Goal: Task Accomplishment & Management: Manage account settings

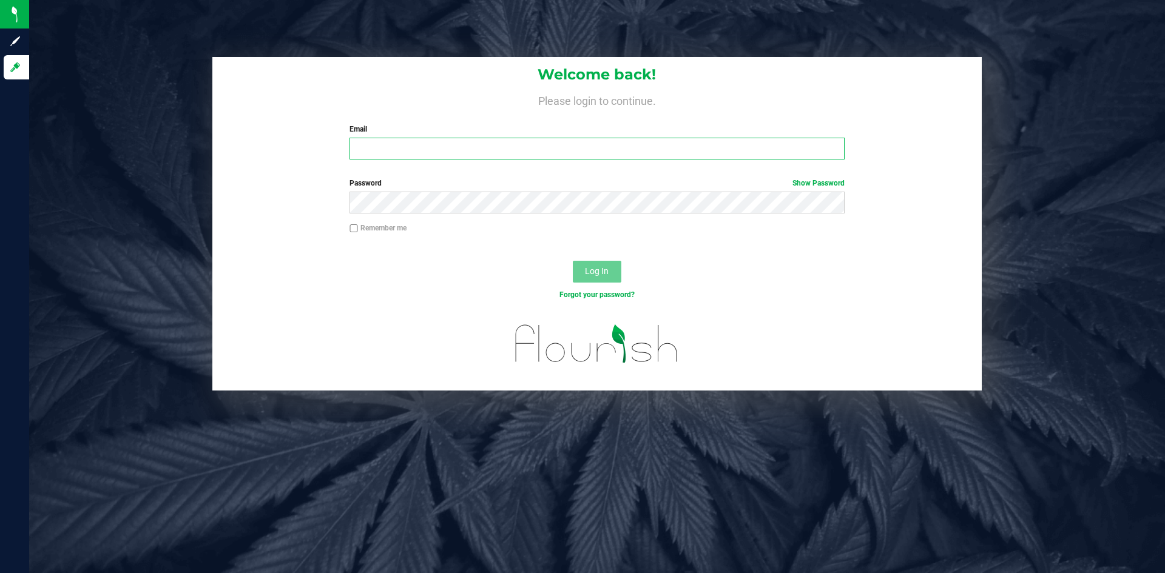
click at [631, 149] on input "Email" at bounding box center [596, 149] width 494 height 22
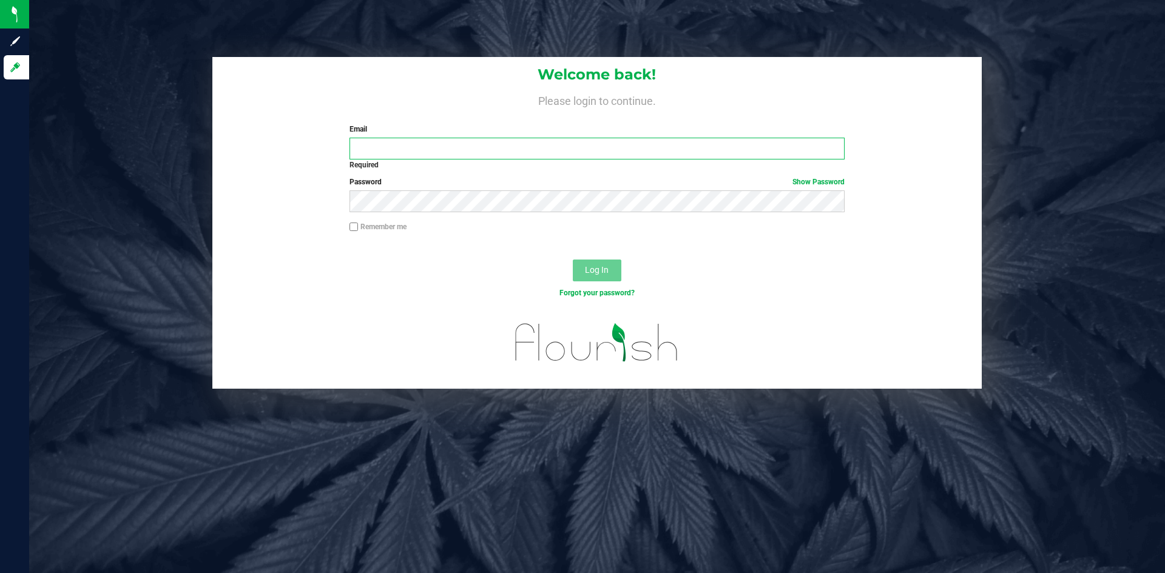
type input "onlynicole83@gmail.com"
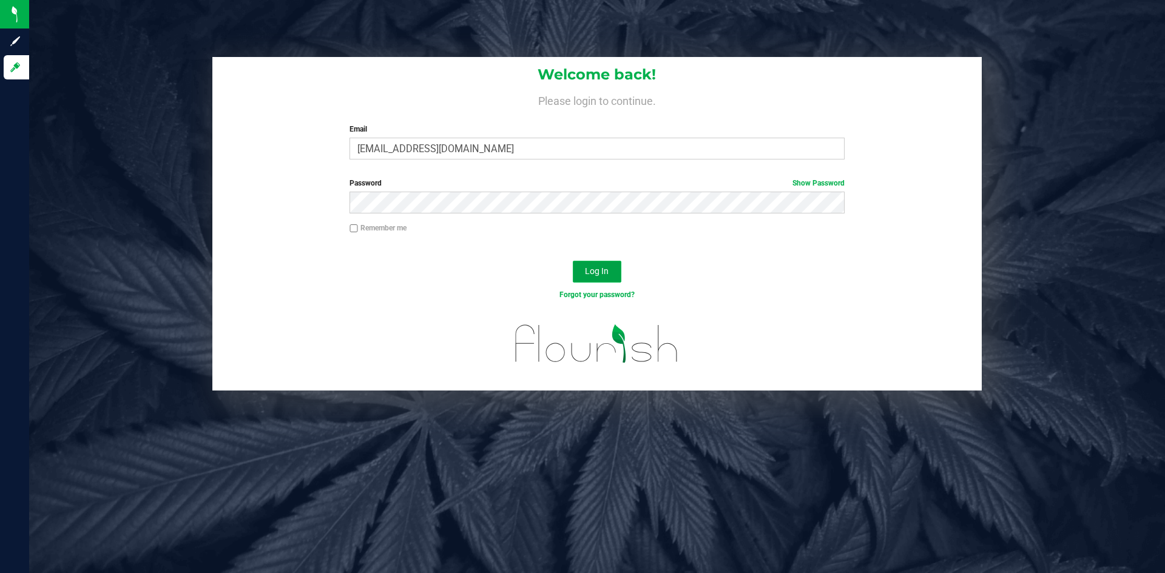
click at [590, 271] on span "Log In" at bounding box center [597, 271] width 24 height 10
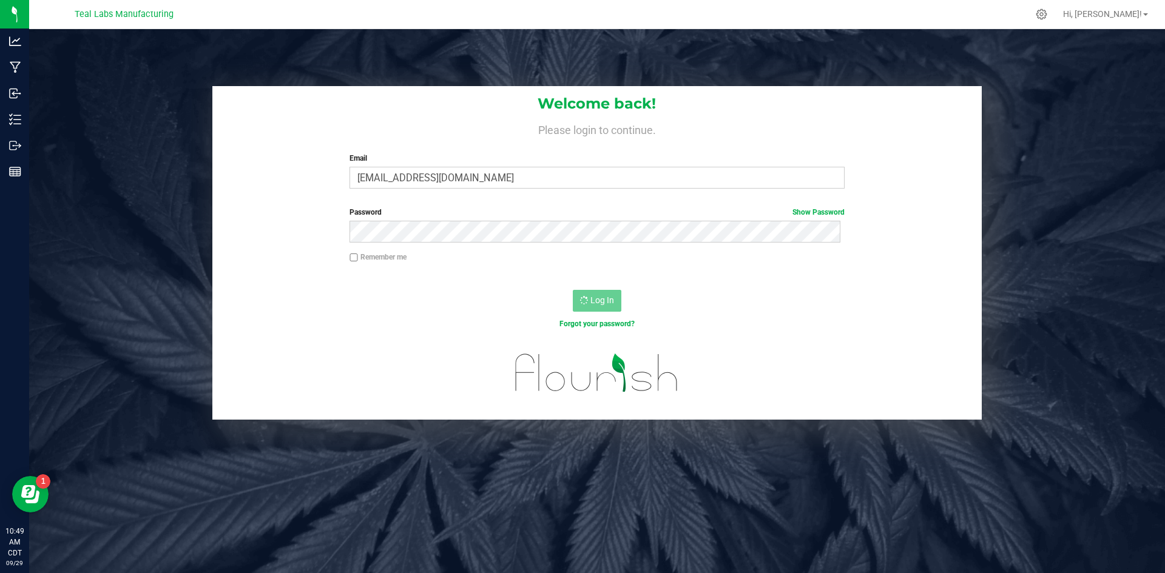
click at [277, 288] on div "Log In" at bounding box center [596, 305] width 769 height 41
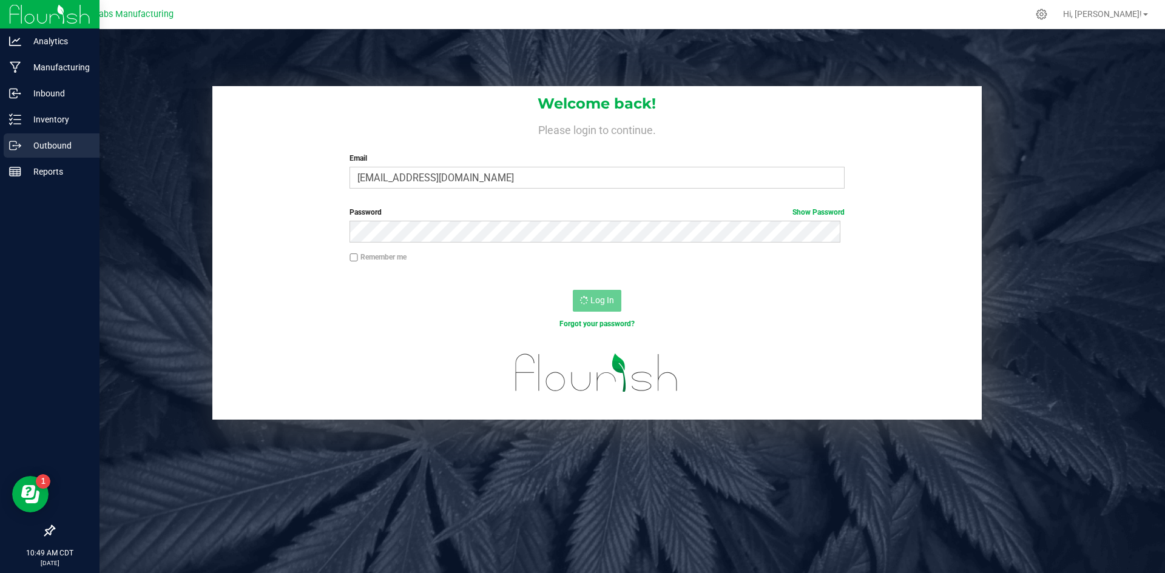
click at [45, 144] on p "Outbound" at bounding box center [57, 145] width 73 height 15
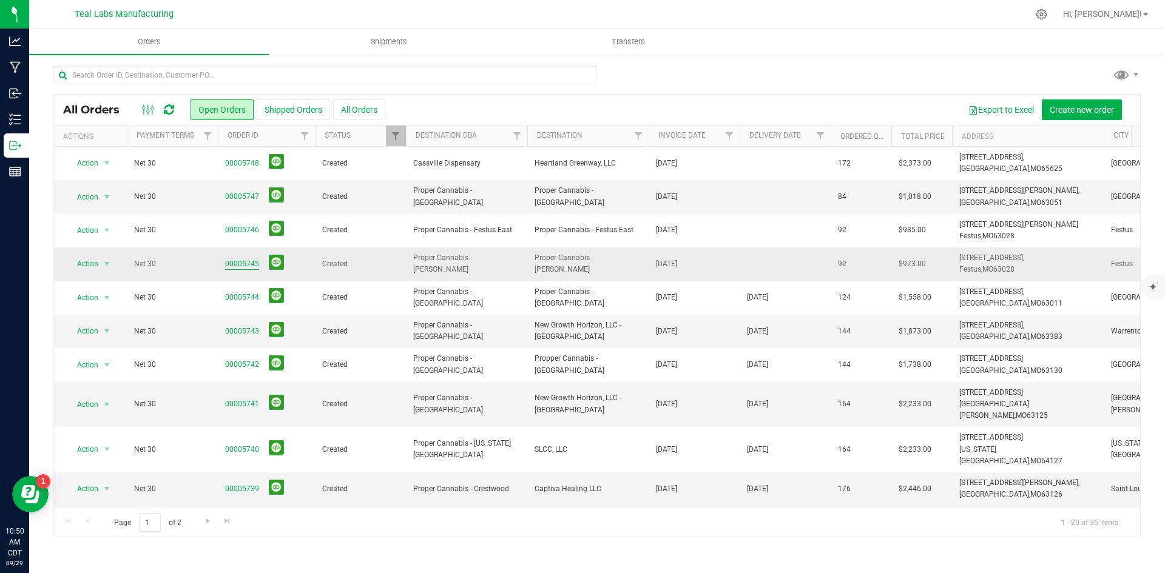
click at [232, 264] on link "00005745" at bounding box center [242, 264] width 34 height 12
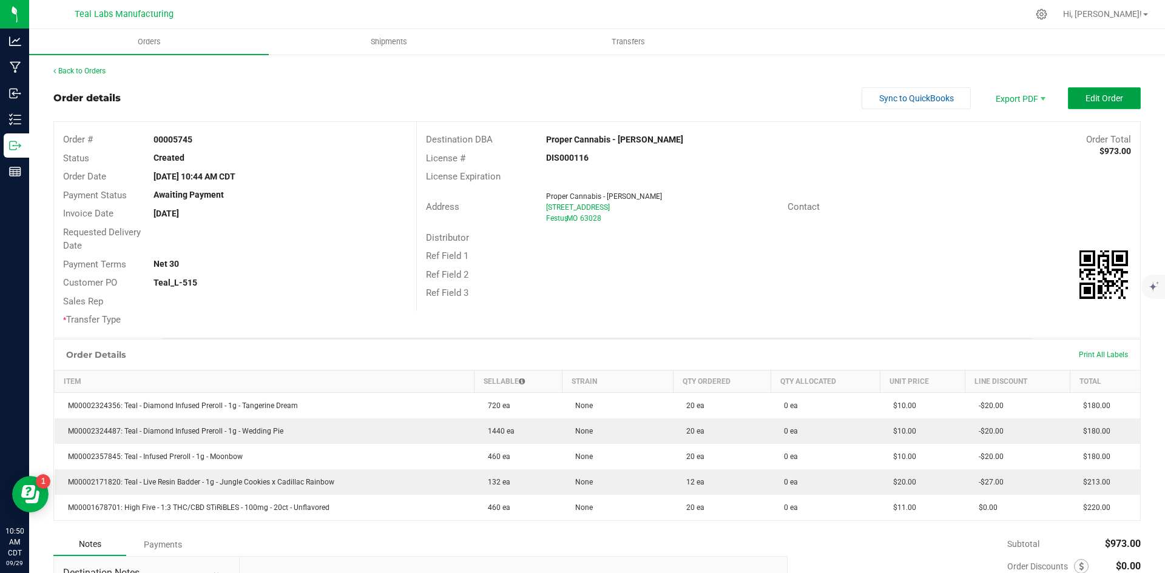
click at [1068, 89] on button "Edit Order" at bounding box center [1104, 98] width 73 height 22
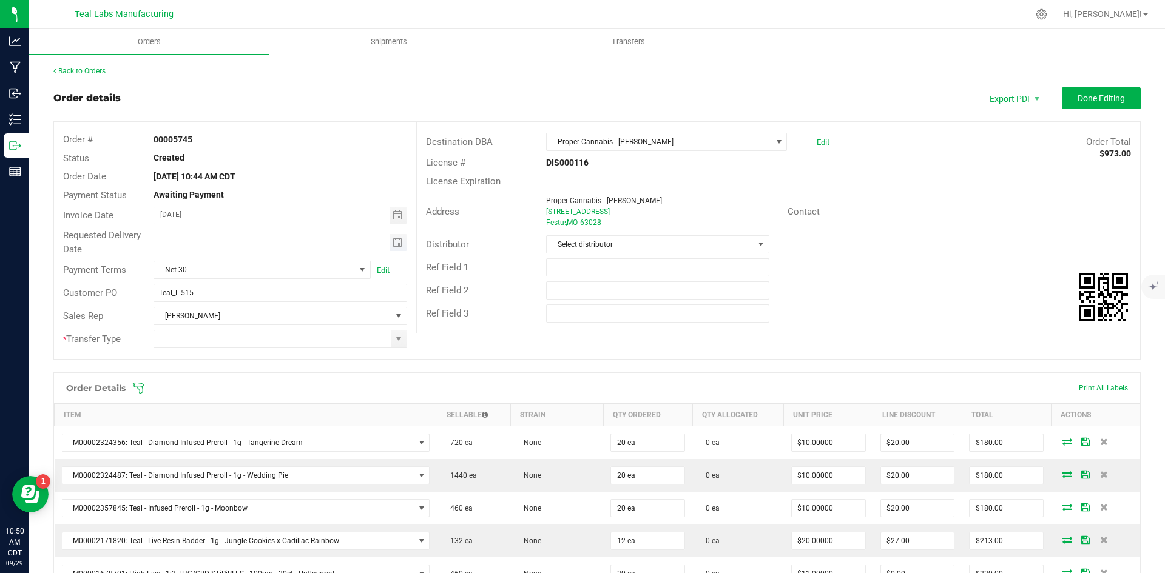
click at [394, 240] on span "Toggle calendar" at bounding box center [397, 243] width 10 height 10
click at [276, 305] on span "4" at bounding box center [279, 306] width 18 height 19
click at [392, 241] on span "Toggle calendar" at bounding box center [397, 243] width 10 height 10
click at [177, 349] on span "Oct" at bounding box center [171, 353] width 11 height 8
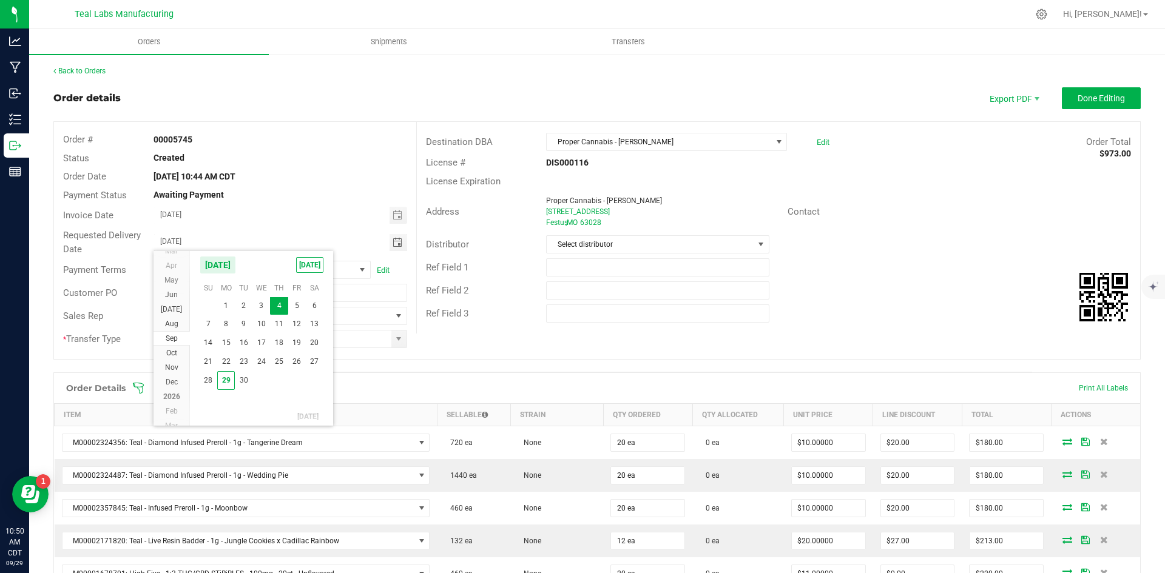
scroll to position [196863, 0]
click at [279, 303] on span "2" at bounding box center [279, 304] width 18 height 19
type input "[DATE]"
click at [391, 342] on span at bounding box center [398, 339] width 15 height 17
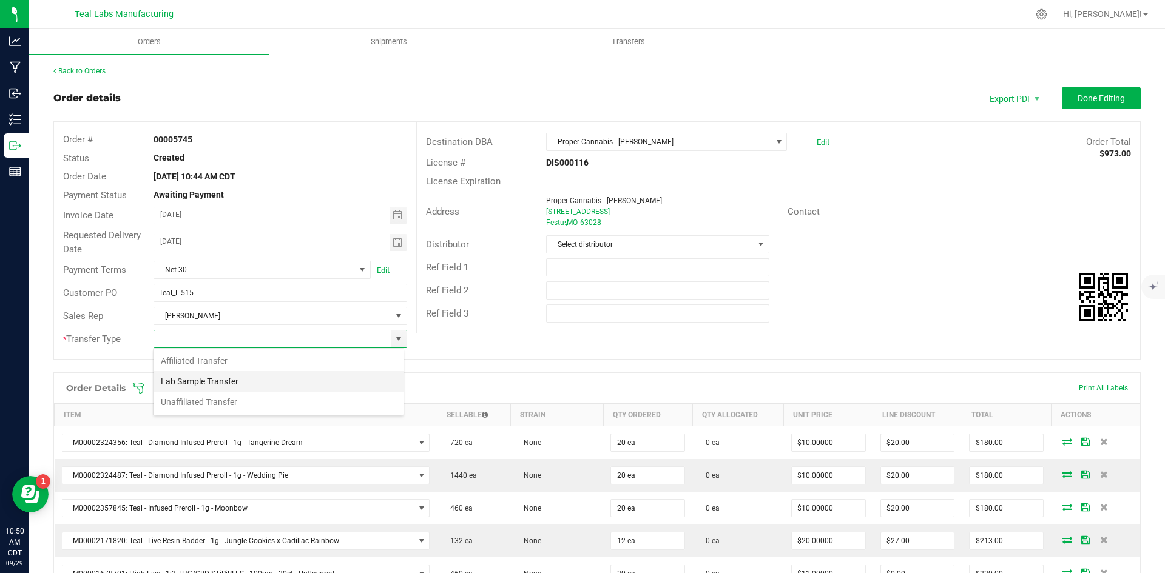
scroll to position [18, 251]
click at [375, 407] on li "Unaffiliated Transfer" at bounding box center [278, 402] width 250 height 21
type input "Unaffiliated Transfer"
click at [1066, 99] on button "Done Editing" at bounding box center [1101, 98] width 79 height 22
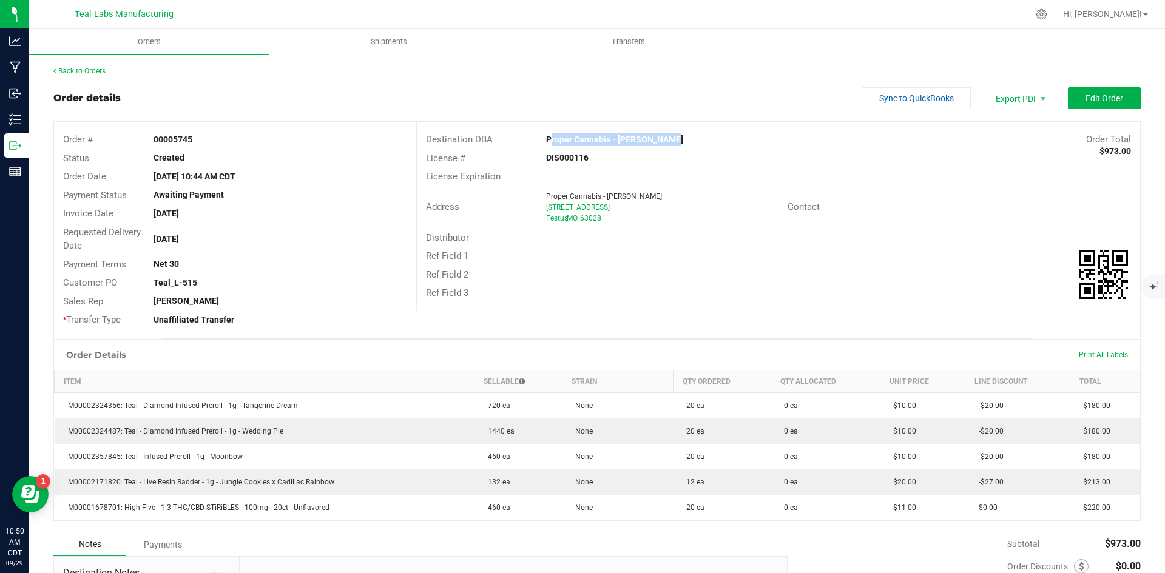
drag, startPoint x: 674, startPoint y: 136, endPoint x: 544, endPoint y: 140, distance: 130.5
click at [544, 140] on div "Proper Cannabis - [PERSON_NAME]" at bounding box center [687, 139] width 301 height 13
copy strong "Proper Cannabis - [PERSON_NAME]"
click at [997, 137] on span "Invoice PDF" at bounding box center [1011, 136] width 75 height 18
click at [915, 101] on span "Sync to QuickBooks" at bounding box center [916, 98] width 75 height 10
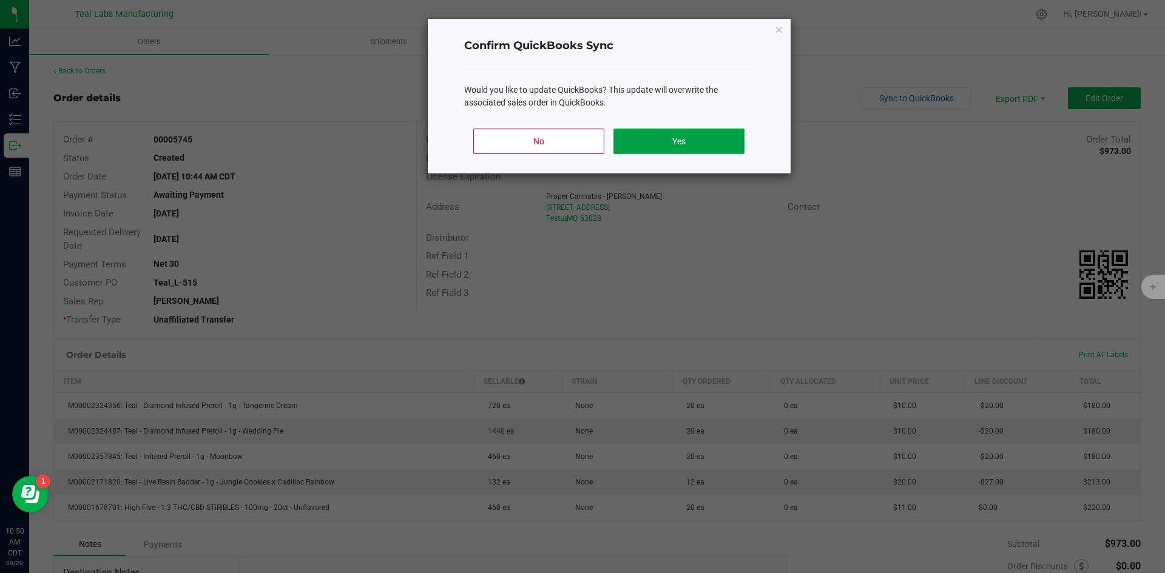
click at [695, 145] on button "Yes" at bounding box center [678, 141] width 130 height 25
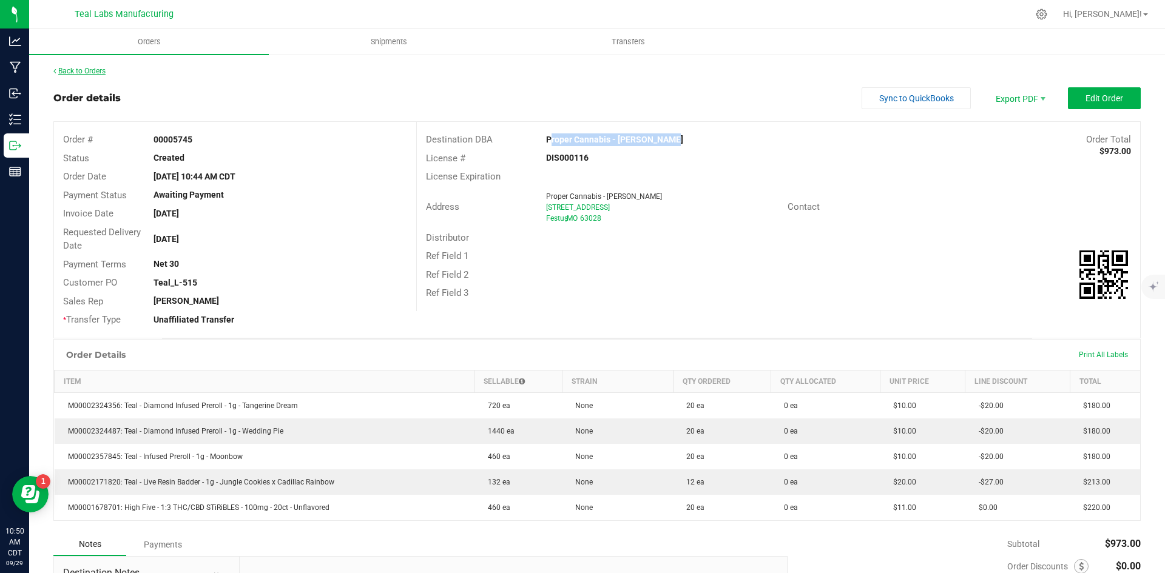
click at [97, 72] on link "Back to Orders" at bounding box center [79, 71] width 52 height 8
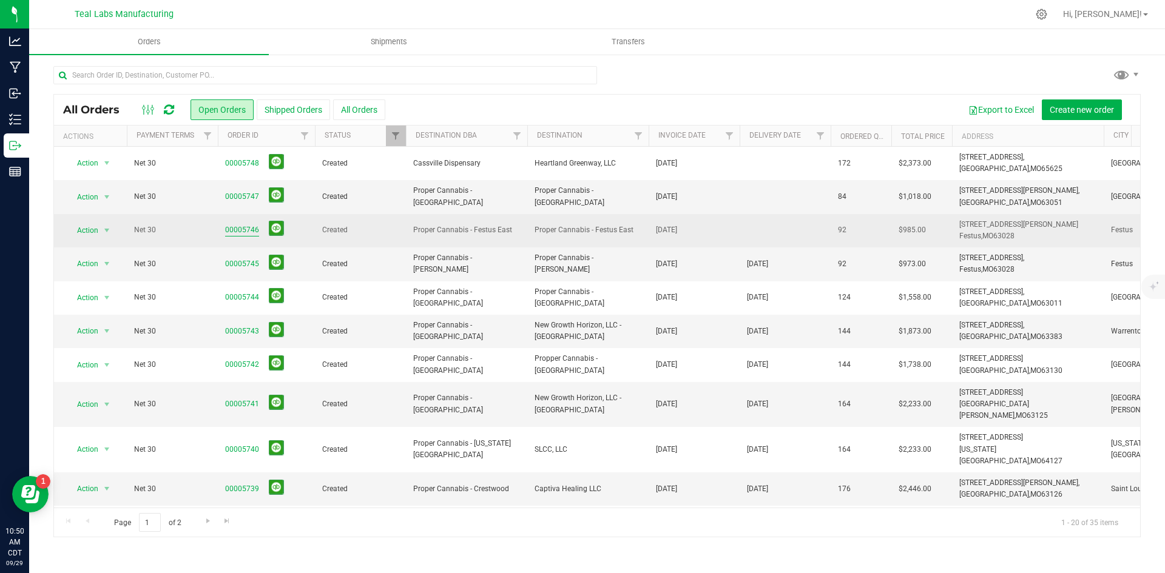
click at [237, 231] on link "00005746" at bounding box center [242, 230] width 34 height 12
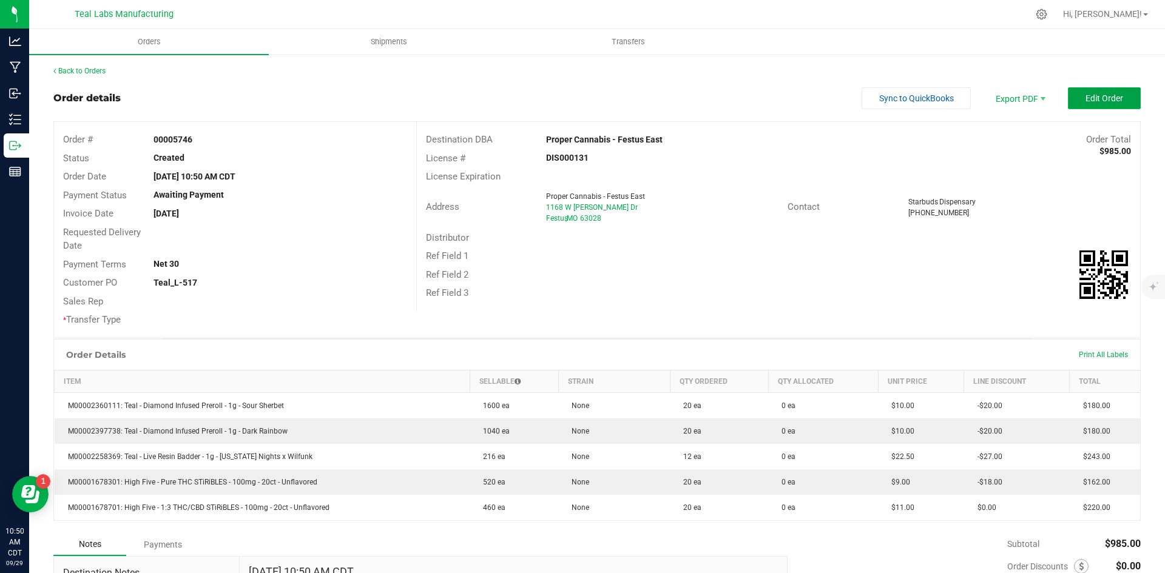
click at [1113, 101] on span "Edit Order" at bounding box center [1104, 98] width 38 height 10
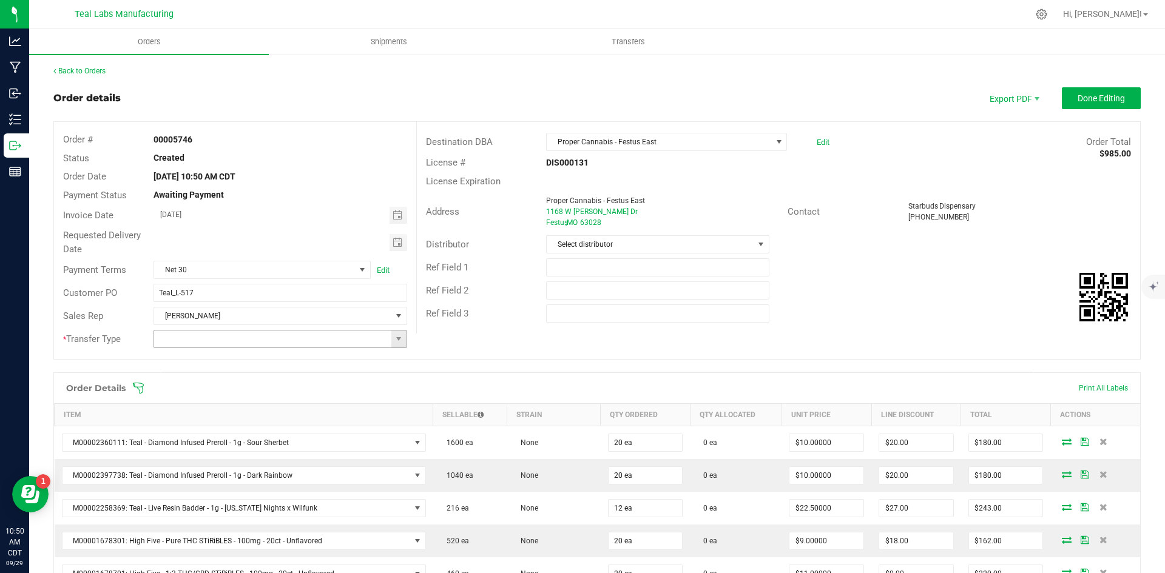
click at [402, 338] on span at bounding box center [398, 339] width 15 height 17
click at [383, 407] on li "Unaffiliated Transfer" at bounding box center [278, 402] width 250 height 21
type input "Unaffiliated Transfer"
click at [394, 243] on span "Toggle calendar" at bounding box center [397, 243] width 10 height 10
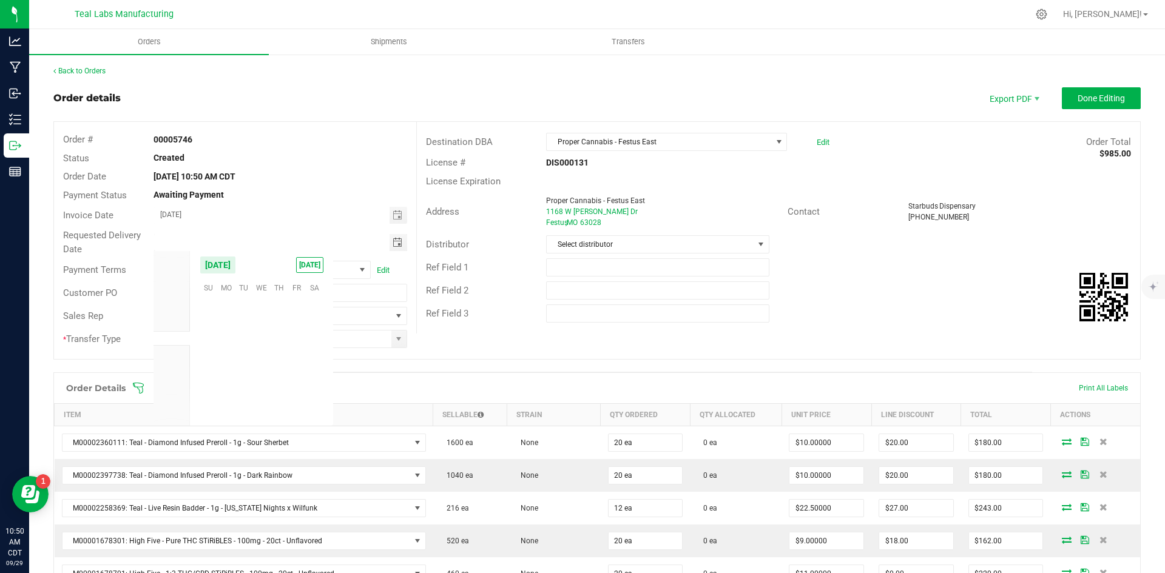
scroll to position [196733, 0]
click at [177, 350] on span "Oct" at bounding box center [171, 353] width 11 height 8
click at [260, 305] on span "1" at bounding box center [261, 304] width 18 height 19
click at [203, 236] on input "10/01/2025" at bounding box center [271, 241] width 235 height 15
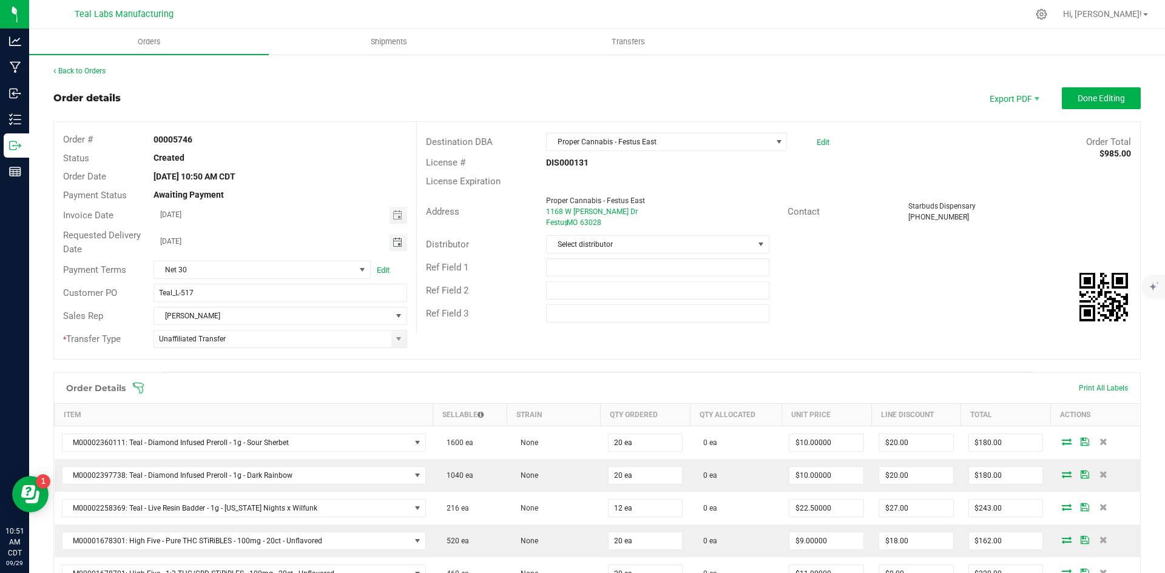
click at [400, 242] on span "Toggle calendar" at bounding box center [398, 242] width 18 height 17
click at [282, 303] on span "2" at bounding box center [279, 306] width 18 height 19
type input "[DATE]"
click at [1077, 99] on span "Done Editing" at bounding box center [1100, 98] width 47 height 10
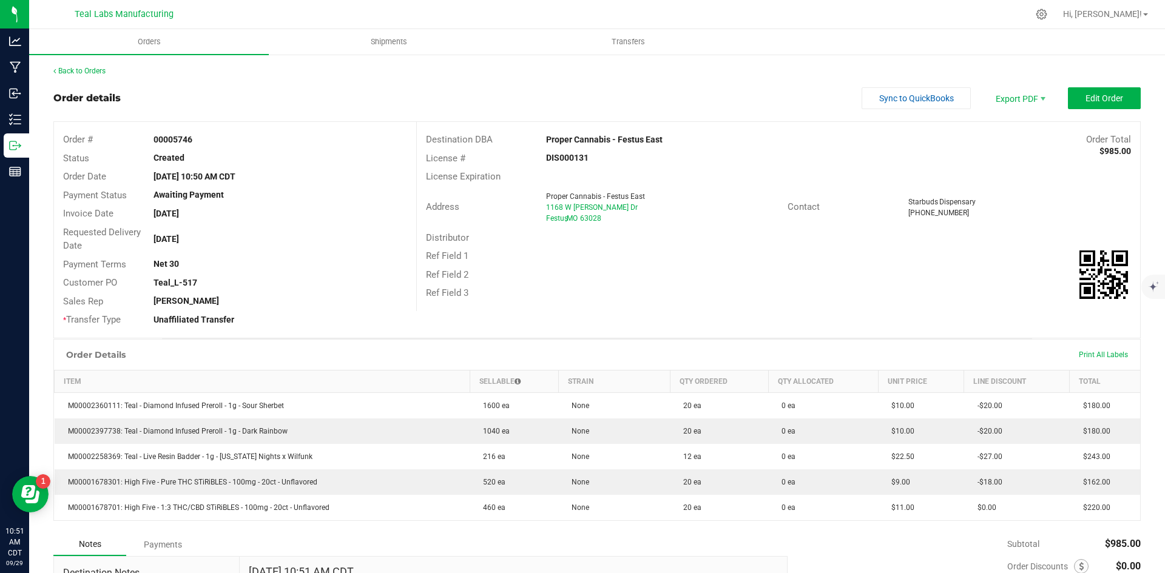
click at [648, 127] on div "Destination DBA Proper Cannabis - Festus East Order Total $985.00 License # DIS…" at bounding box center [778, 216] width 724 height 189
drag, startPoint x: 664, startPoint y: 141, endPoint x: 544, endPoint y: 139, distance: 120.1
click at [544, 139] on div "Proper Cannabis - Festus East" at bounding box center [687, 139] width 301 height 13
copy strong "Proper Cannabis - Festus East"
click at [998, 133] on span "Invoice PDF" at bounding box center [1011, 136] width 75 height 18
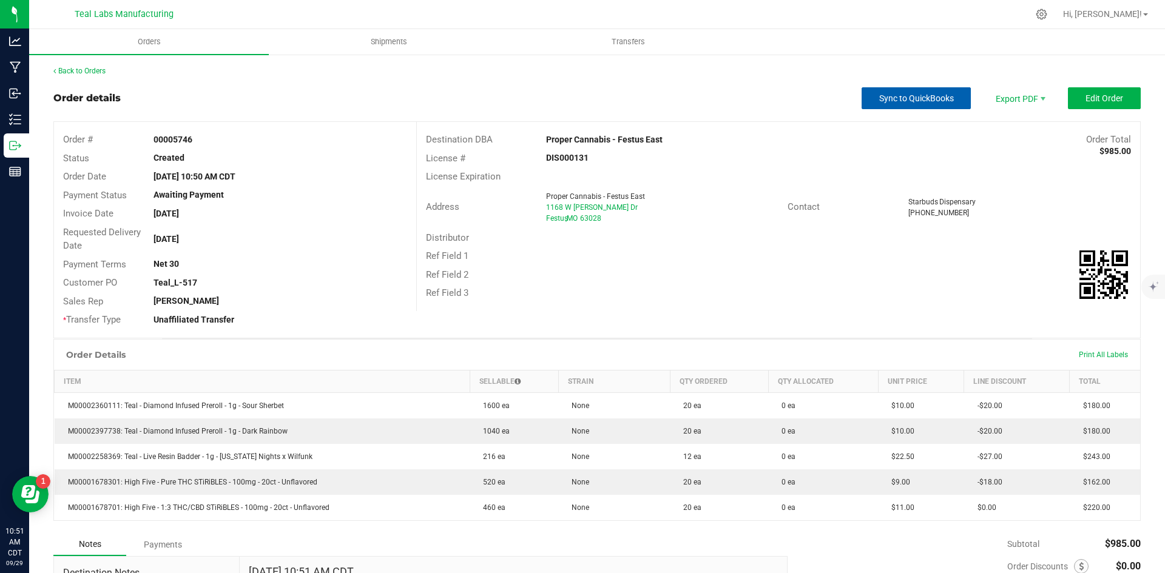
click at [929, 101] on span "Sync to QuickBooks" at bounding box center [916, 98] width 75 height 10
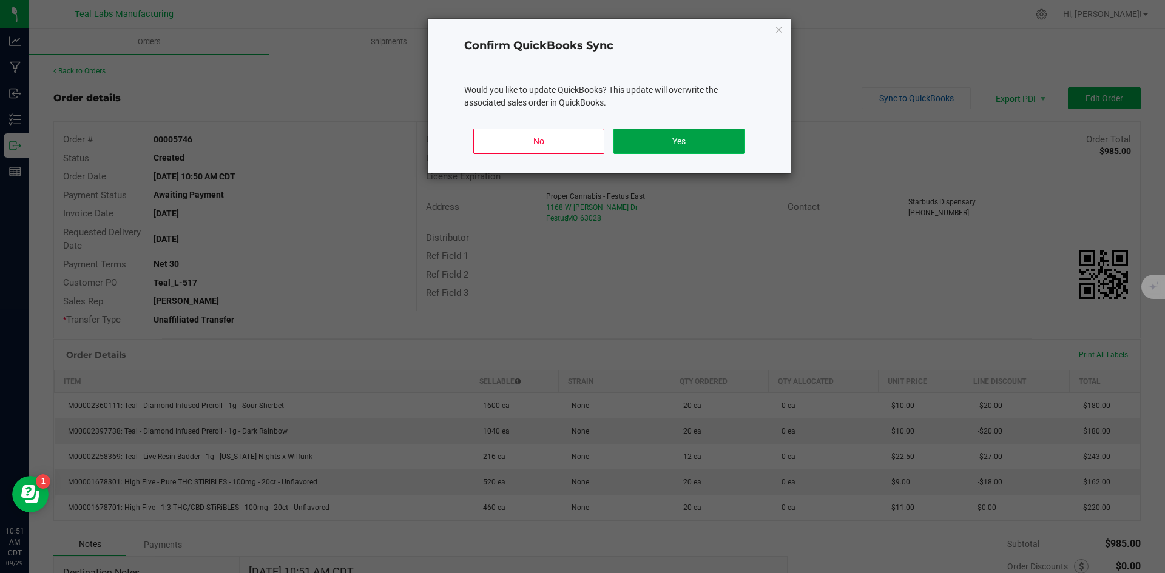
click at [691, 145] on button "Yes" at bounding box center [678, 141] width 130 height 25
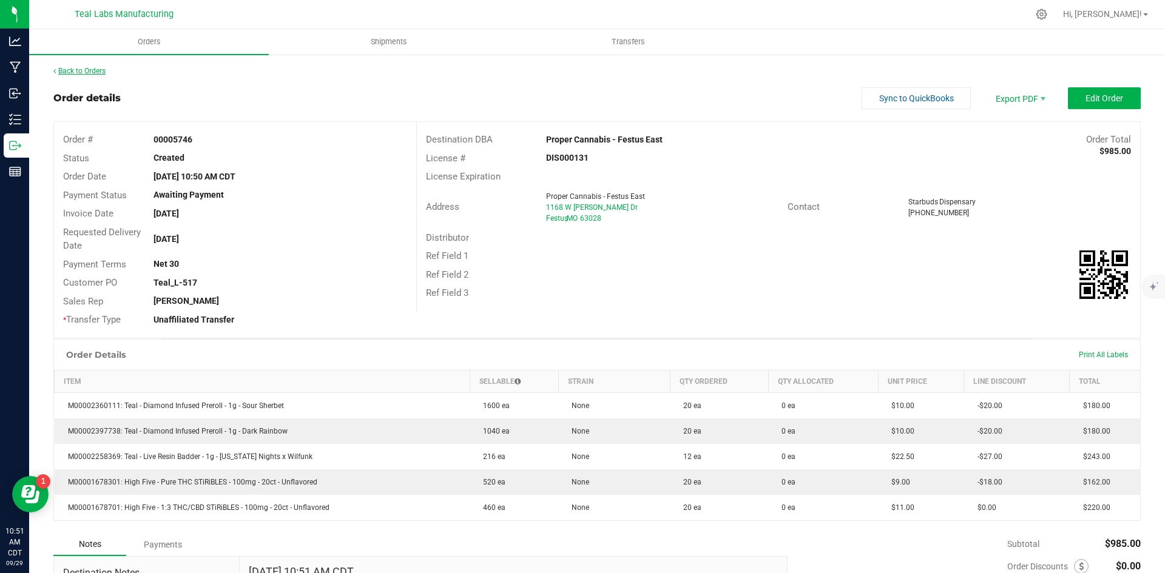
click at [75, 68] on link "Back to Orders" at bounding box center [79, 71] width 52 height 8
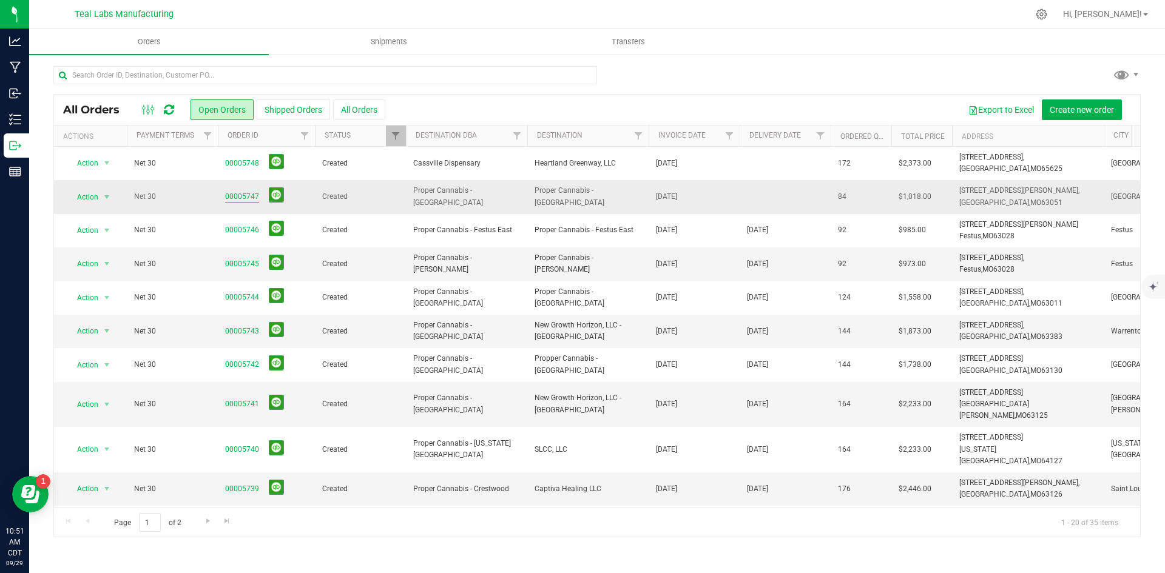
click at [247, 192] on link "00005747" at bounding box center [242, 197] width 34 height 12
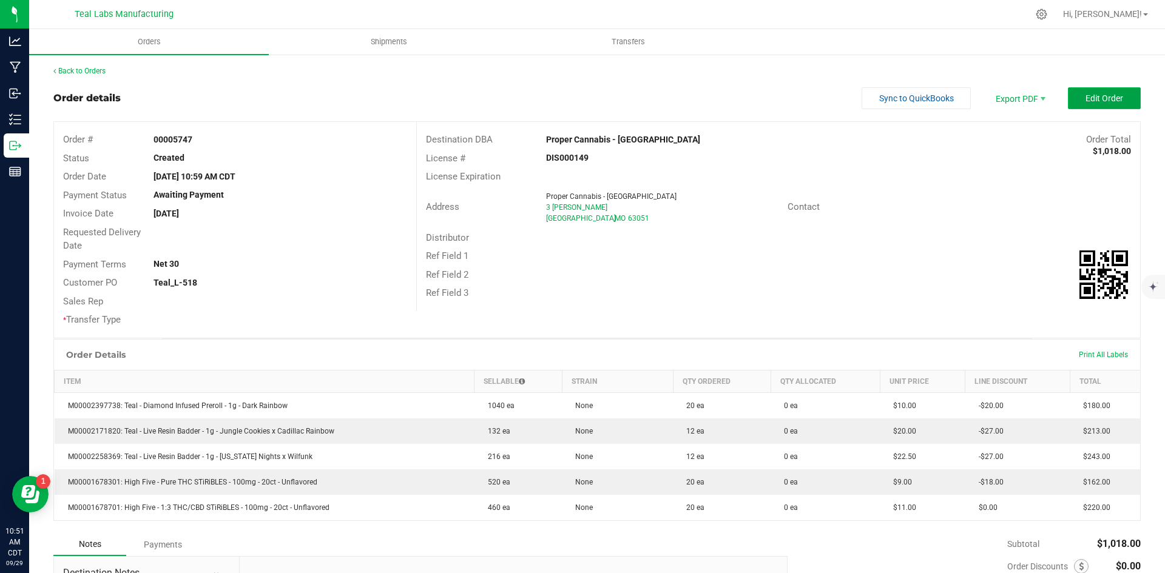
click at [1072, 93] on button "Edit Order" at bounding box center [1104, 98] width 73 height 22
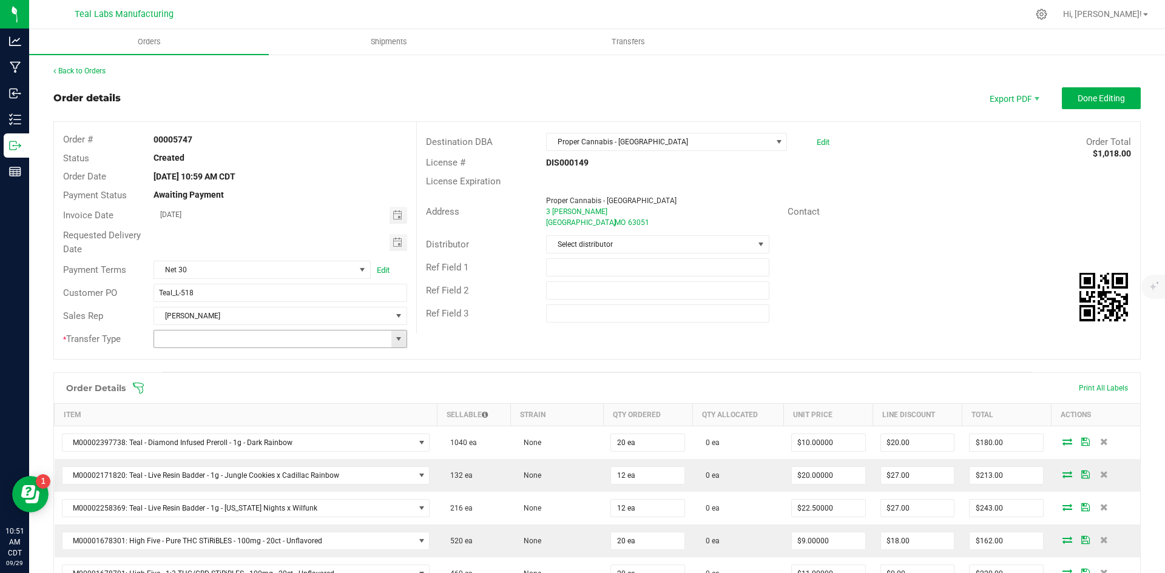
click at [397, 340] on span at bounding box center [399, 339] width 10 height 10
click at [385, 402] on li "Unaffiliated Transfer" at bounding box center [278, 402] width 250 height 21
type input "Unaffiliated Transfer"
click at [402, 243] on span "Toggle calendar" at bounding box center [398, 242] width 18 height 17
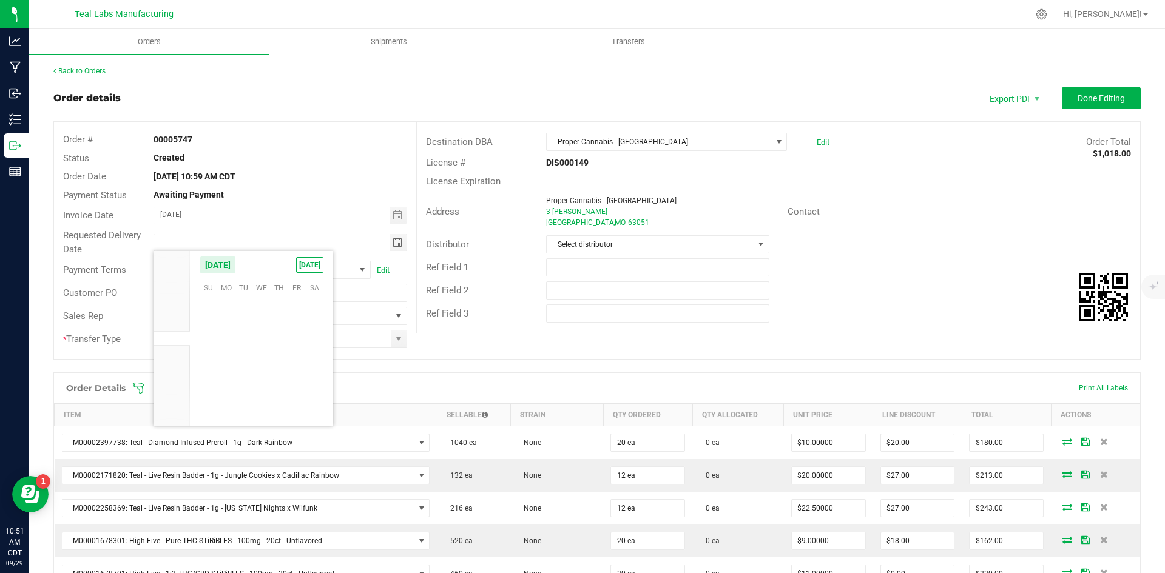
scroll to position [196733, 0]
click at [179, 349] on li "Oct" at bounding box center [171, 353] width 36 height 15
click at [283, 300] on span "2" at bounding box center [279, 304] width 18 height 19
type input "[DATE]"
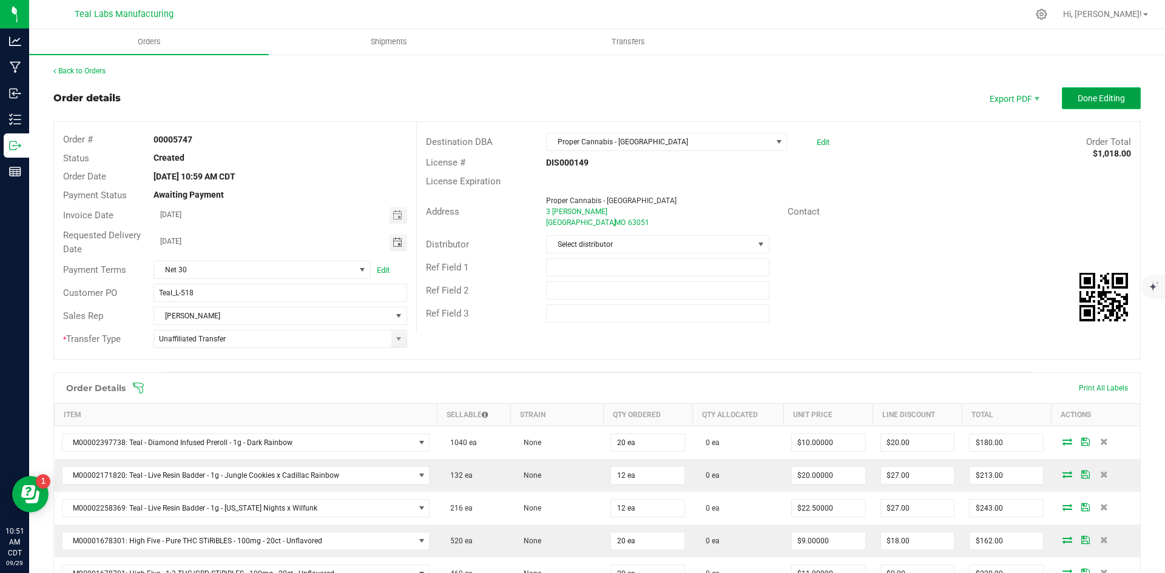
click at [1114, 98] on span "Done Editing" at bounding box center [1100, 98] width 47 height 10
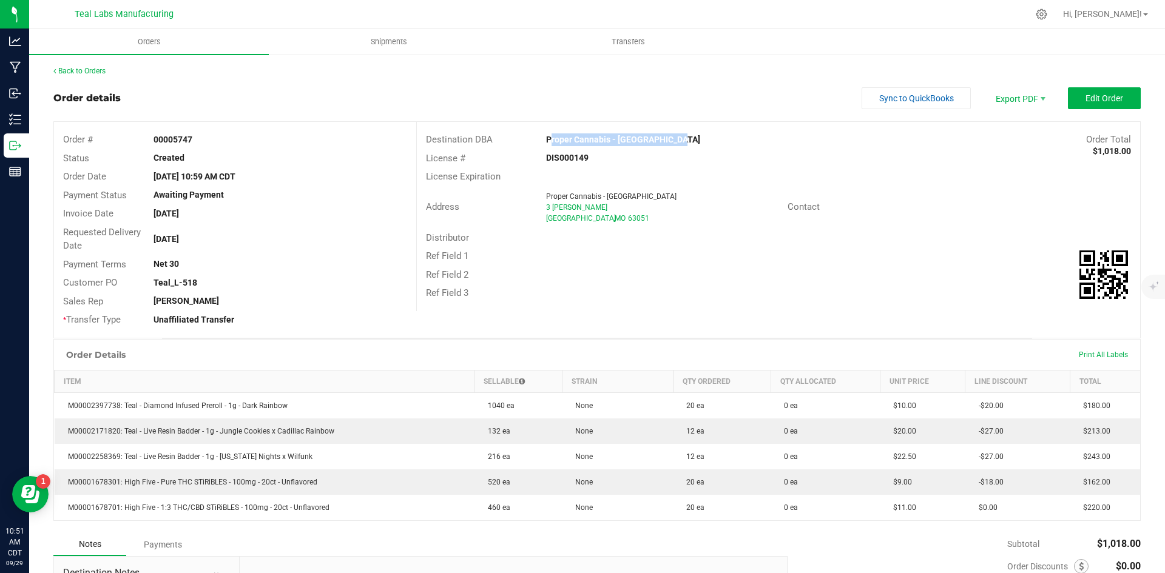
drag, startPoint x: 678, startPoint y: 137, endPoint x: 543, endPoint y: 145, distance: 135.5
click at [543, 145] on div "Proper Cannabis - [GEOGRAPHIC_DATA]" at bounding box center [687, 139] width 301 height 13
copy strong "Proper Cannabis - [GEOGRAPHIC_DATA]"
click at [1010, 138] on span "Invoice PDF" at bounding box center [1011, 136] width 75 height 18
click at [914, 94] on span "Sync to QuickBooks" at bounding box center [916, 98] width 75 height 10
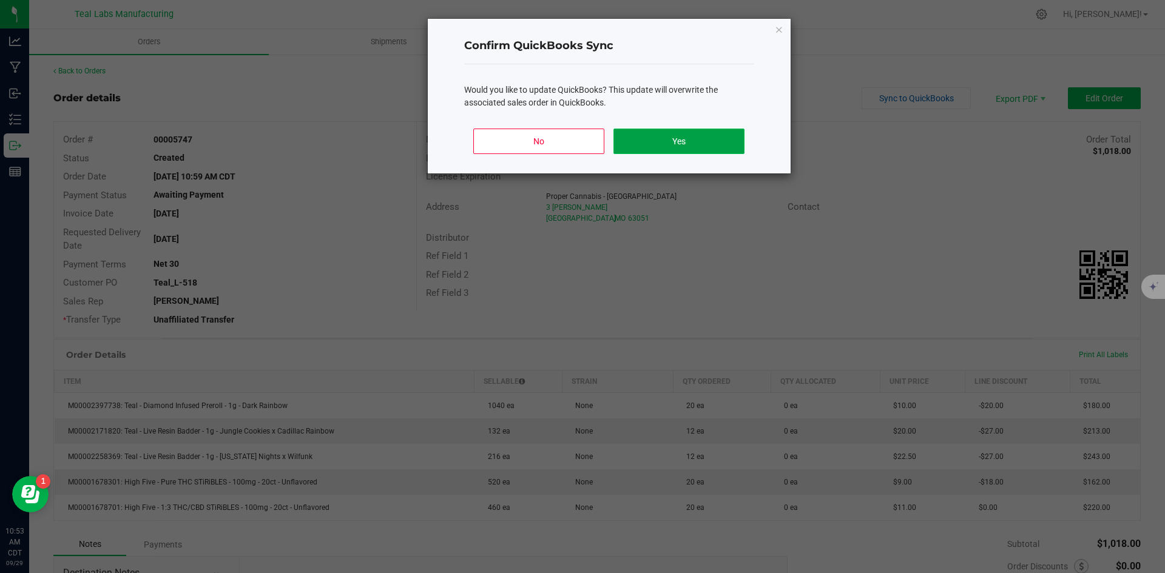
click at [682, 138] on button "Yes" at bounding box center [678, 141] width 130 height 25
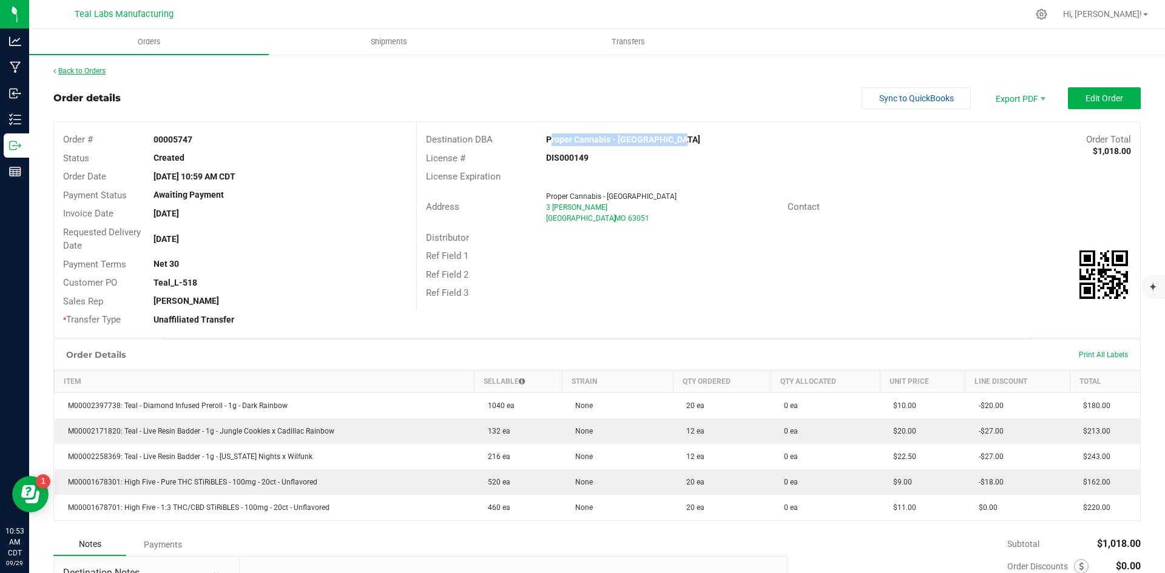
click at [87, 69] on link "Back to Orders" at bounding box center [79, 71] width 52 height 8
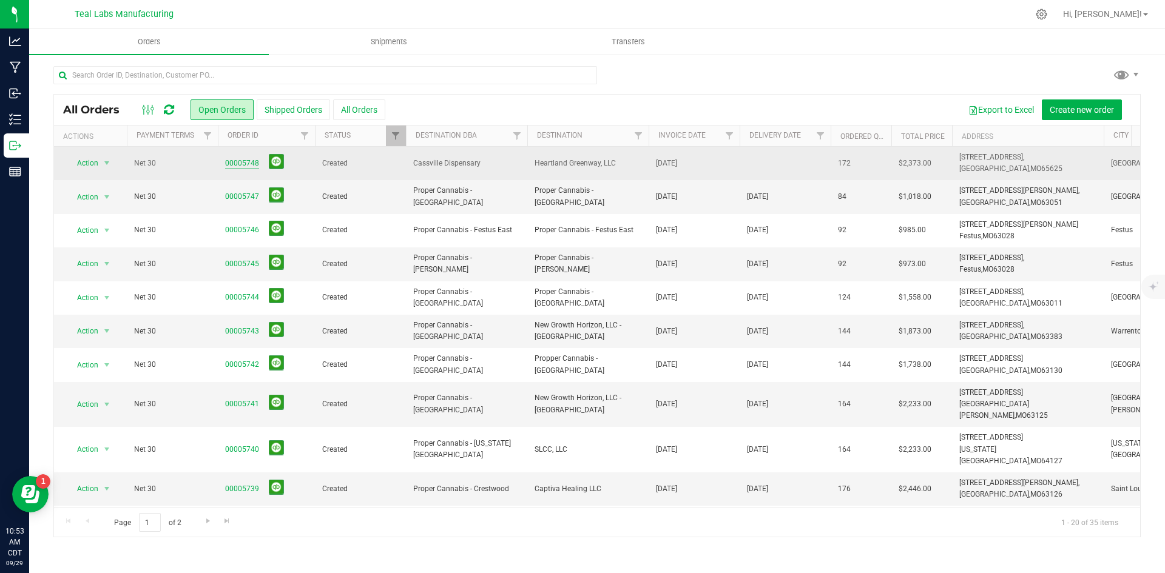
click at [243, 161] on link "00005748" at bounding box center [242, 164] width 34 height 12
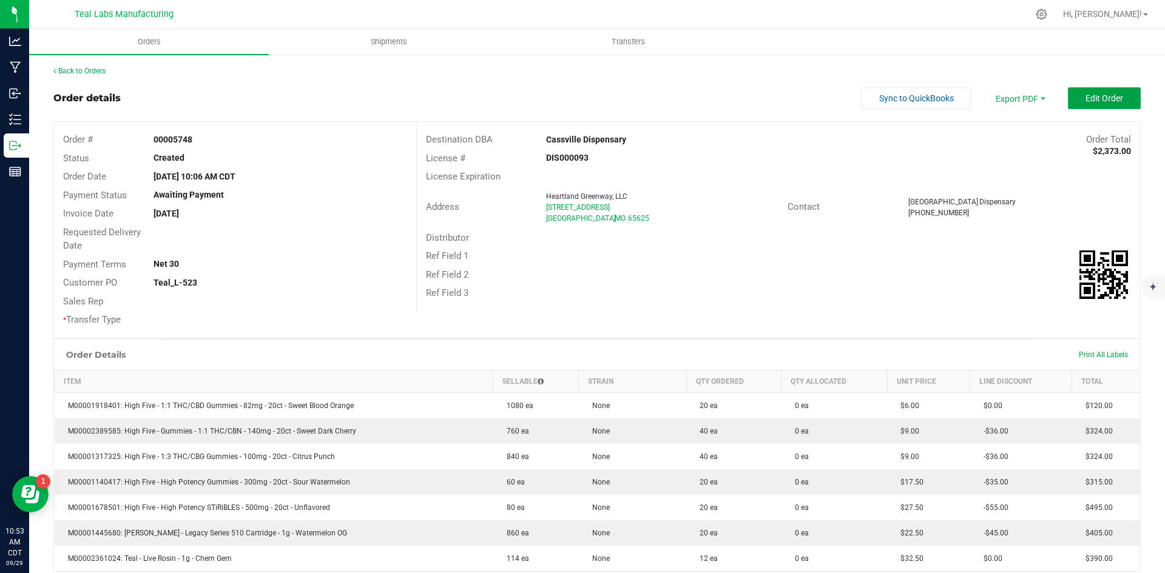
click at [1093, 93] on span "Edit Order" at bounding box center [1104, 98] width 38 height 10
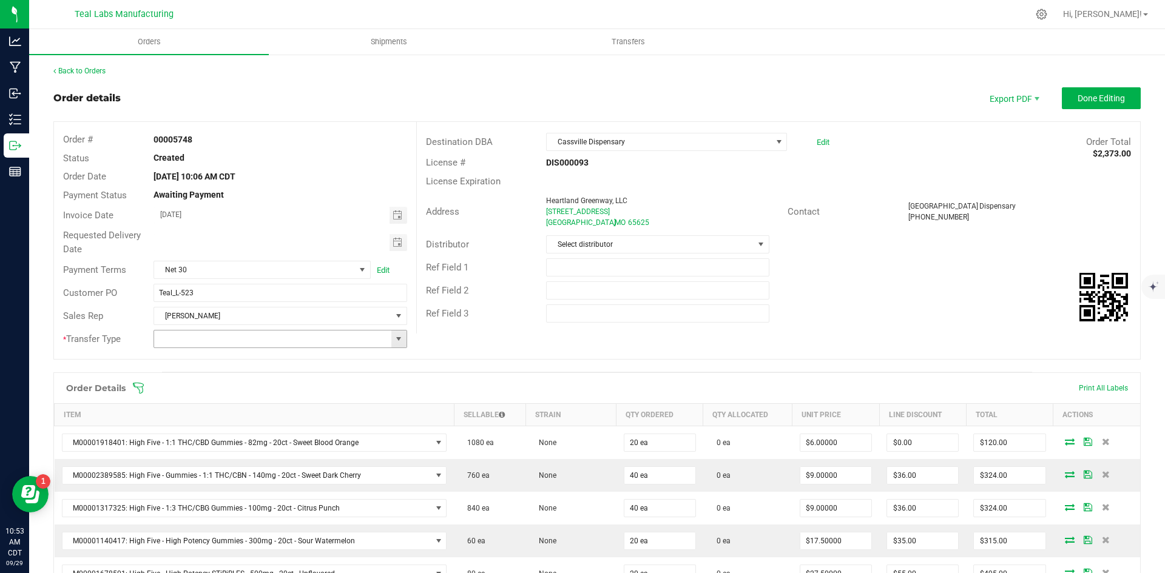
click at [395, 340] on span at bounding box center [399, 339] width 10 height 10
click at [375, 403] on li "Unaffiliated Transfer" at bounding box center [278, 402] width 250 height 21
type input "Unaffiliated Transfer"
click at [399, 241] on span "Toggle calendar" at bounding box center [397, 243] width 10 height 10
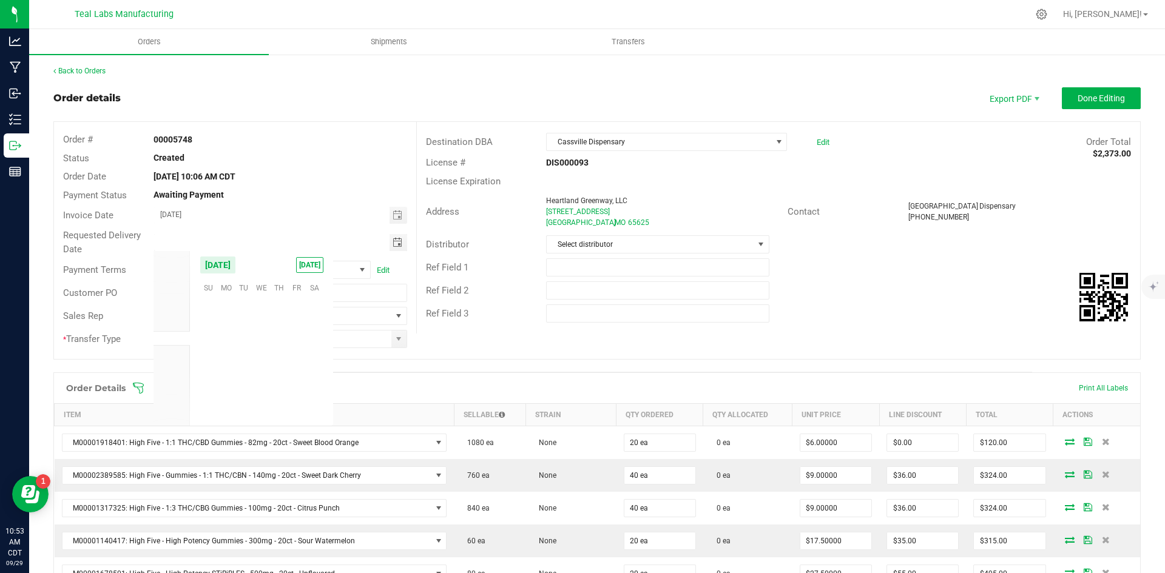
scroll to position [196733, 0]
click at [173, 350] on span "Oct" at bounding box center [171, 353] width 11 height 8
click at [262, 305] on span "1" at bounding box center [261, 304] width 18 height 19
type input "10/01/2025"
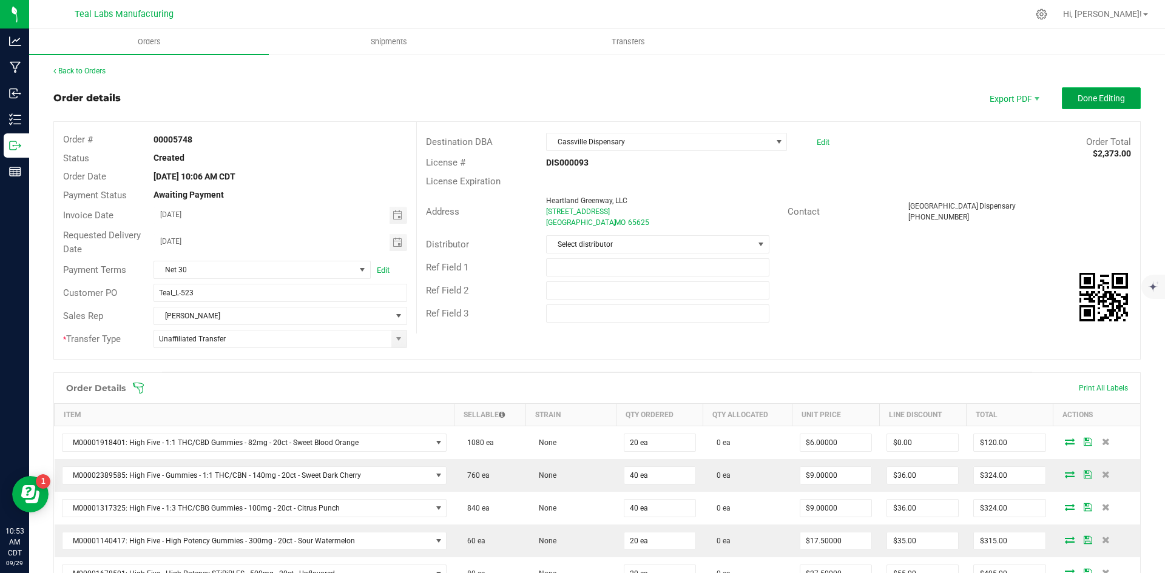
click at [1062, 94] on button "Done Editing" at bounding box center [1101, 98] width 79 height 22
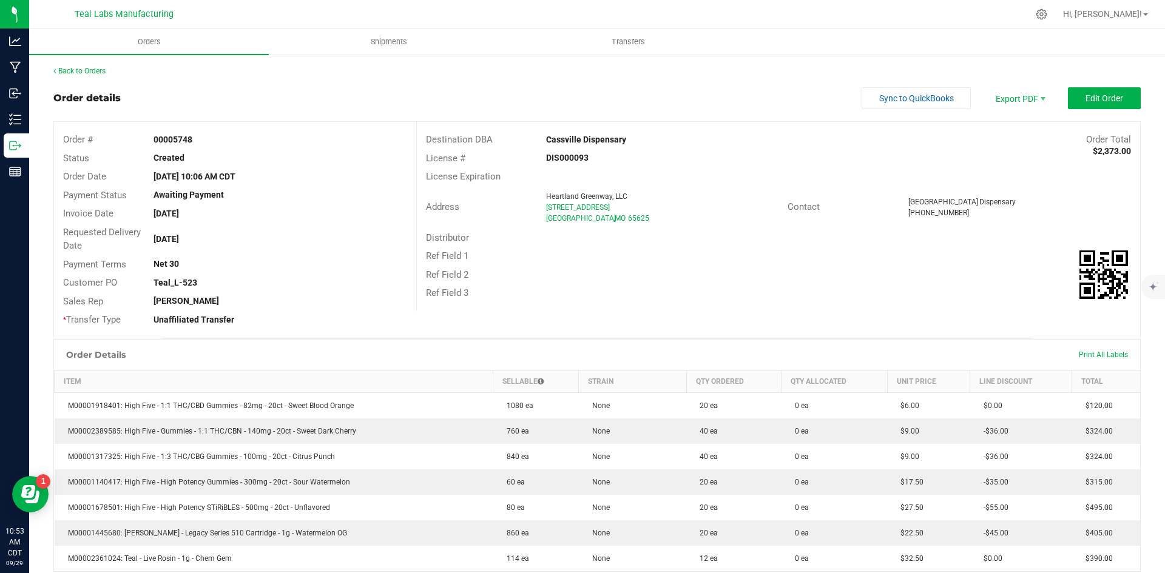
drag, startPoint x: 628, startPoint y: 141, endPoint x: 540, endPoint y: 138, distance: 88.0
click at [540, 138] on div "Cassville Dispensary" at bounding box center [687, 139] width 301 height 13
copy strong "Cassville Dispensary"
click at [1005, 137] on span "Invoice PDF" at bounding box center [1011, 136] width 75 height 18
click at [954, 99] on button "Sync to QuickBooks" at bounding box center [915, 98] width 109 height 22
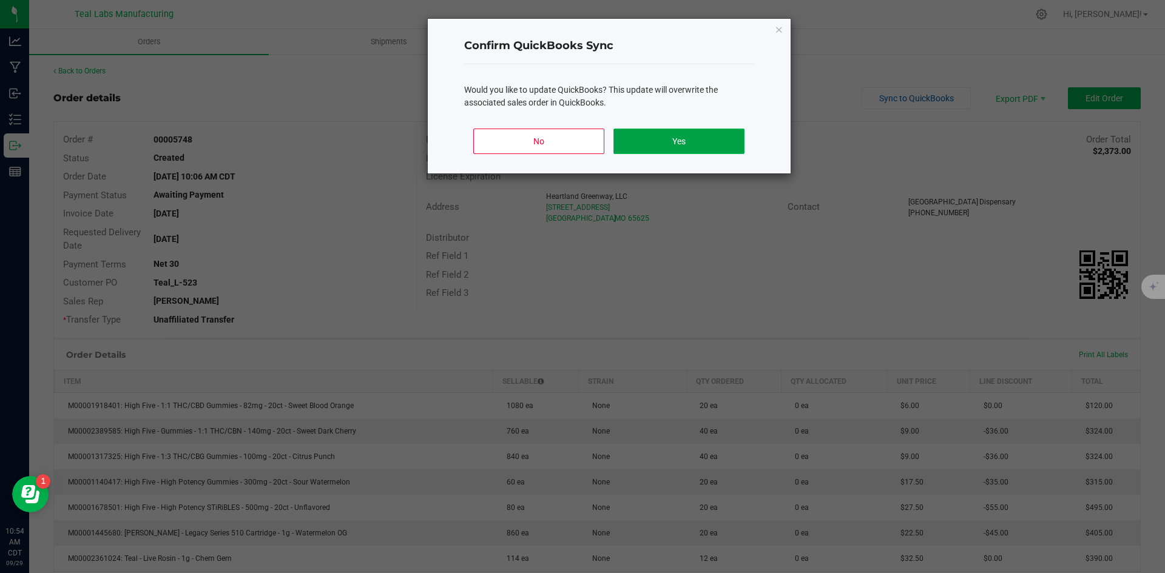
click at [721, 146] on button "Yes" at bounding box center [678, 141] width 130 height 25
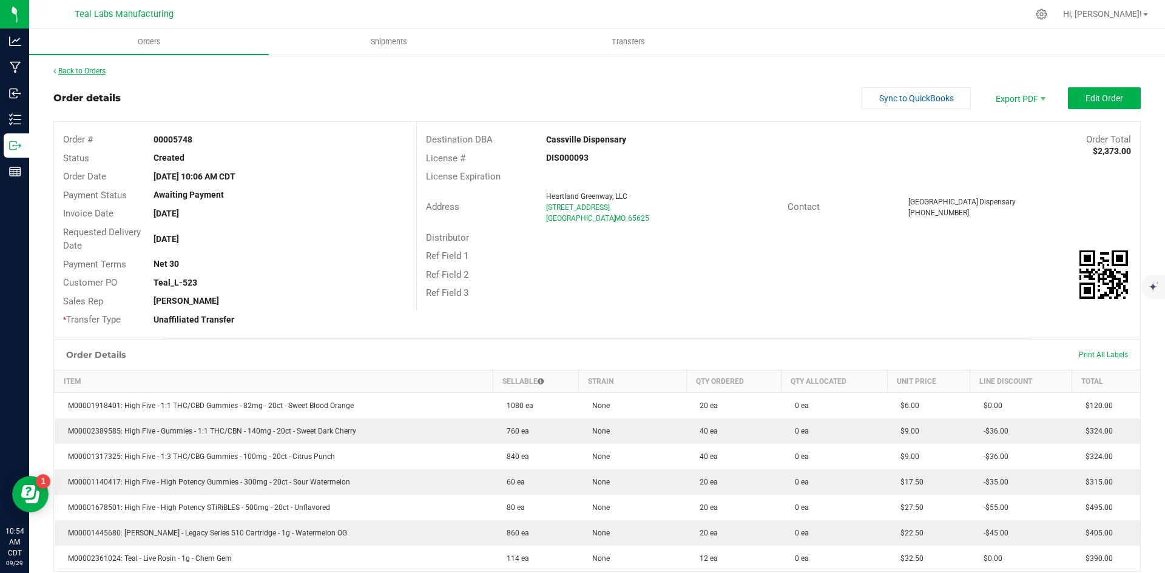
click at [95, 72] on link "Back to Orders" at bounding box center [79, 71] width 52 height 8
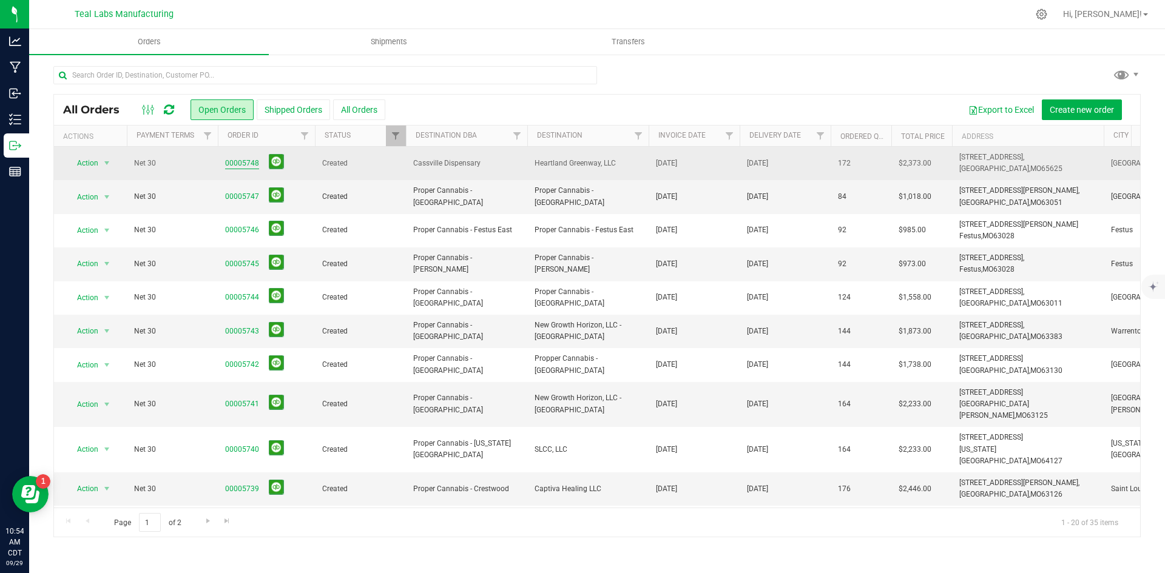
click at [253, 162] on link "00005748" at bounding box center [242, 164] width 34 height 12
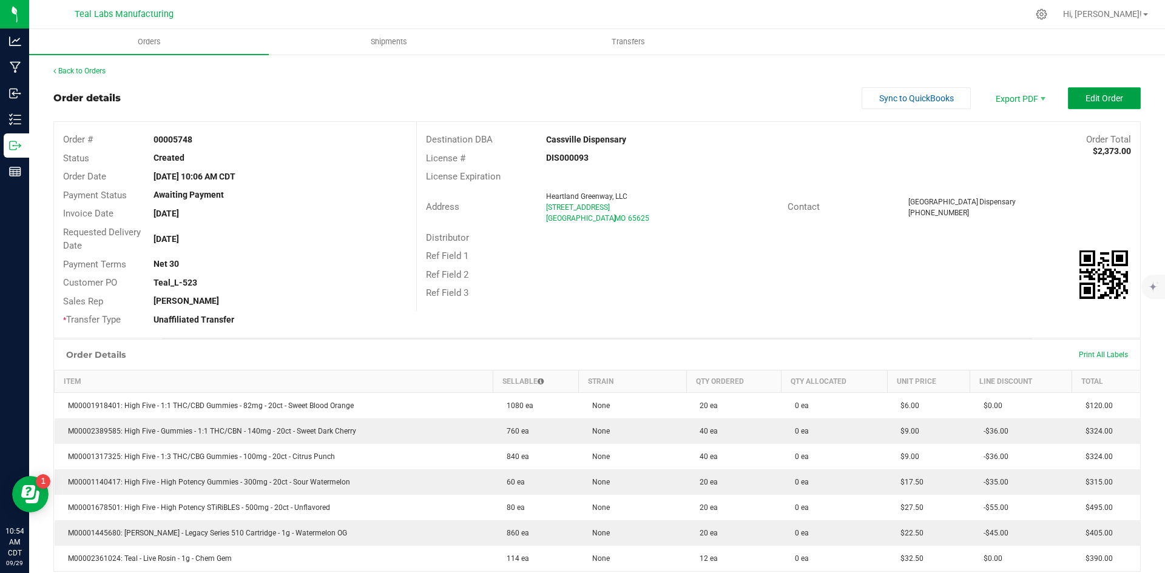
click at [1075, 97] on button "Edit Order" at bounding box center [1104, 98] width 73 height 22
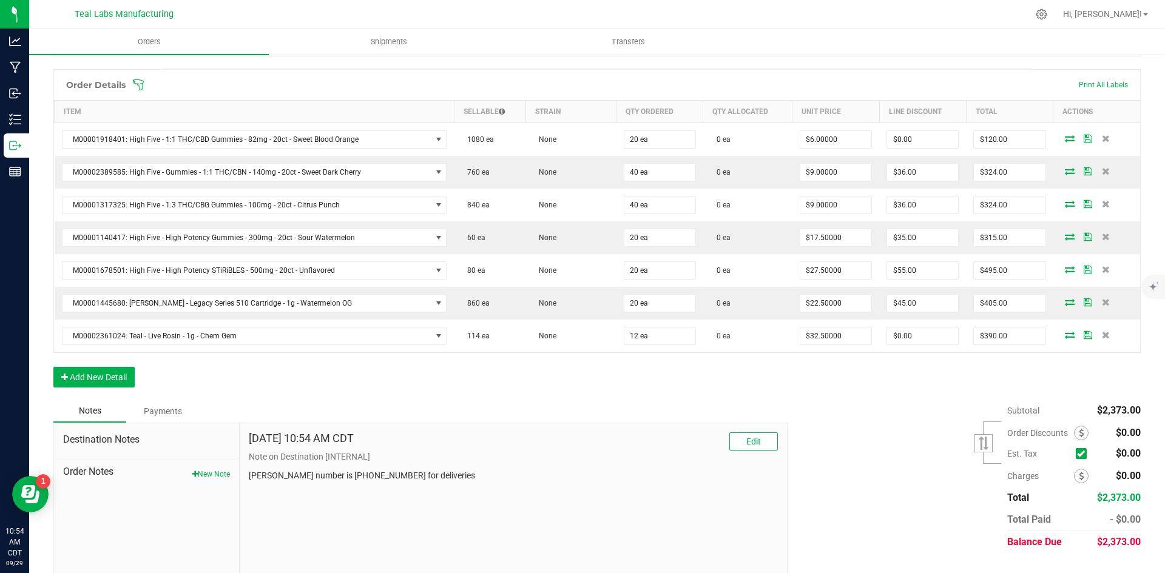
scroll to position [329, 0]
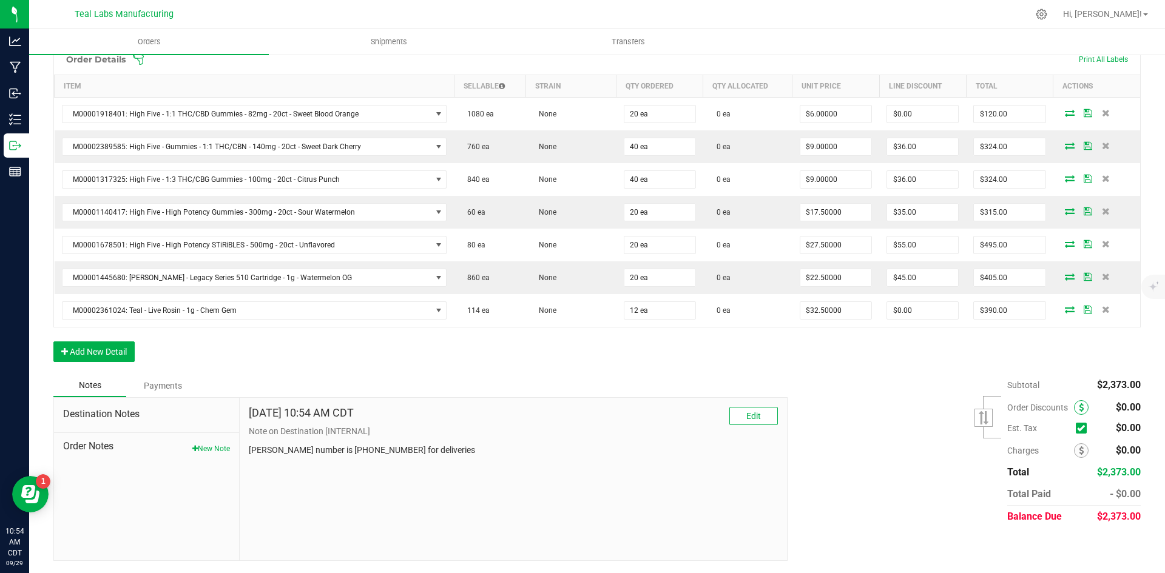
click at [1074, 403] on span at bounding box center [1081, 407] width 15 height 15
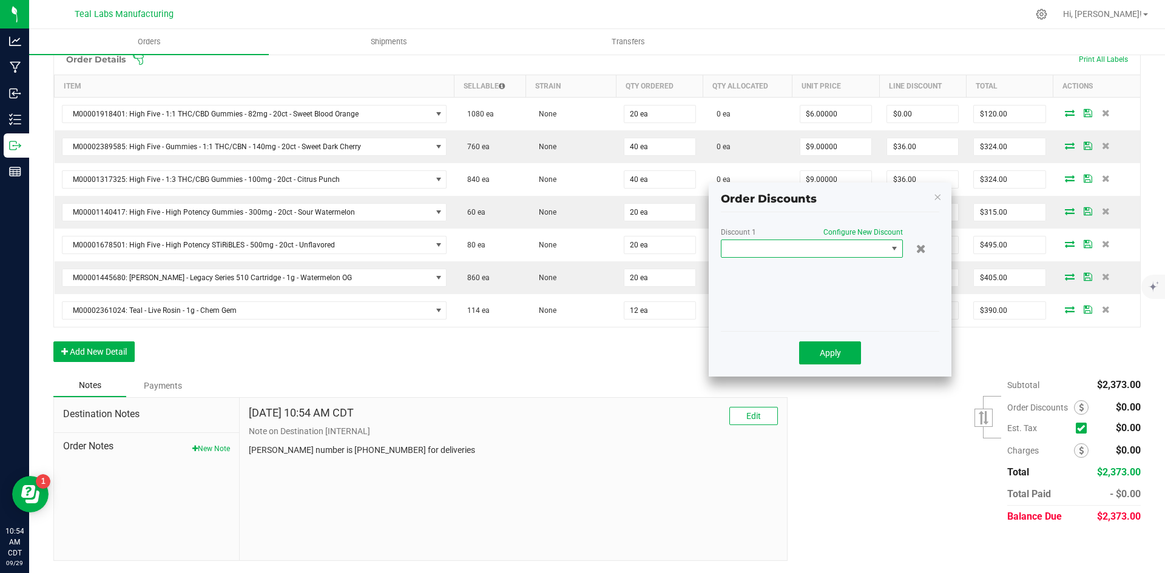
click at [776, 247] on span at bounding box center [804, 248] width 166 height 17
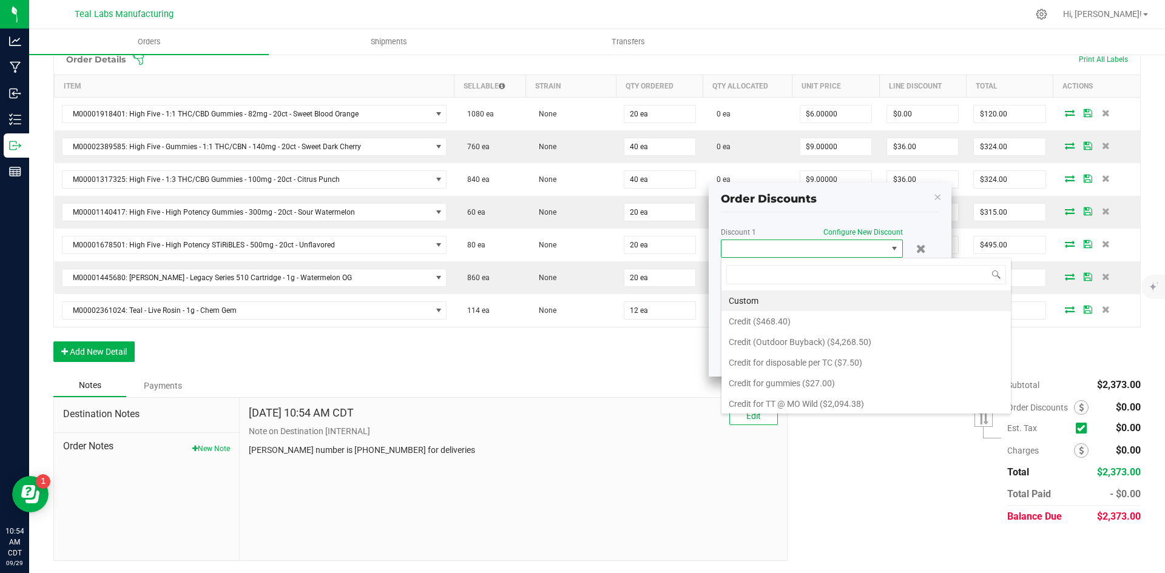
scroll to position [18, 182]
click at [767, 296] on li "Custom" at bounding box center [865, 301] width 289 height 21
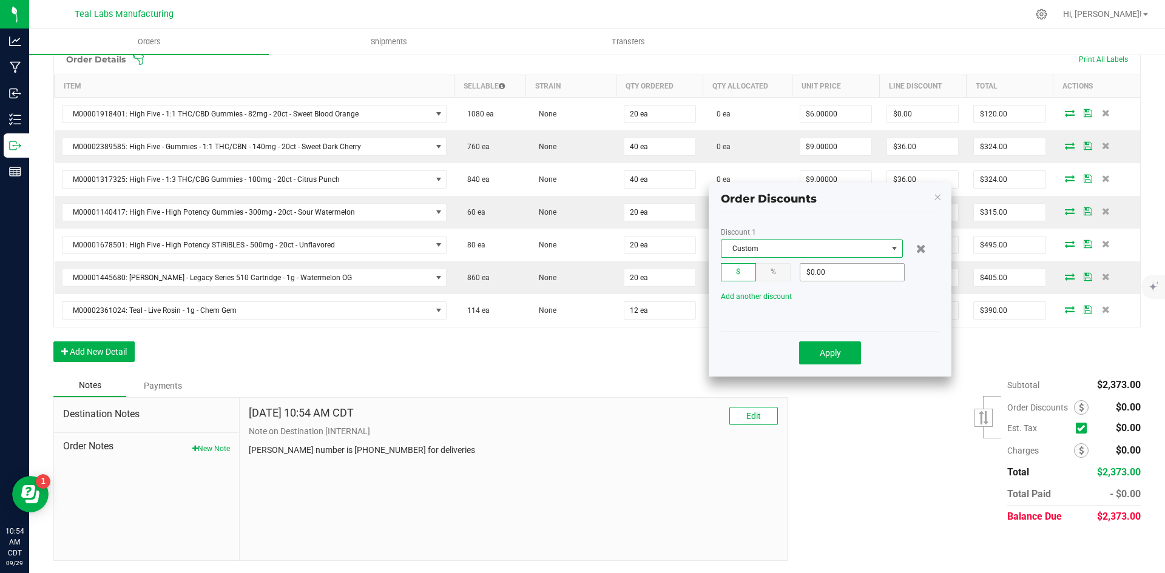
type input "0"
click at [813, 268] on input "0" at bounding box center [852, 272] width 104 height 17
type input "$130.04"
click at [846, 359] on button "Apply" at bounding box center [830, 353] width 62 height 23
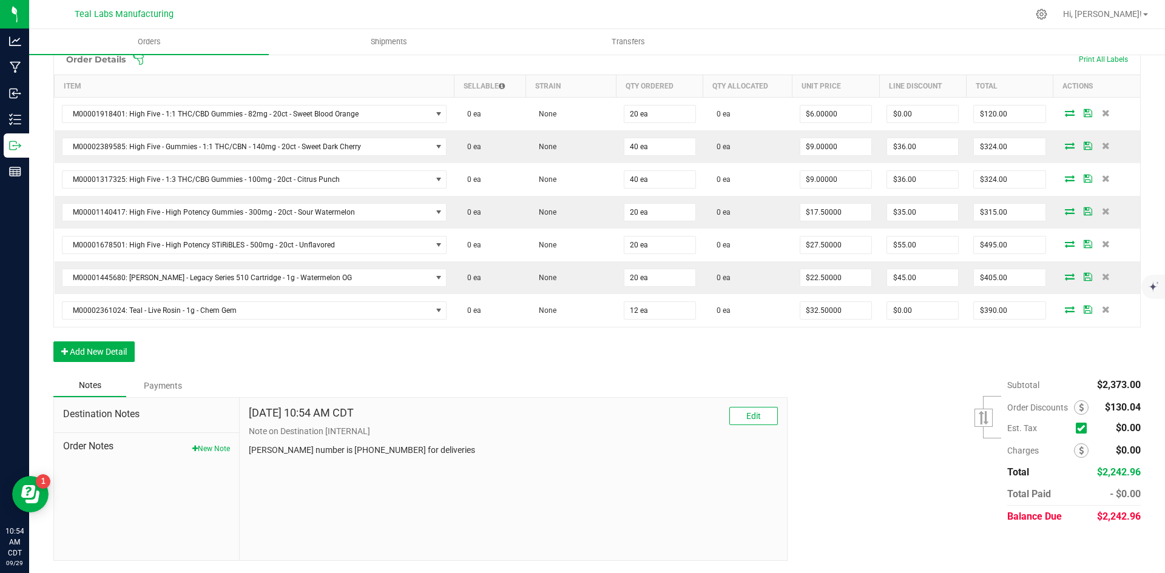
click at [862, 412] on div "Subtotal $2,373.00 Est. Tax" at bounding box center [959, 450] width 362 height 153
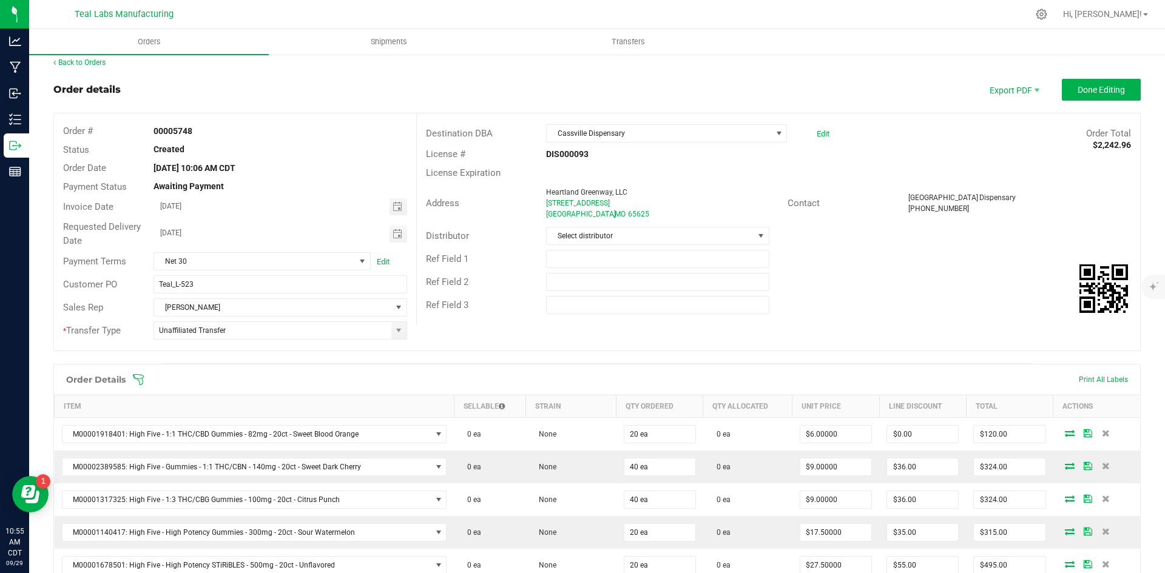
scroll to position [0, 0]
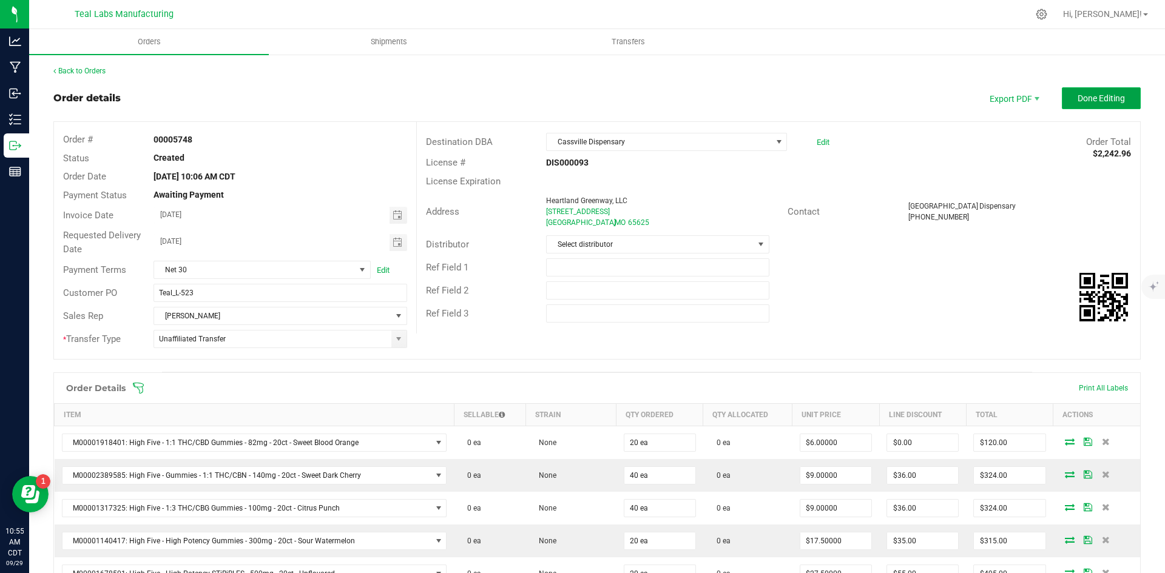
click at [1062, 99] on button "Done Editing" at bounding box center [1101, 98] width 79 height 22
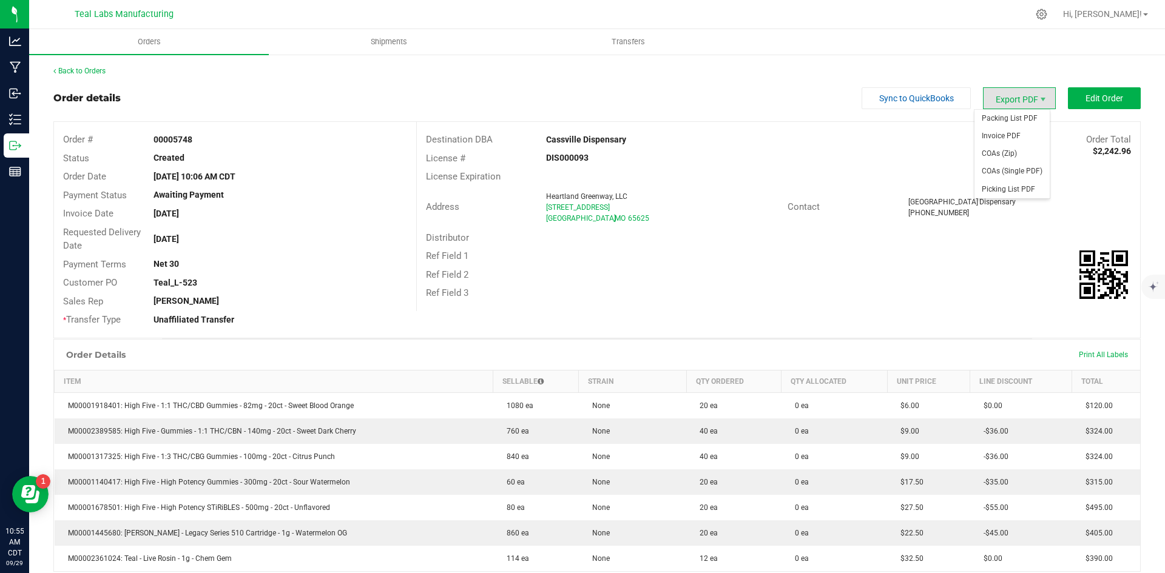
click at [988, 101] on span "Export PDF" at bounding box center [1019, 98] width 73 height 22
click at [993, 137] on span "Invoice PDF" at bounding box center [1011, 136] width 75 height 18
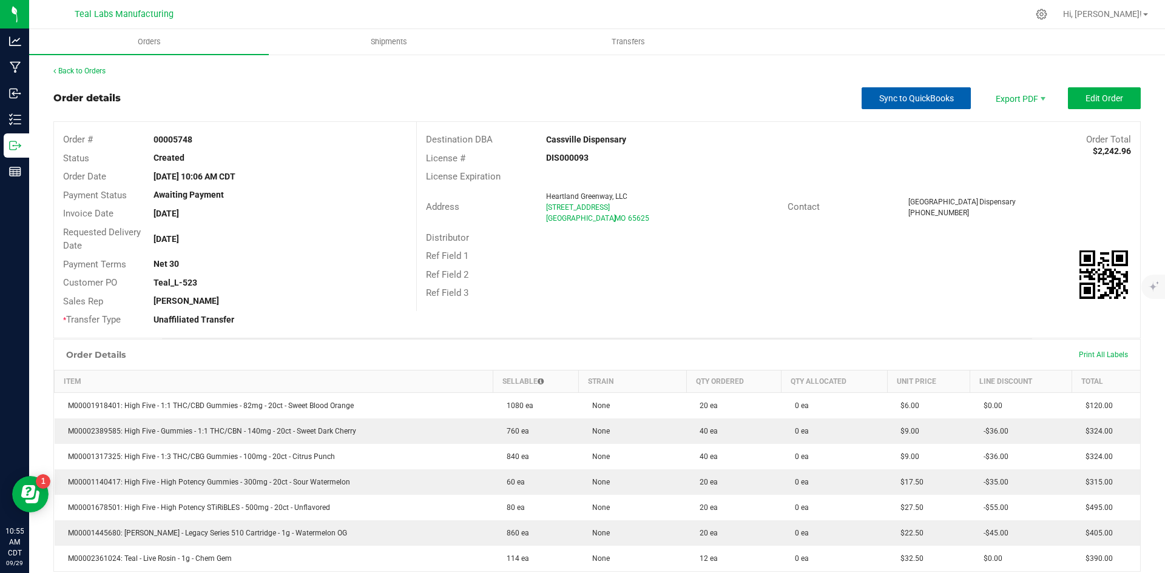
click at [869, 93] on button "Sync to QuickBooks" at bounding box center [915, 98] width 109 height 22
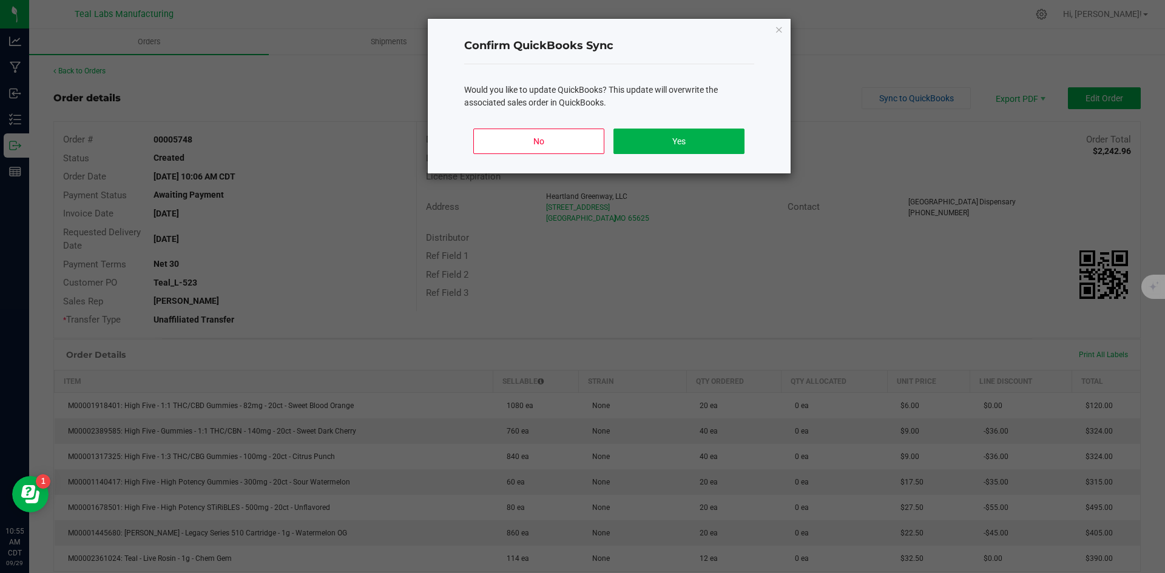
click at [692, 127] on div "No Yes" at bounding box center [609, 146] width 290 height 55
click at [693, 127] on div "No Yes" at bounding box center [609, 146] width 290 height 55
click at [693, 138] on button "Yes" at bounding box center [678, 141] width 130 height 25
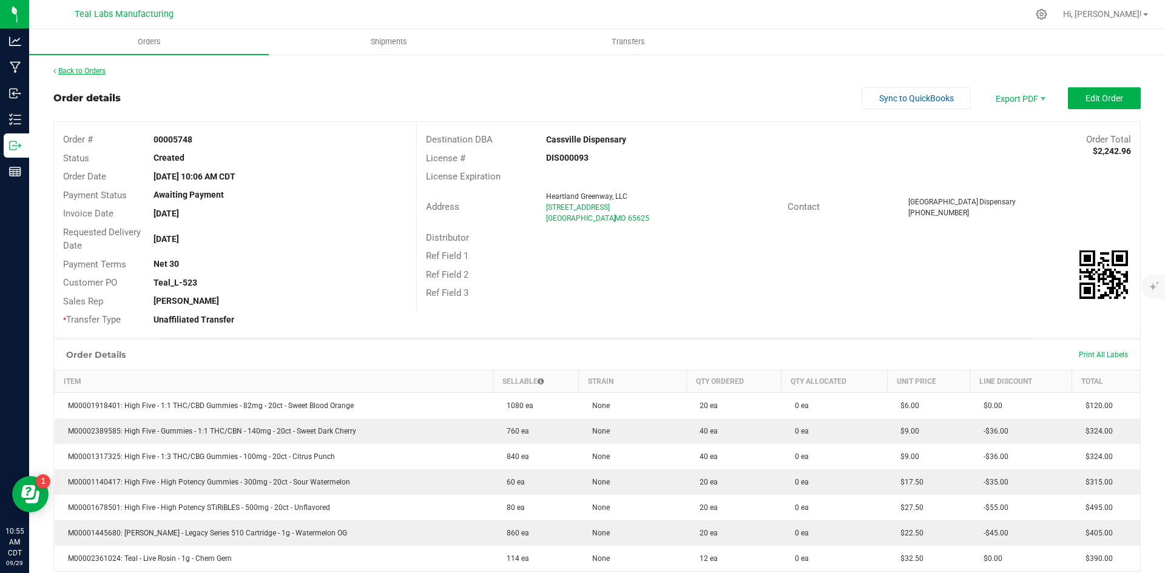
click at [84, 75] on link "Back to Orders" at bounding box center [79, 71] width 52 height 8
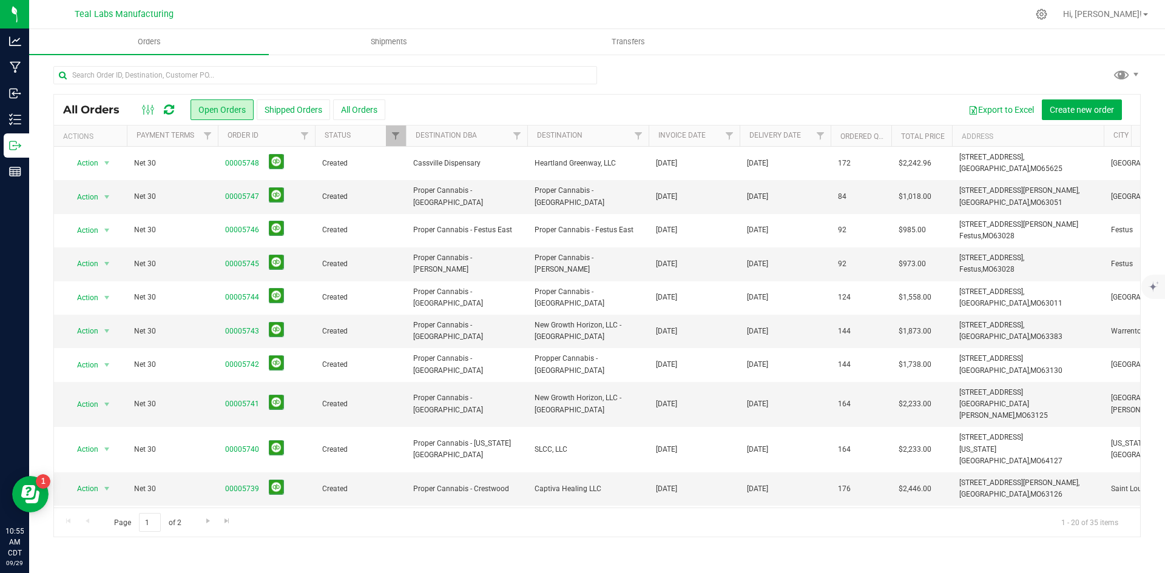
click at [719, 72] on div at bounding box center [596, 80] width 1087 height 28
click at [160, 72] on input "text" at bounding box center [325, 75] width 544 height 18
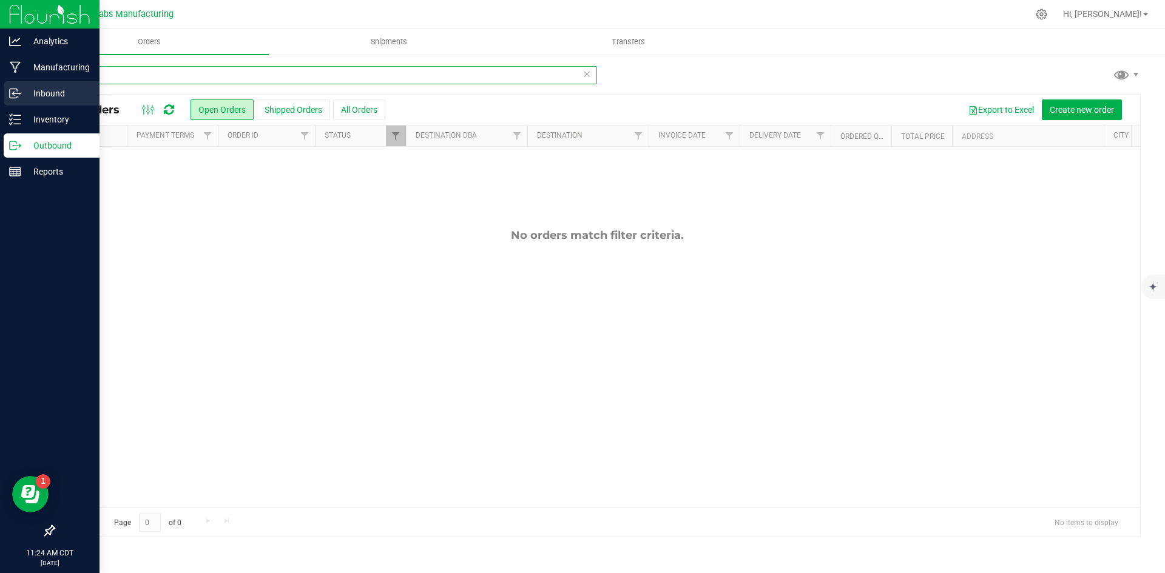
type input "5064"
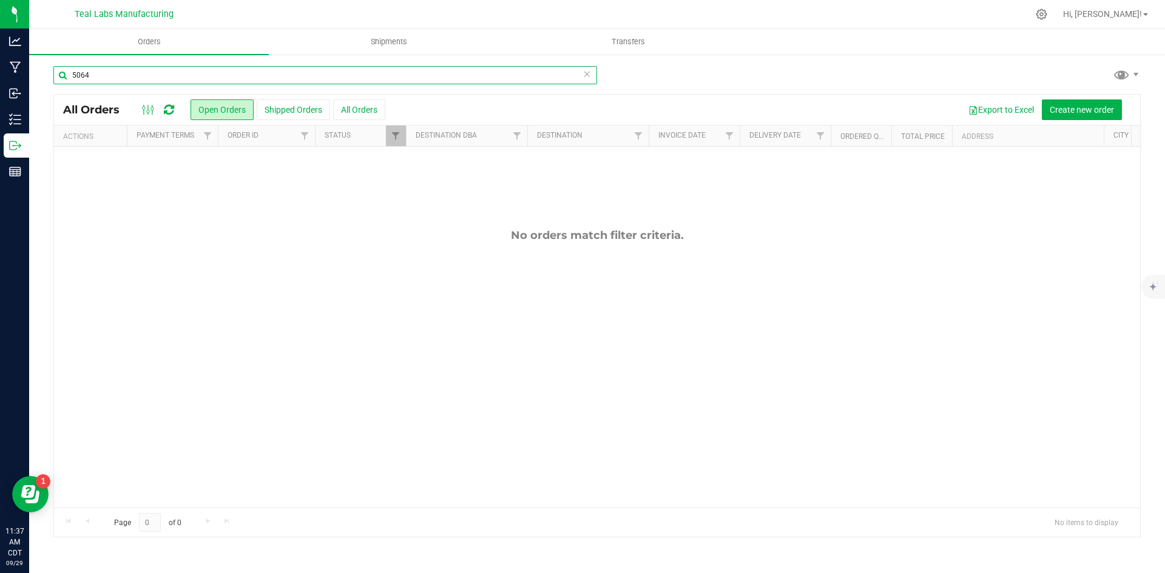
drag, startPoint x: 152, startPoint y: 70, endPoint x: 66, endPoint y: 85, distance: 87.4
click at [66, 85] on div "5064" at bounding box center [325, 80] width 544 height 28
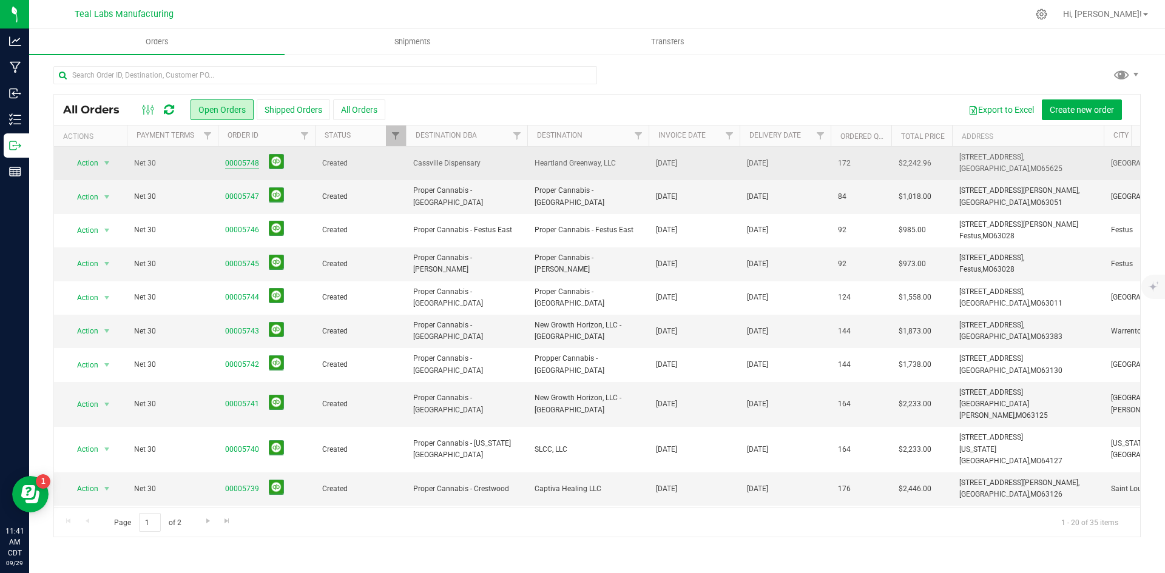
click at [230, 164] on link "00005748" at bounding box center [242, 164] width 34 height 12
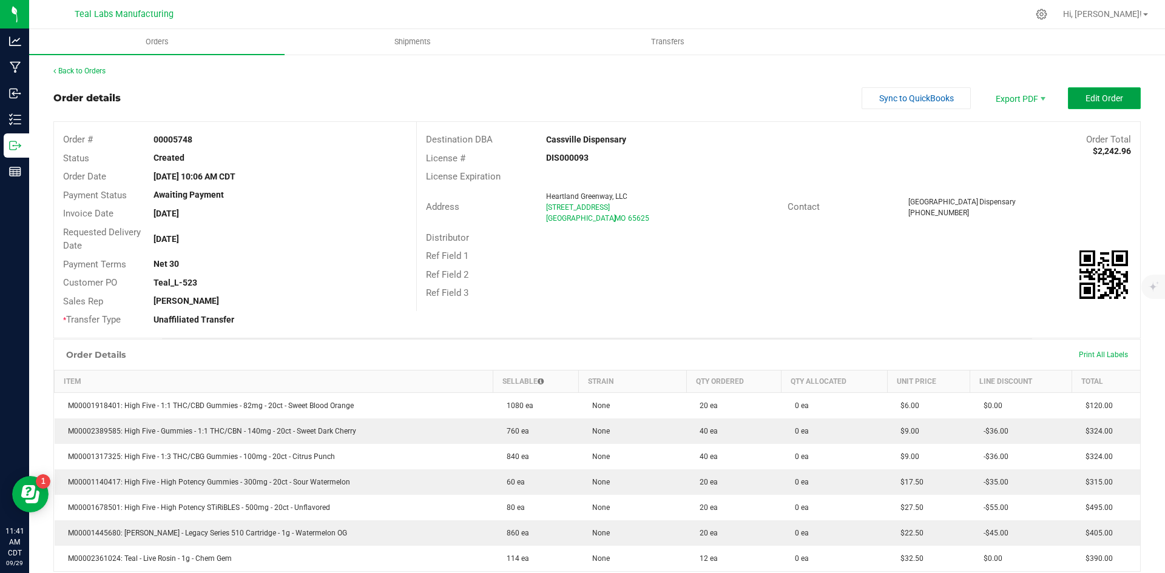
click at [1118, 103] on button "Edit Order" at bounding box center [1104, 98] width 73 height 22
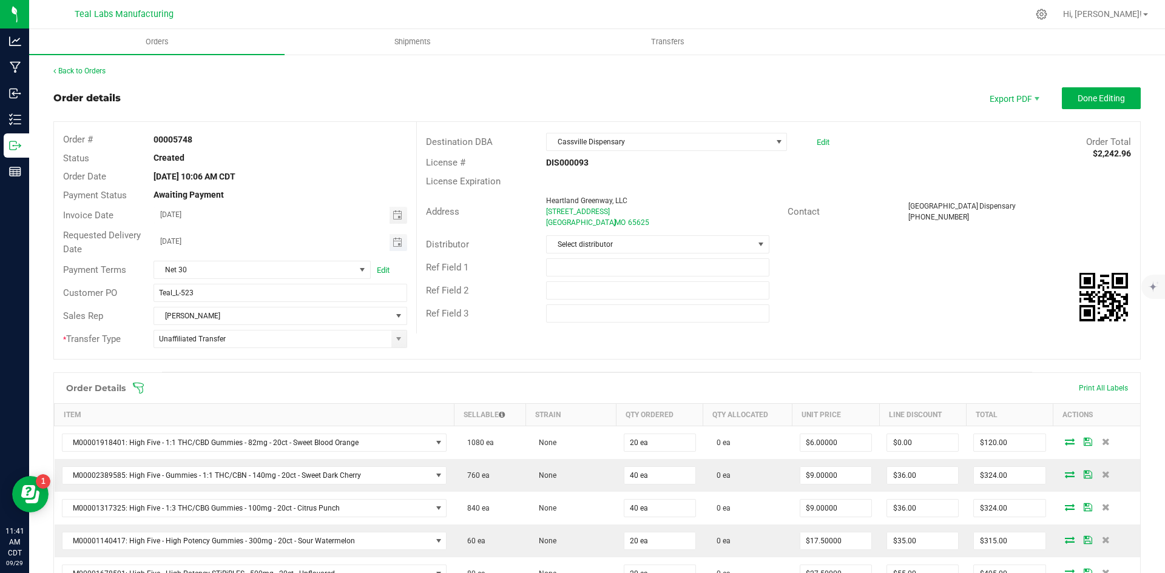
click at [400, 240] on span "Toggle calendar" at bounding box center [398, 242] width 18 height 17
click at [281, 307] on span "2" at bounding box center [279, 306] width 18 height 19
type input "[DATE]"
click at [1066, 102] on button "Done Editing" at bounding box center [1101, 98] width 79 height 22
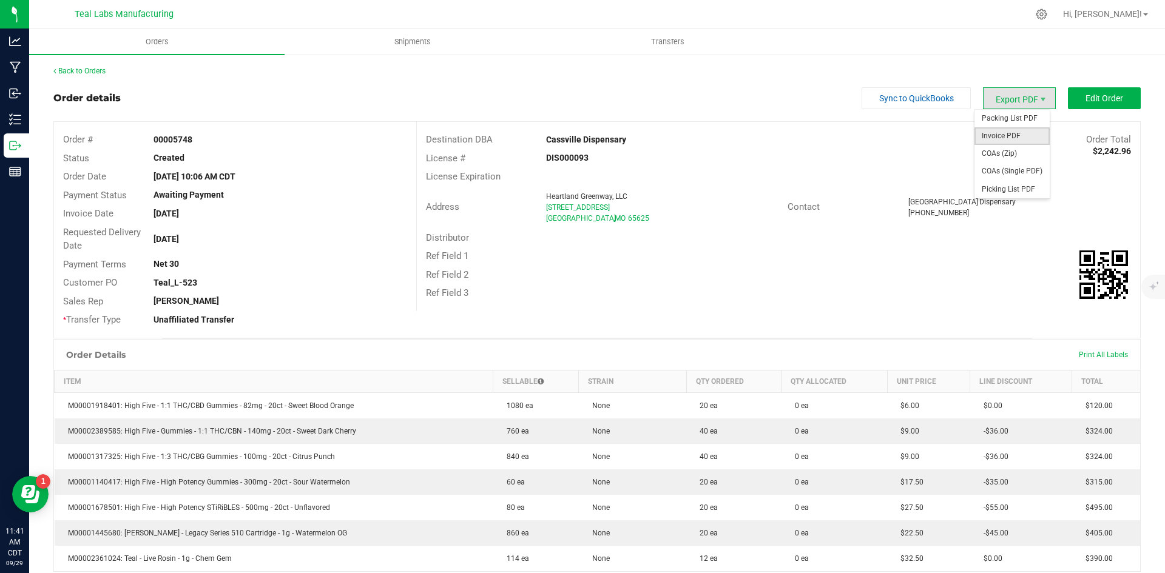
click at [1003, 137] on span "Invoice PDF" at bounding box center [1011, 136] width 75 height 18
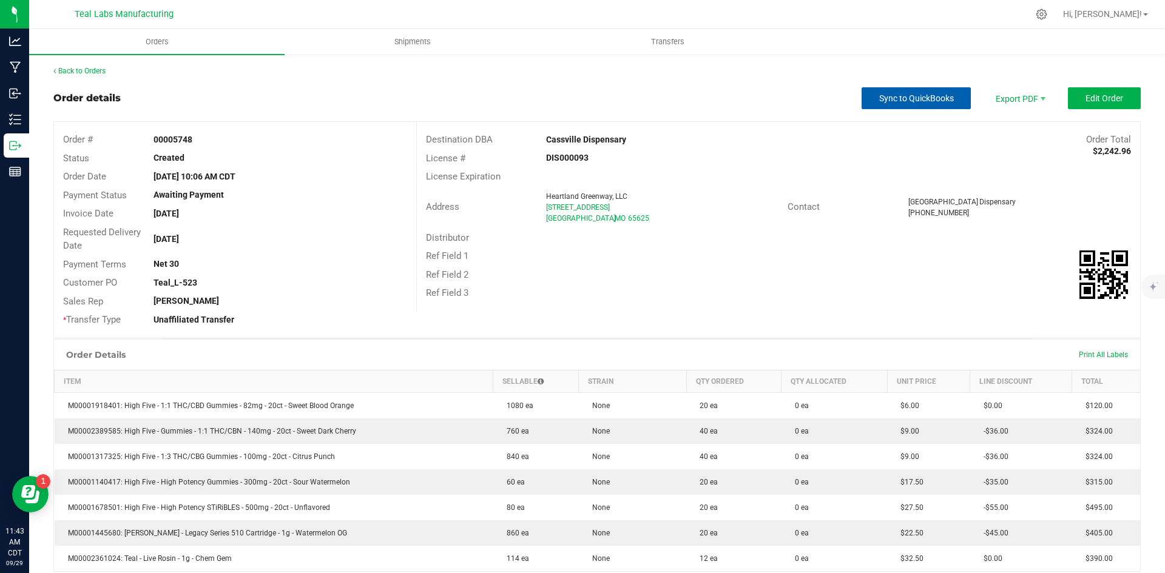
click at [931, 95] on span "Sync to QuickBooks" at bounding box center [916, 98] width 75 height 10
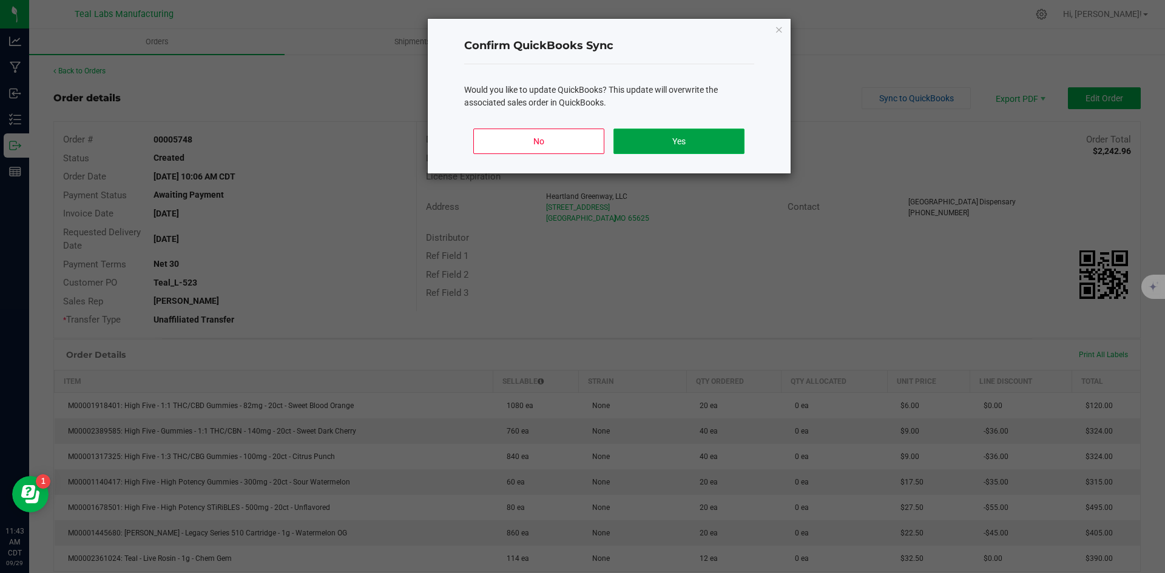
click at [738, 133] on button "Yes" at bounding box center [678, 141] width 130 height 25
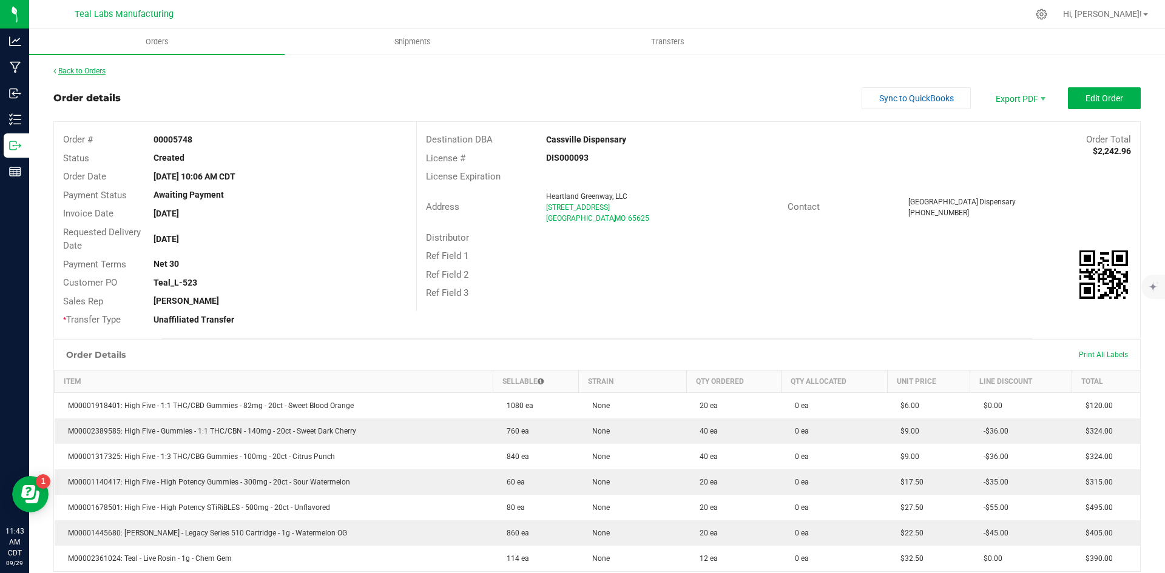
click at [79, 72] on link "Back to Orders" at bounding box center [79, 71] width 52 height 8
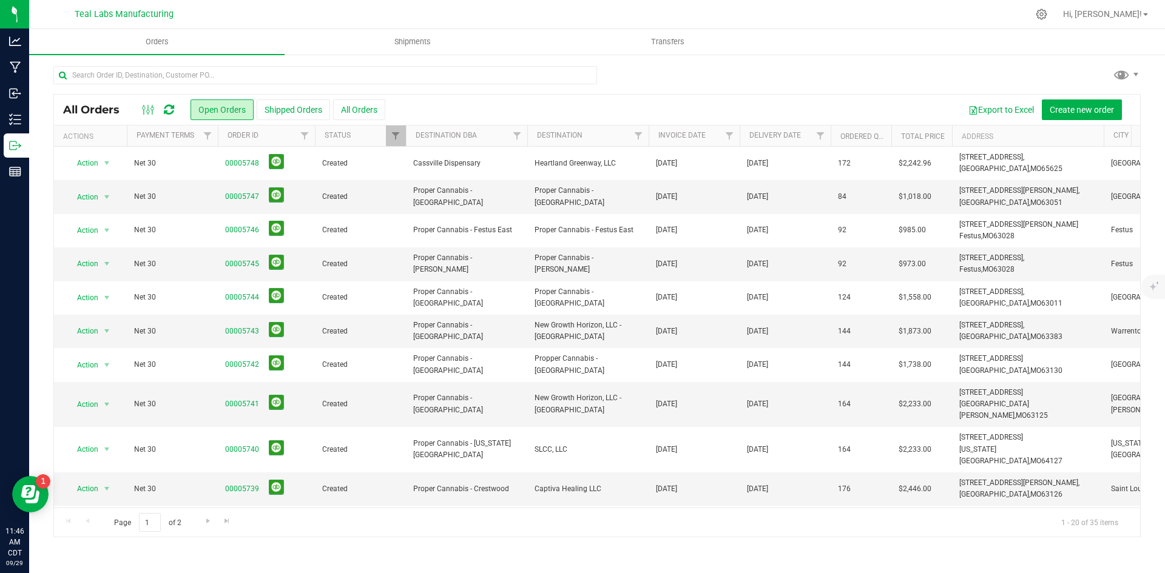
click at [807, 79] on div at bounding box center [596, 80] width 1087 height 28
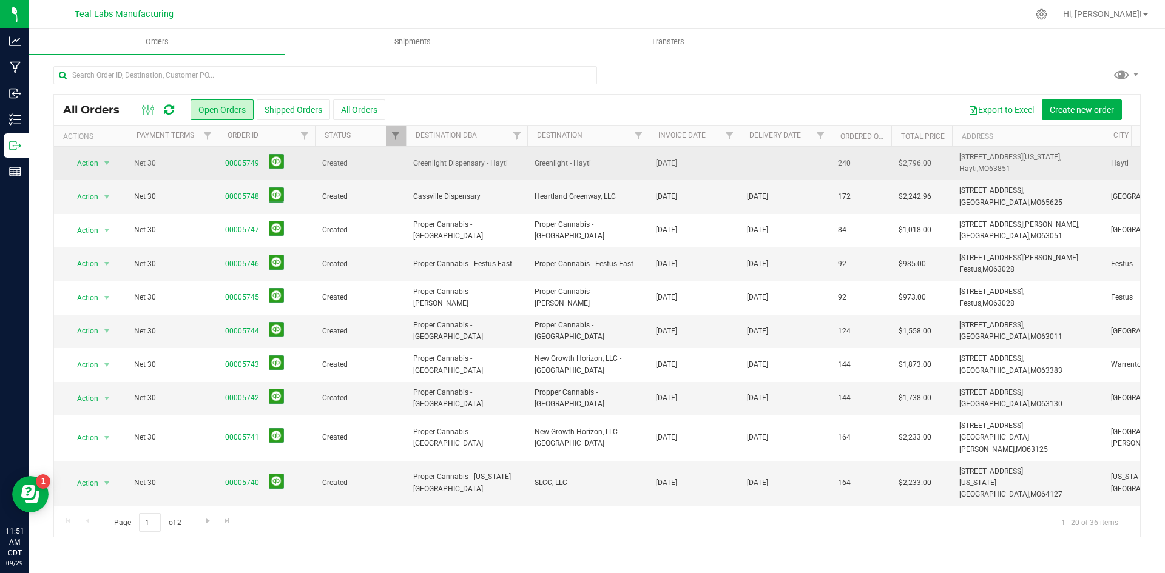
click at [237, 161] on link "00005749" at bounding box center [242, 164] width 34 height 12
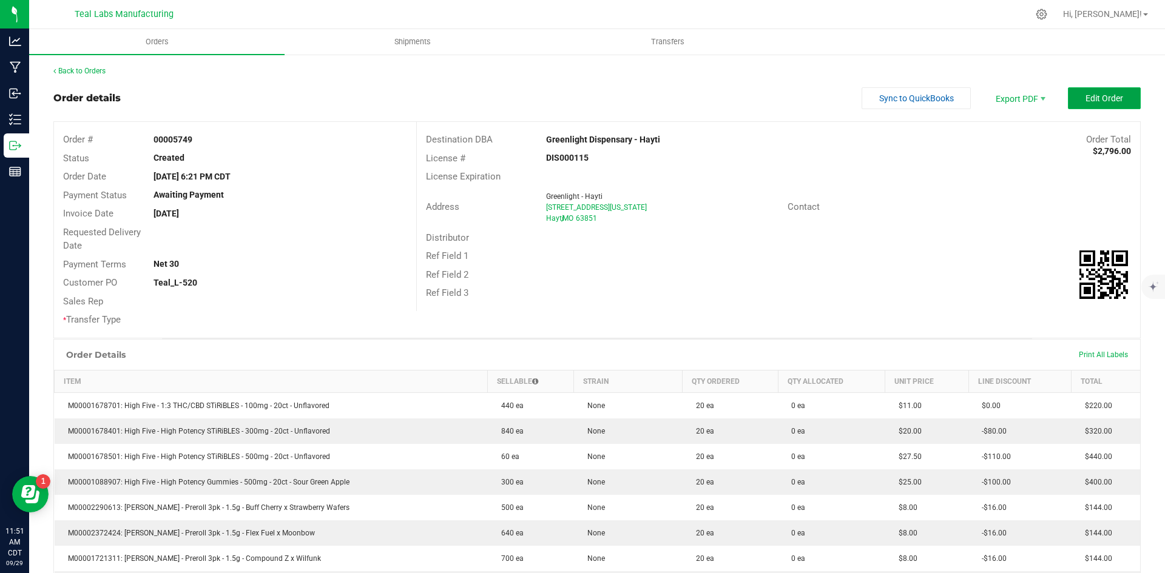
click at [1075, 93] on button "Edit Order" at bounding box center [1104, 98] width 73 height 22
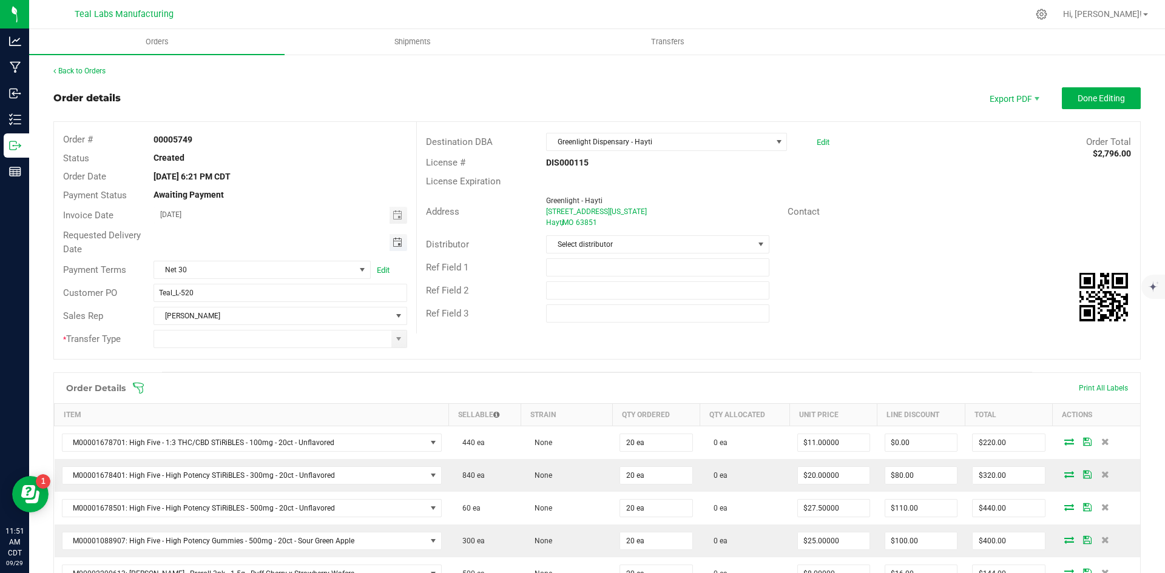
click at [392, 240] on span "Toggle calendar" at bounding box center [397, 243] width 10 height 10
click at [181, 351] on li "Oct" at bounding box center [171, 353] width 36 height 15
click at [286, 302] on span "2" at bounding box center [279, 304] width 18 height 19
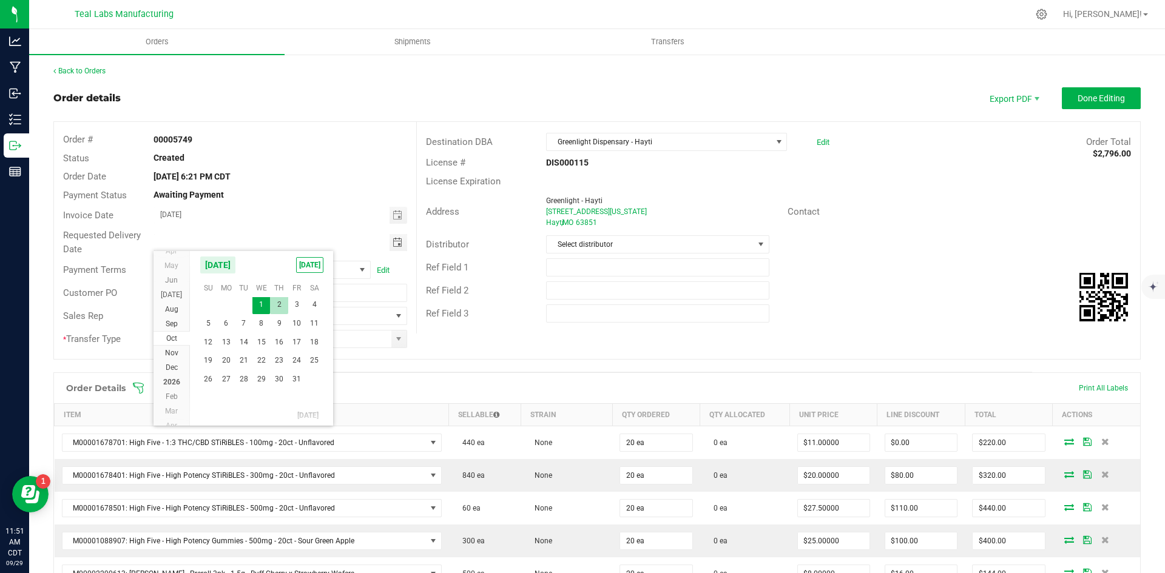
type input "[DATE]"
click at [396, 339] on span at bounding box center [399, 339] width 10 height 10
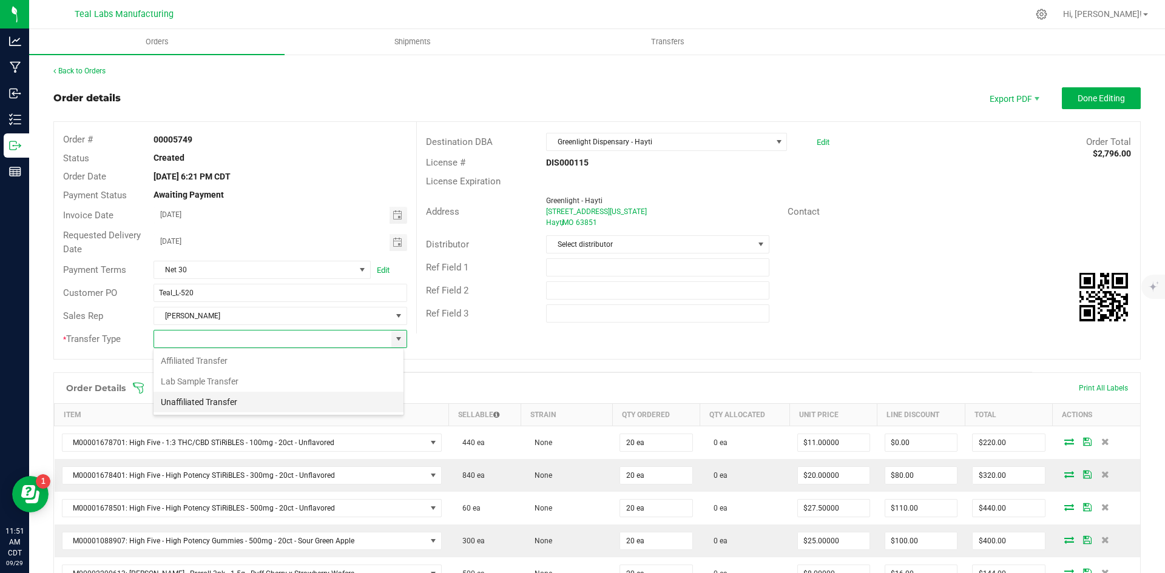
scroll to position [18, 251]
click at [319, 397] on li "Unaffiliated Transfer" at bounding box center [278, 402] width 250 height 21
type input "Unaffiliated Transfer"
click at [790, 322] on div "Ref Field 3" at bounding box center [778, 313] width 723 height 23
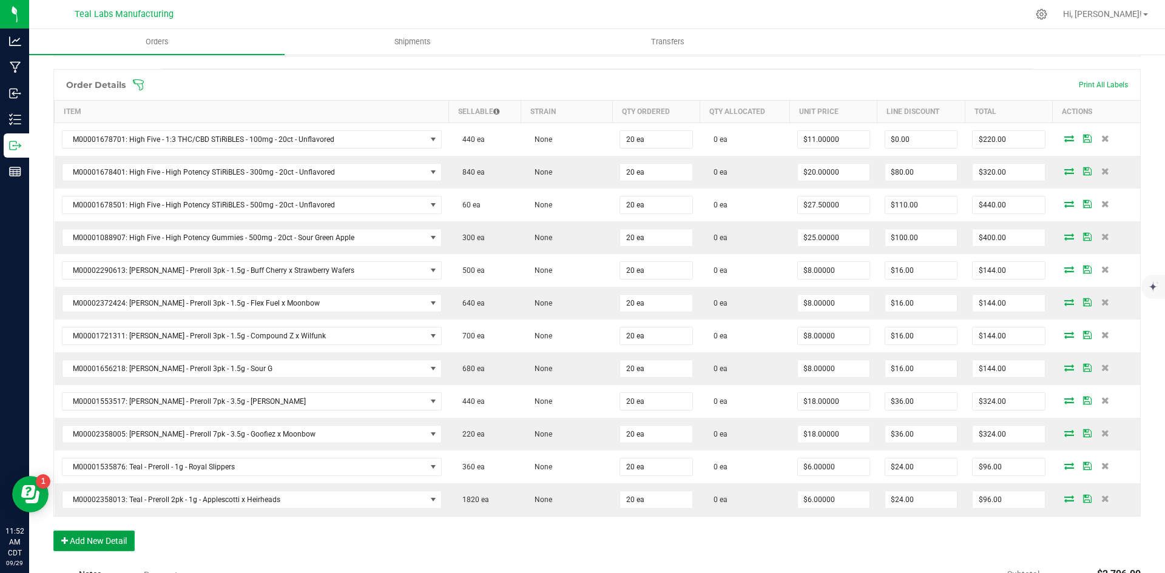
click at [130, 535] on button "Add New Detail" at bounding box center [93, 541] width 81 height 21
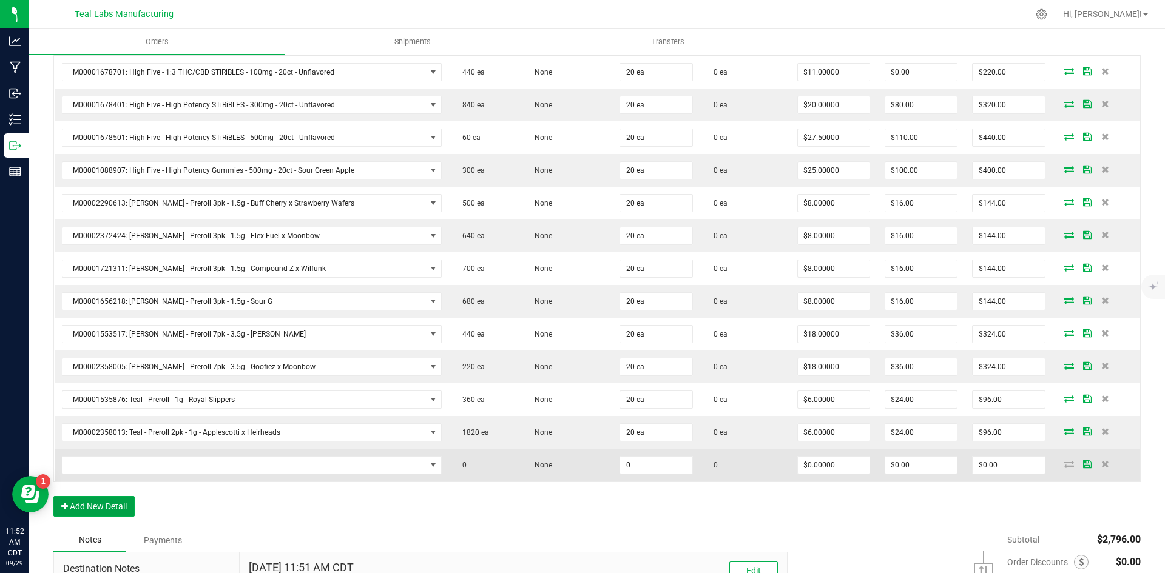
scroll to position [485, 0]
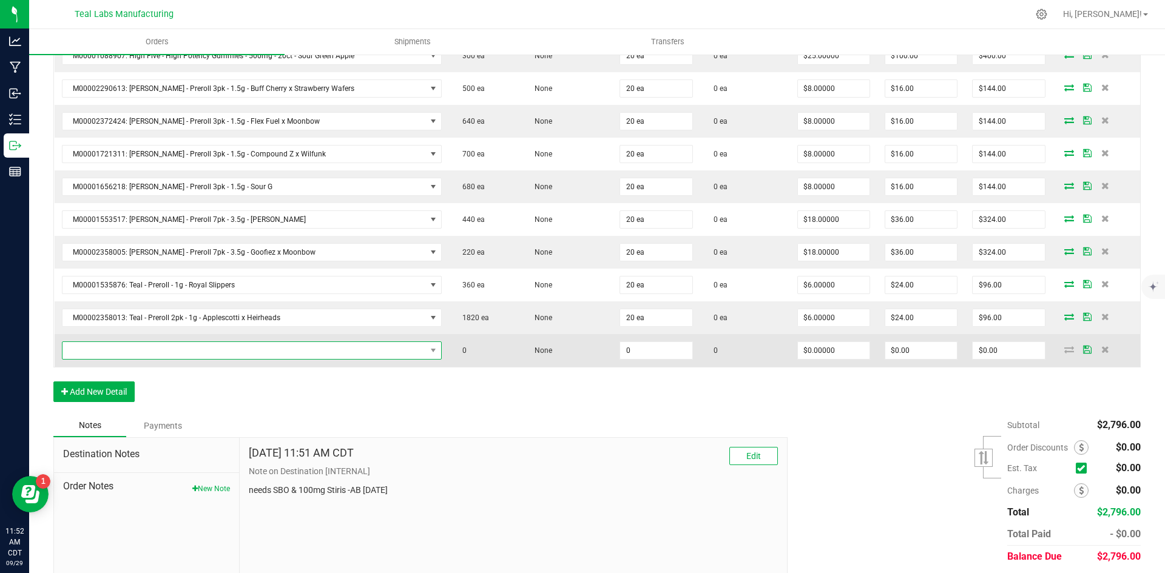
click at [137, 352] on span "NO DATA FOUND" at bounding box center [243, 350] width 363 height 17
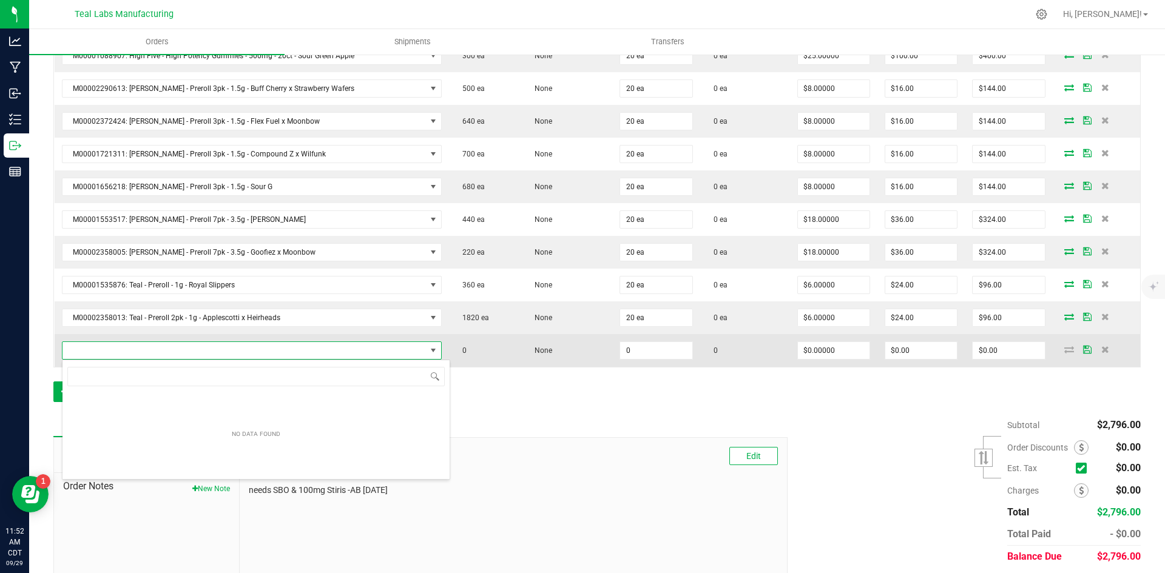
scroll to position [18, 369]
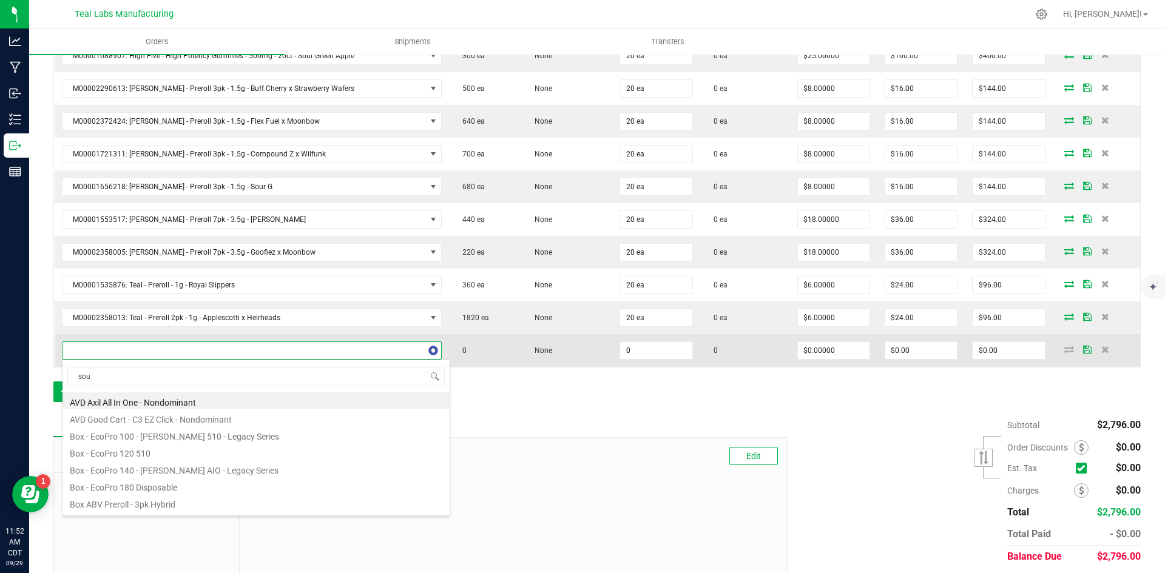
type input "sour"
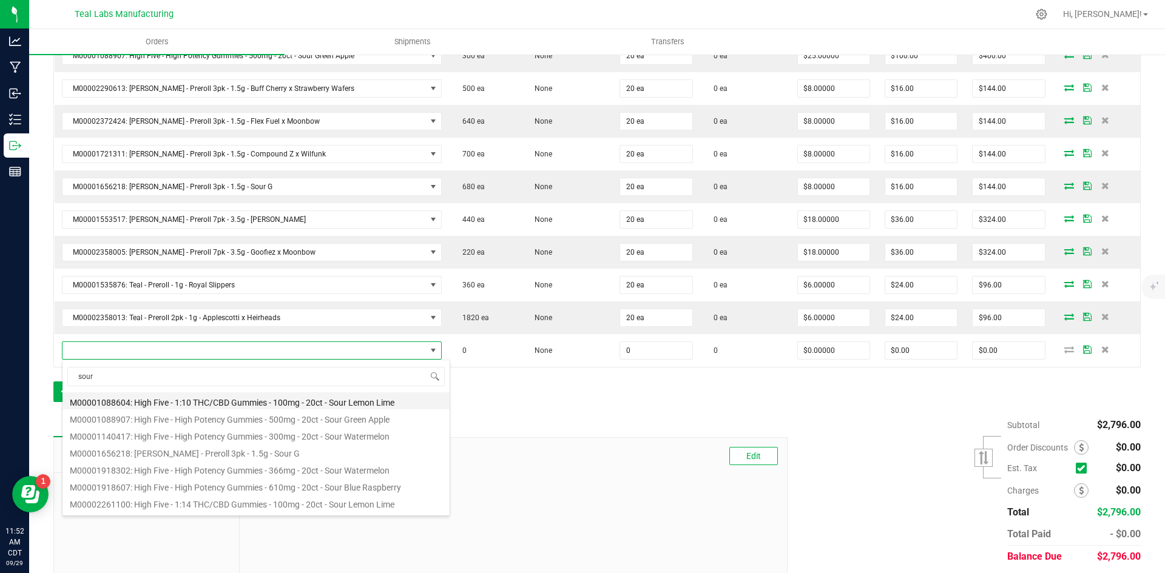
click at [296, 401] on li "M00001088604: High Five - 1:10 THC/CBD Gummies - 100mg - 20ct - Sour Lemon Lime" at bounding box center [255, 400] width 387 height 17
type input "0 ea"
type input "$11.50000"
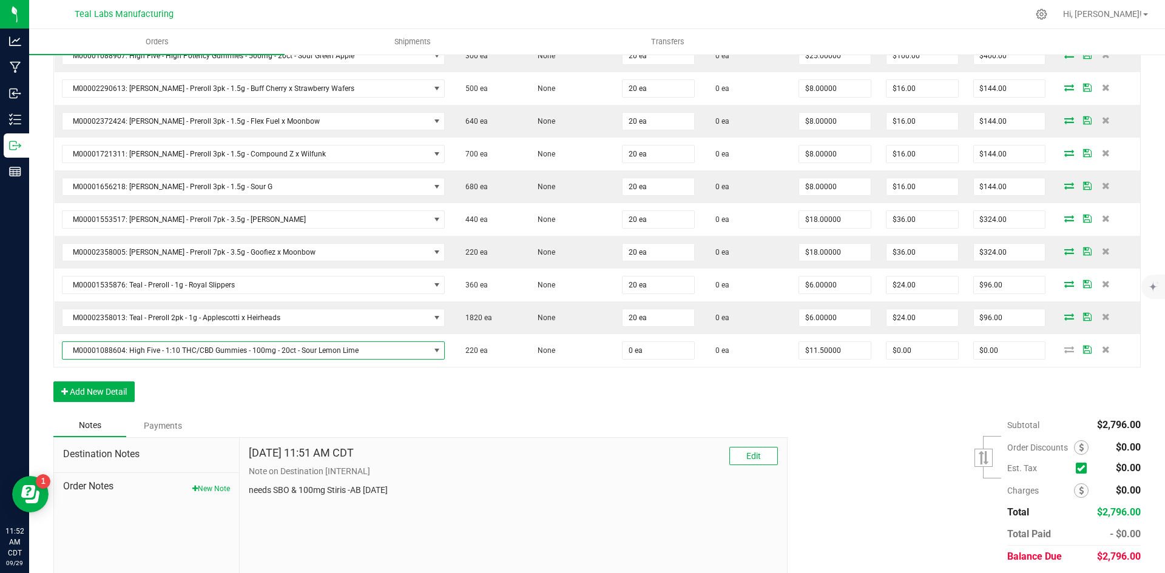
click at [594, 396] on div "Order Details Print All Labels Item Sellable Strain Qty Ordered Qty Allocated U…" at bounding box center [596, 150] width 1087 height 527
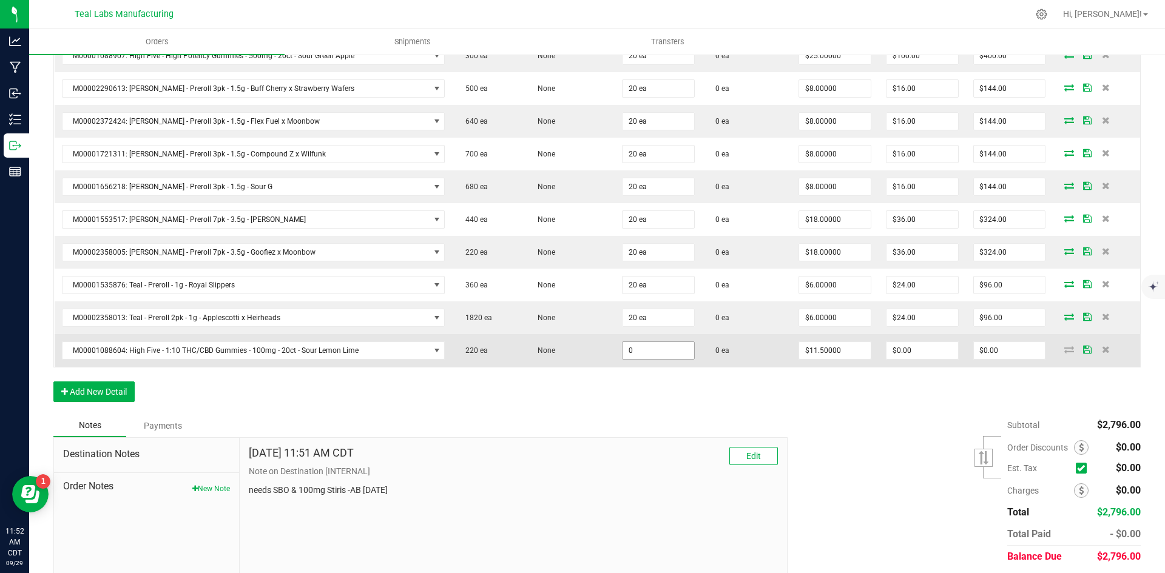
click at [664, 351] on input "0" at bounding box center [658, 350] width 72 height 17
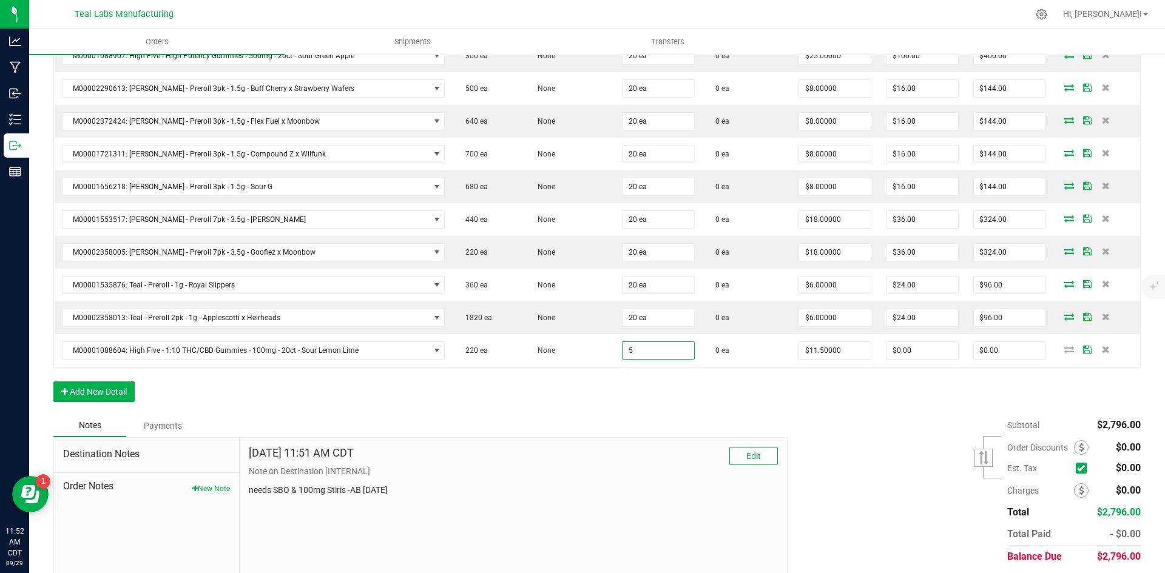
type input "5 ea"
type input "$57.50"
click at [448, 405] on div "Order Details Print All Labels Item Sellable Strain Qty Ordered Qty Allocated U…" at bounding box center [596, 150] width 1087 height 527
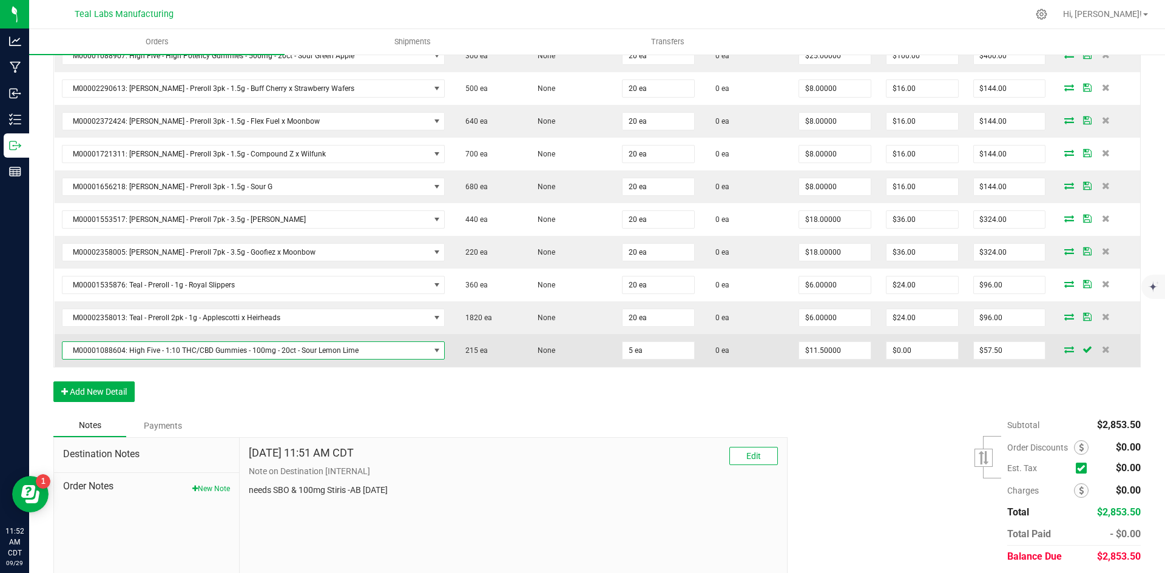
click at [244, 342] on span "M00001088604: High Five - 1:10 THC/CBD Gummies - 100mg - 20ct - Sour Lemon Lime" at bounding box center [245, 350] width 367 height 17
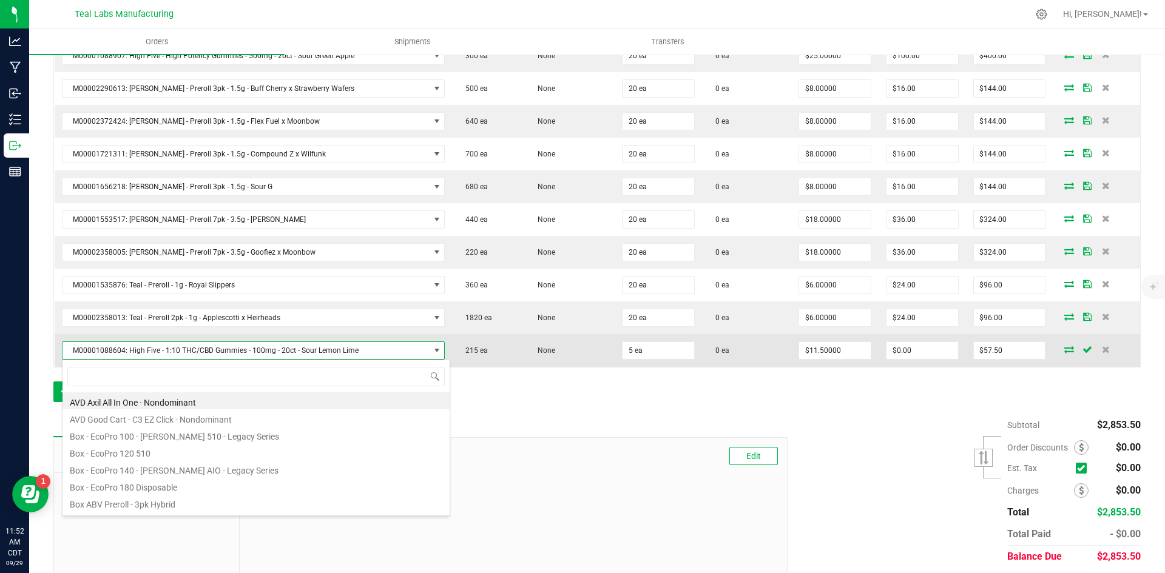
scroll to position [18, 372]
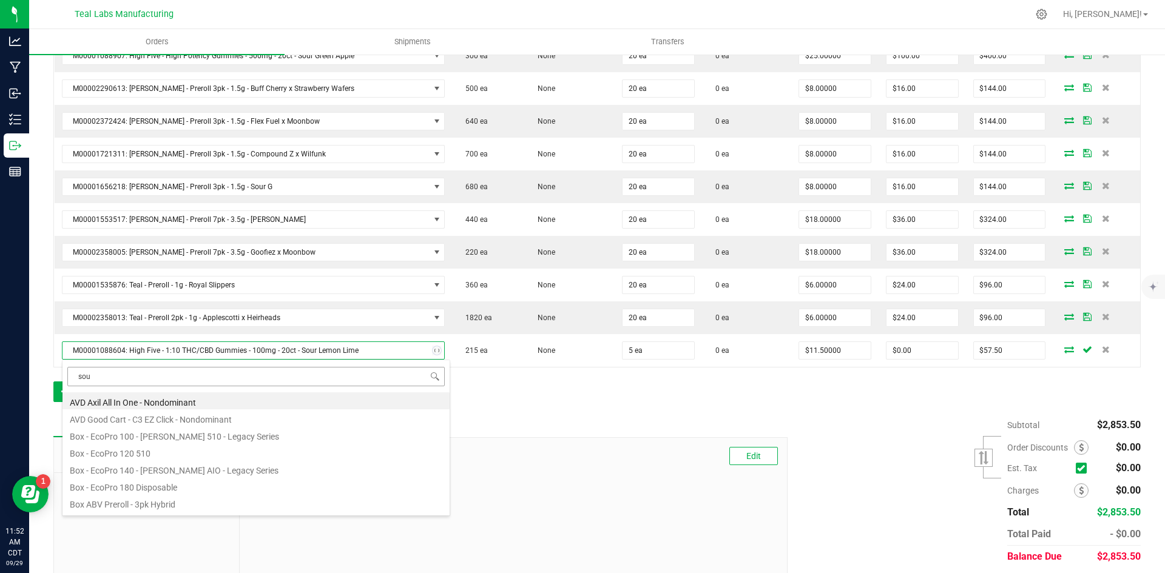
type input "sour"
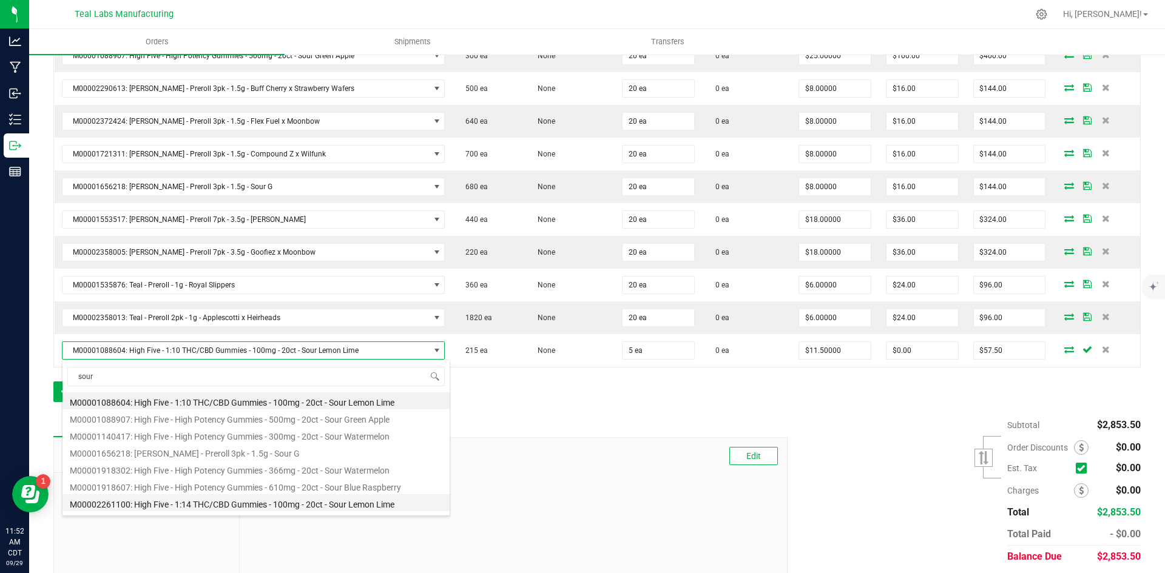
click at [294, 506] on li "M00002261100: High Five - 1:14 THC/CBD Gummies - 100mg - 20ct - Sour Lemon Lime" at bounding box center [255, 502] width 387 height 17
type input "$9.00000"
type input "$45.00"
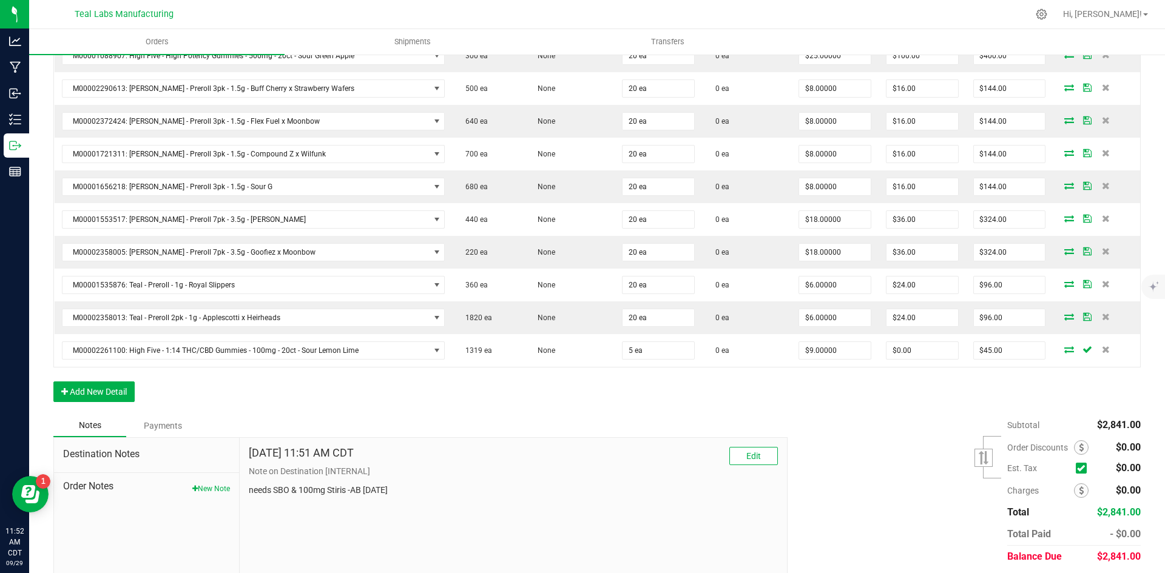
click at [630, 398] on div "Order Details Print All Labels Item Sellable Strain Qty Ordered Qty Allocated U…" at bounding box center [596, 150] width 1087 height 527
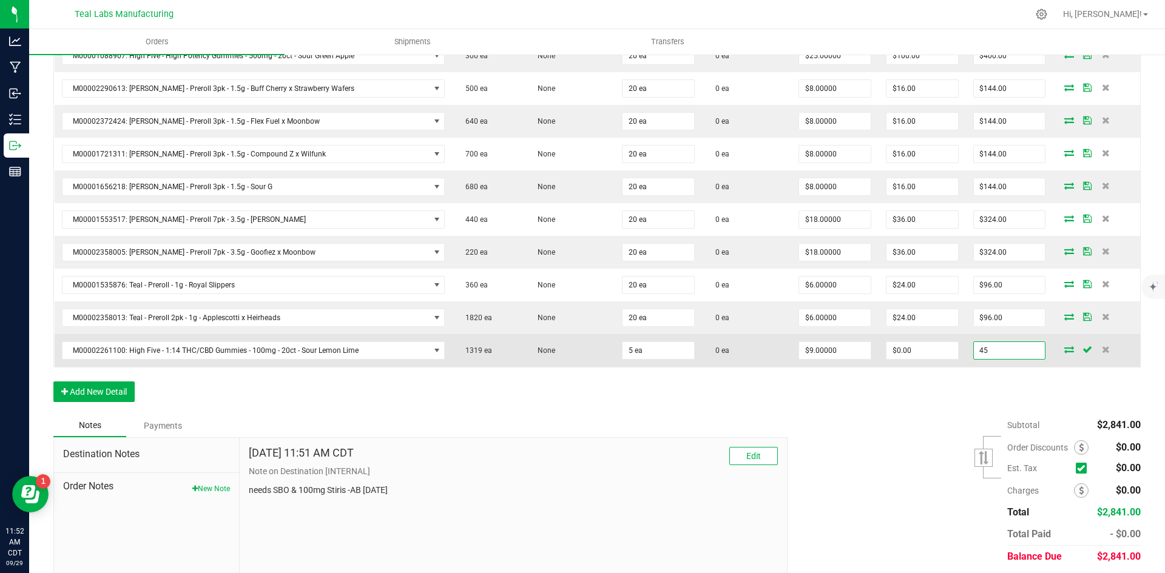
click at [996, 355] on input "45" at bounding box center [1010, 350] width 72 height 17
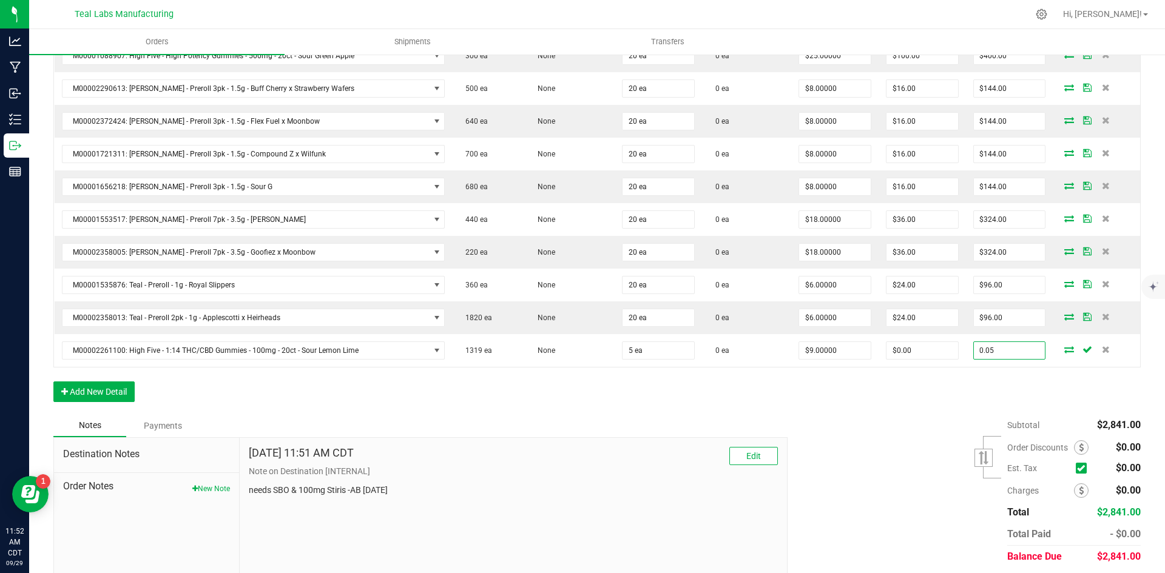
type input "0.05"
type input "$0.01000"
type input "$0.05"
click at [894, 459] on div "Subtotal $2,841.00 Est. Tax" at bounding box center [959, 490] width 362 height 153
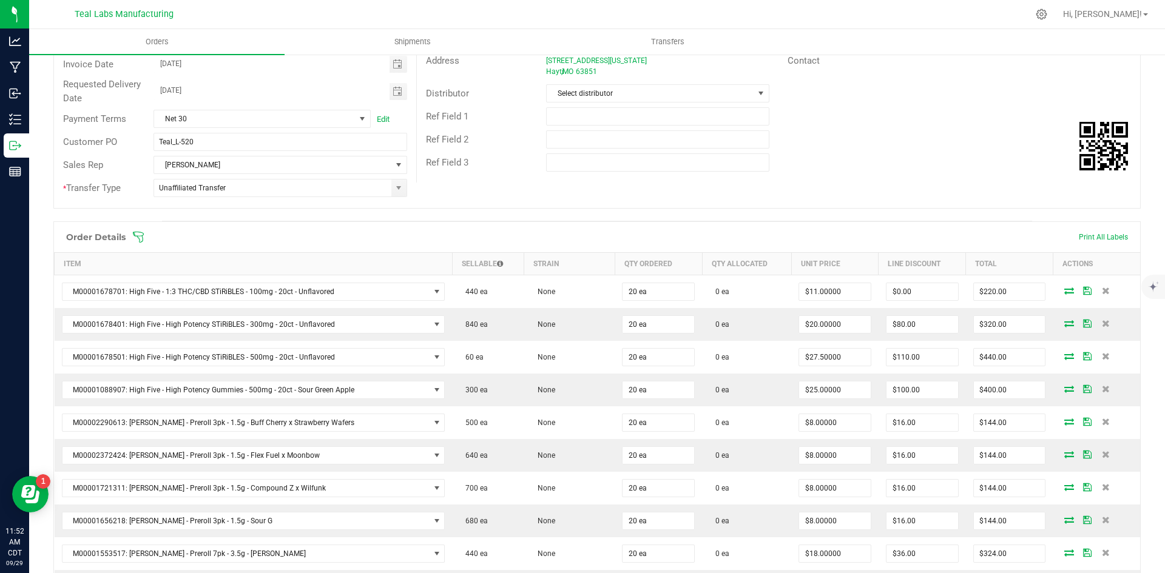
scroll to position [0, 0]
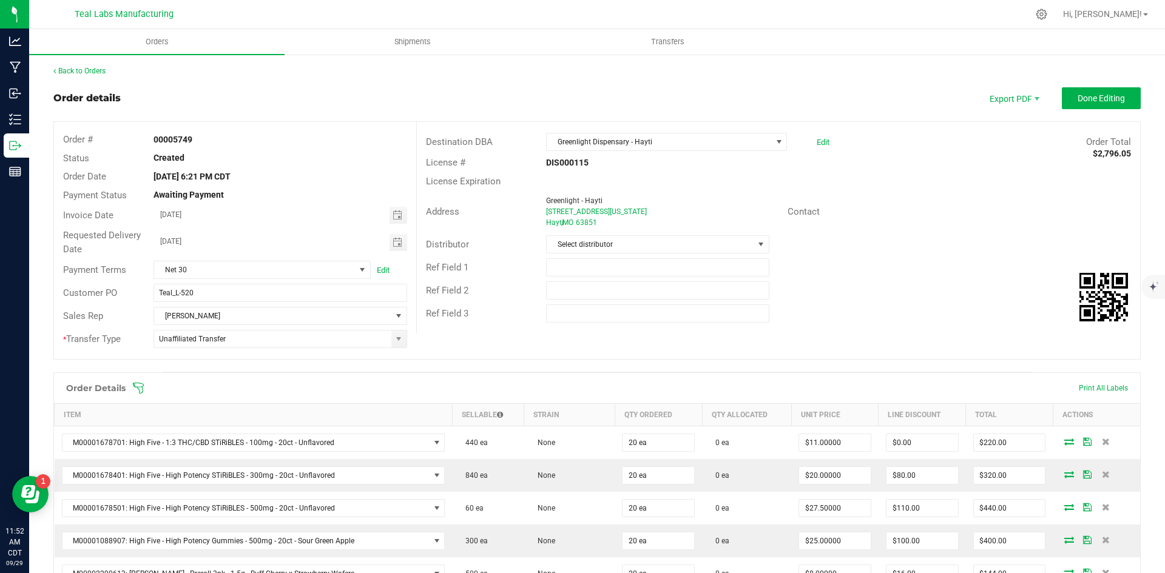
click at [923, 219] on div "Contact" at bounding box center [959, 212] width 362 height 19
click at [936, 279] on div "Ref Field 2" at bounding box center [778, 290] width 723 height 23
click at [1066, 104] on button "Done Editing" at bounding box center [1101, 98] width 79 height 22
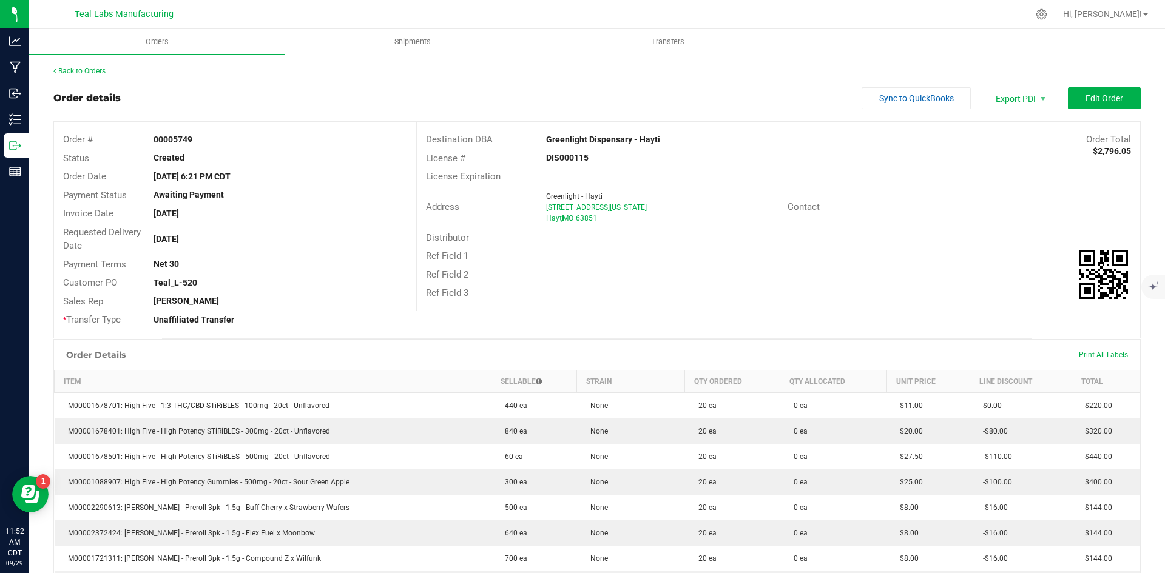
drag, startPoint x: 678, startPoint y: 132, endPoint x: 544, endPoint y: 142, distance: 134.4
click at [544, 142] on div "Destination DBA Greenlight Dispensary - Hayti Order Total $2,796.05" at bounding box center [778, 139] width 723 height 19
copy strong "Greenlight Dispensary - Hayti"
click at [1014, 144] on span "Invoice PDF" at bounding box center [1011, 136] width 75 height 18
click at [916, 96] on span "Sync to QuickBooks" at bounding box center [916, 98] width 75 height 10
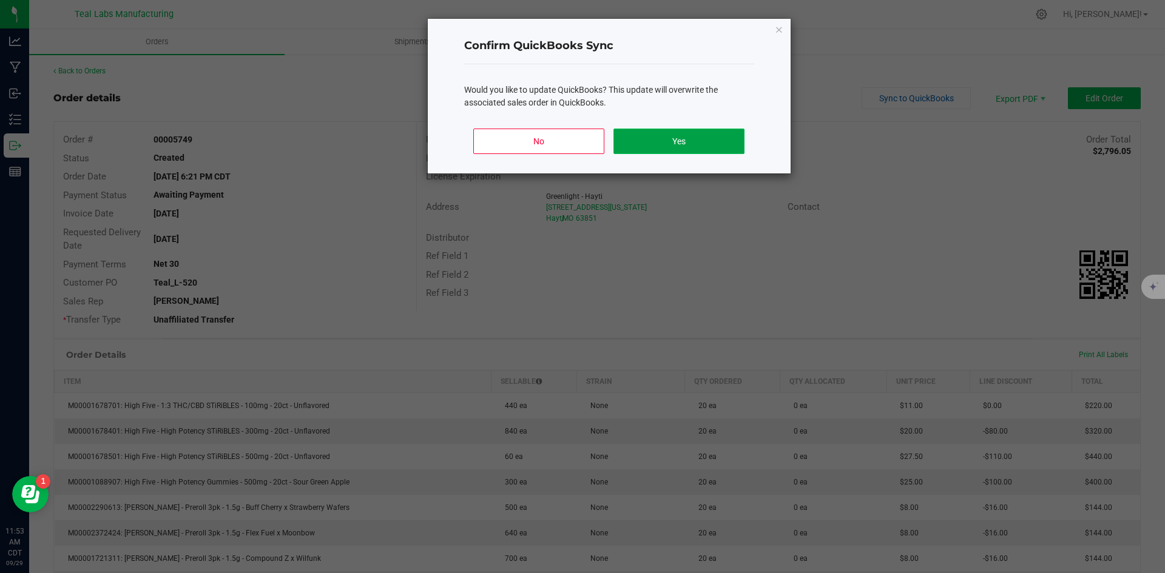
click at [708, 136] on button "Yes" at bounding box center [678, 141] width 130 height 25
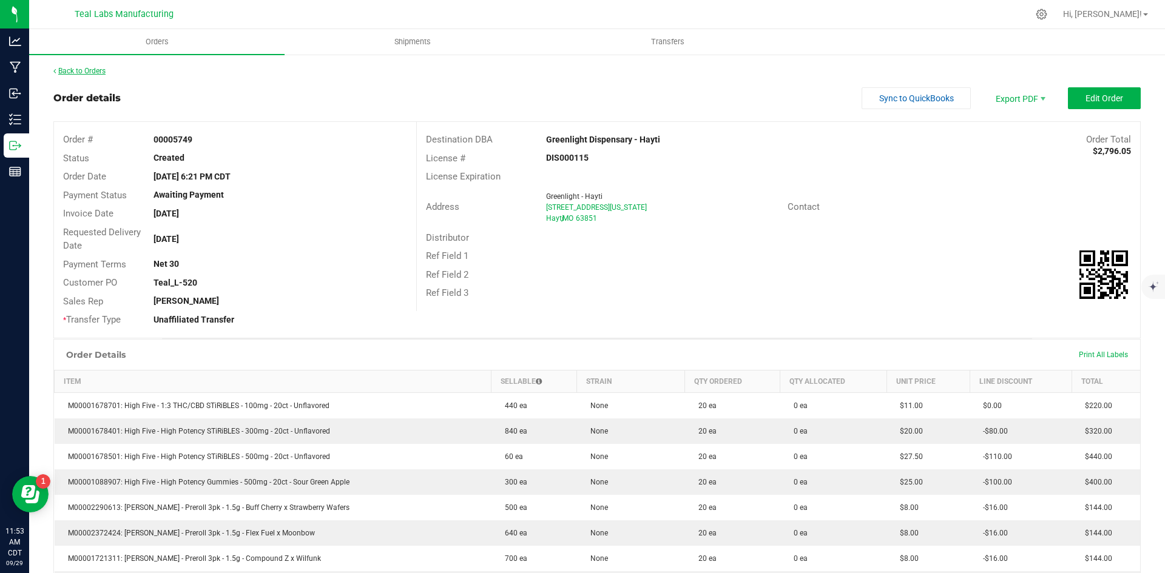
click at [85, 69] on link "Back to Orders" at bounding box center [79, 71] width 52 height 8
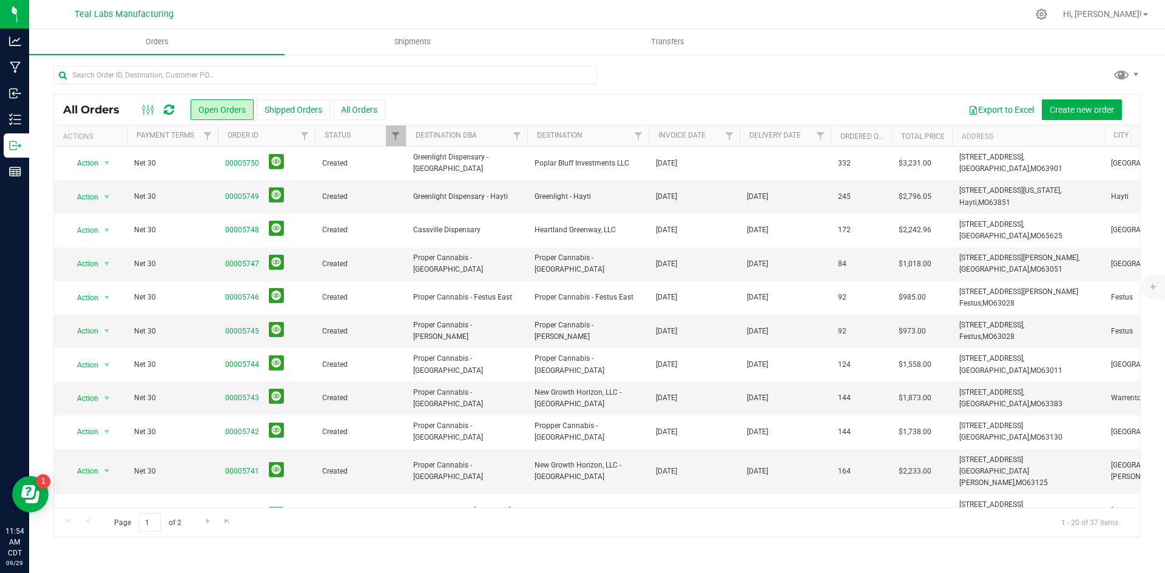
click at [852, 77] on div at bounding box center [596, 80] width 1087 height 28
click at [841, 59] on div "All Orders Open Orders Shipped Orders All Orders Export to Excel Create new ord…" at bounding box center [597, 301] width 1136 height 496
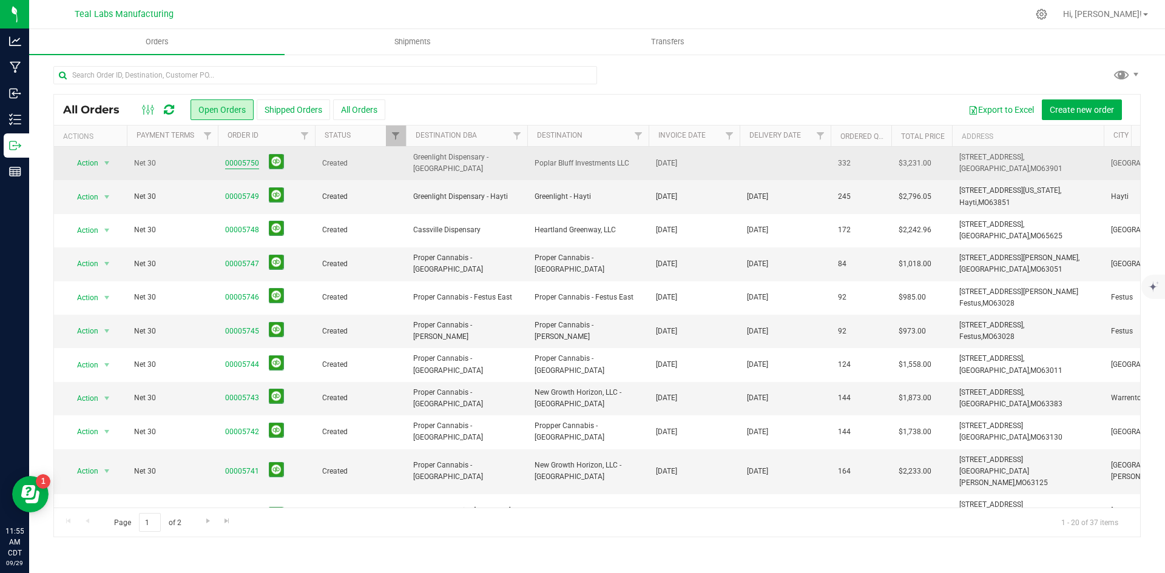
click at [252, 166] on link "00005750" at bounding box center [242, 164] width 34 height 12
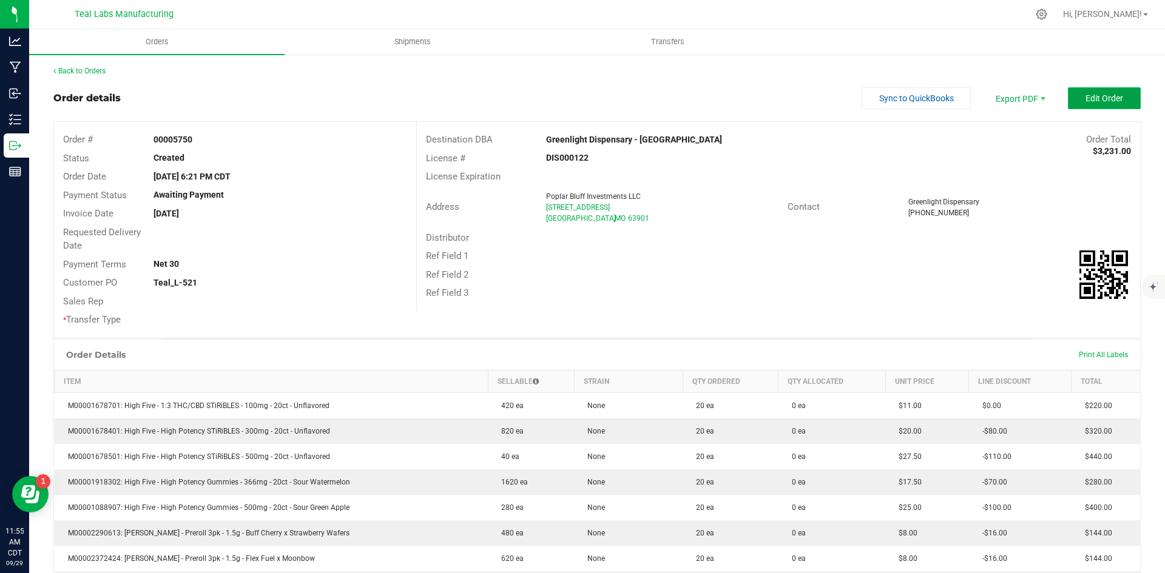
click at [1096, 98] on span "Edit Order" at bounding box center [1104, 98] width 38 height 10
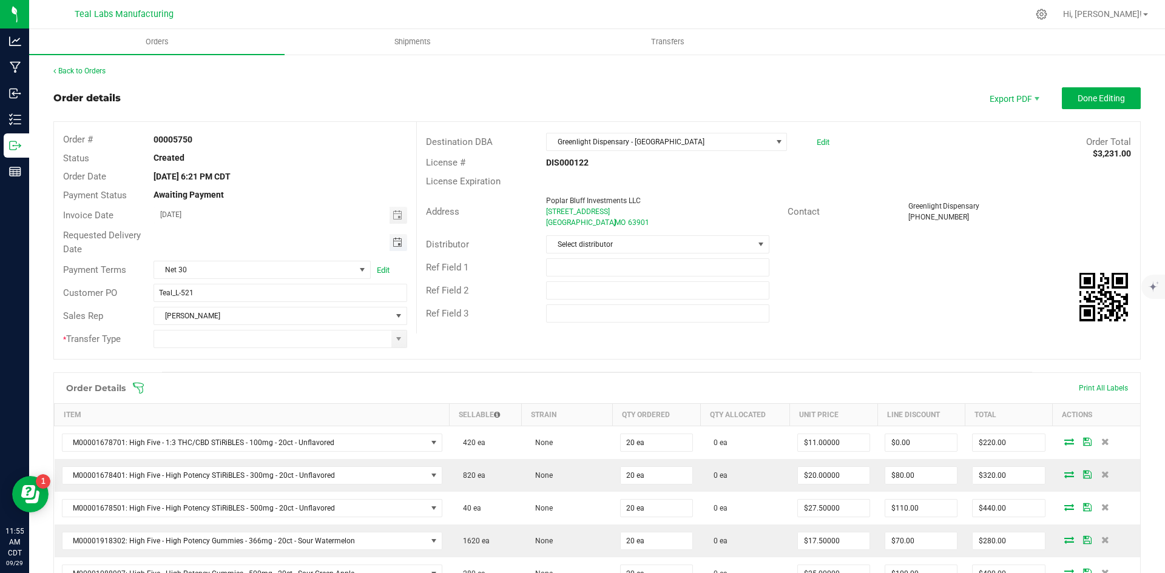
click at [394, 238] on span "Toggle calendar" at bounding box center [397, 243] width 10 height 10
click at [175, 351] on span "Oct" at bounding box center [171, 353] width 11 height 8
click at [283, 301] on span "2" at bounding box center [279, 304] width 18 height 19
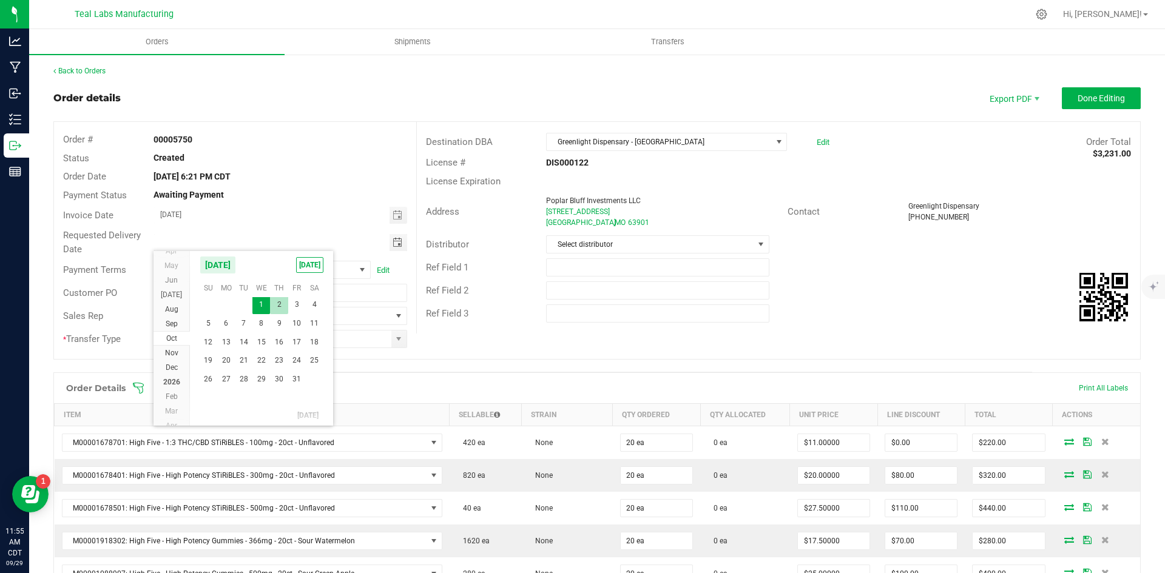
type input "[DATE]"
click at [394, 337] on span at bounding box center [399, 339] width 10 height 10
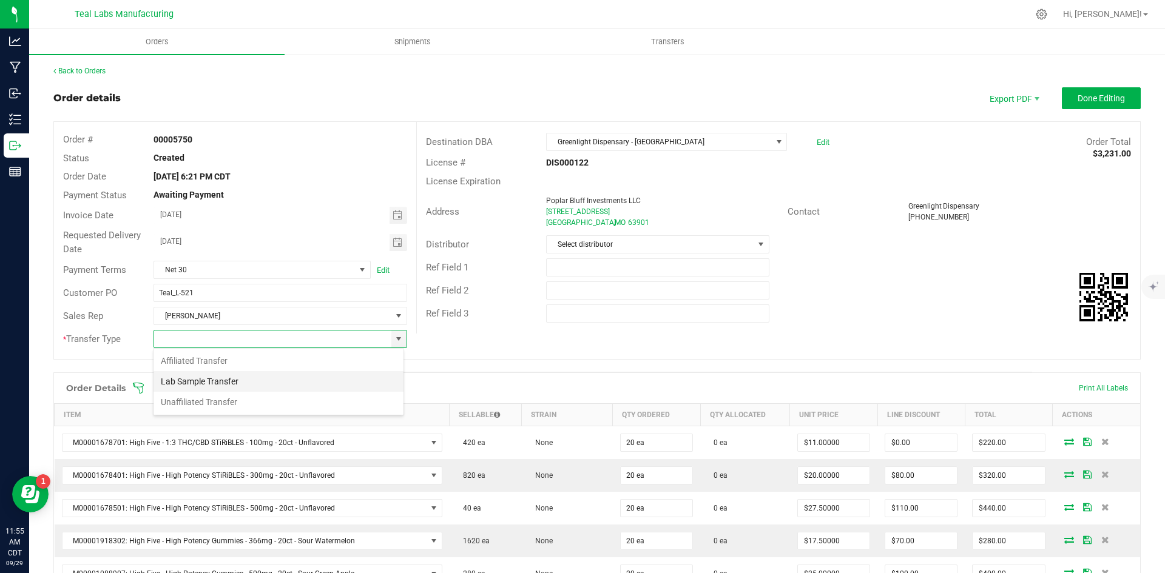
scroll to position [18, 251]
click at [355, 399] on li "Unaffiliated Transfer" at bounding box center [278, 402] width 250 height 21
type input "Unaffiliated Transfer"
click at [885, 266] on div "Ref Field 1" at bounding box center [778, 267] width 723 height 23
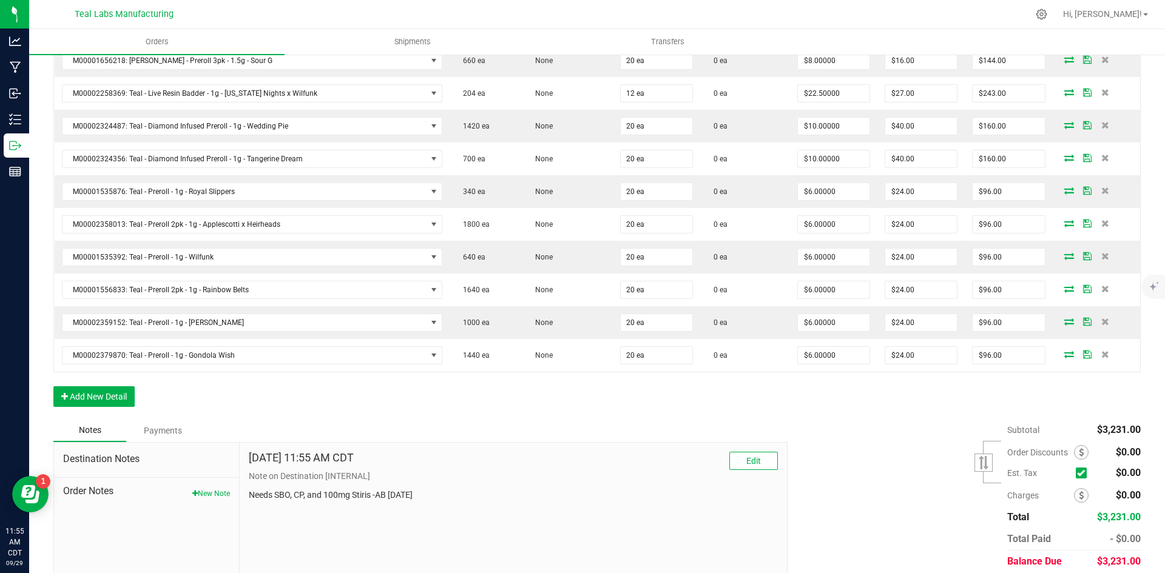
scroll to position [656, 0]
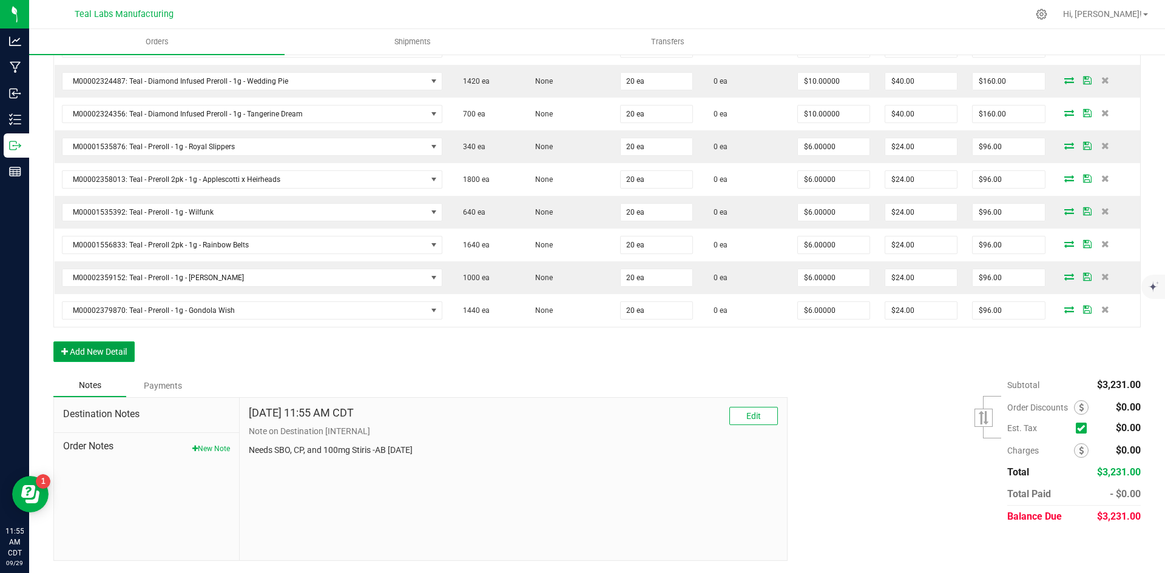
click at [128, 349] on button "Add New Detail" at bounding box center [93, 352] width 81 height 21
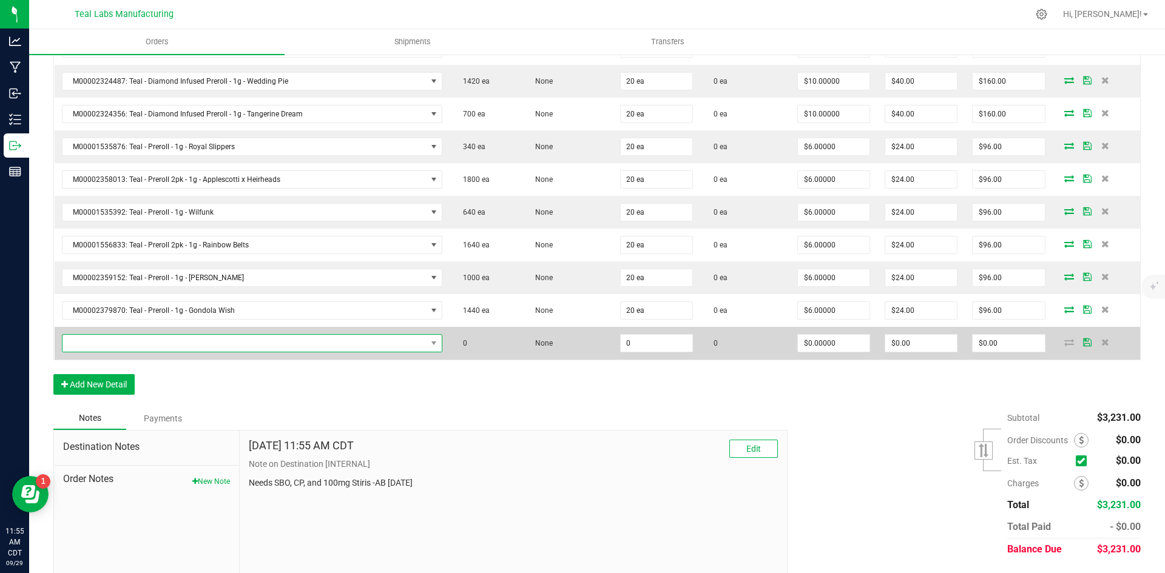
click at [137, 345] on span "NO DATA FOUND" at bounding box center [244, 343] width 364 height 17
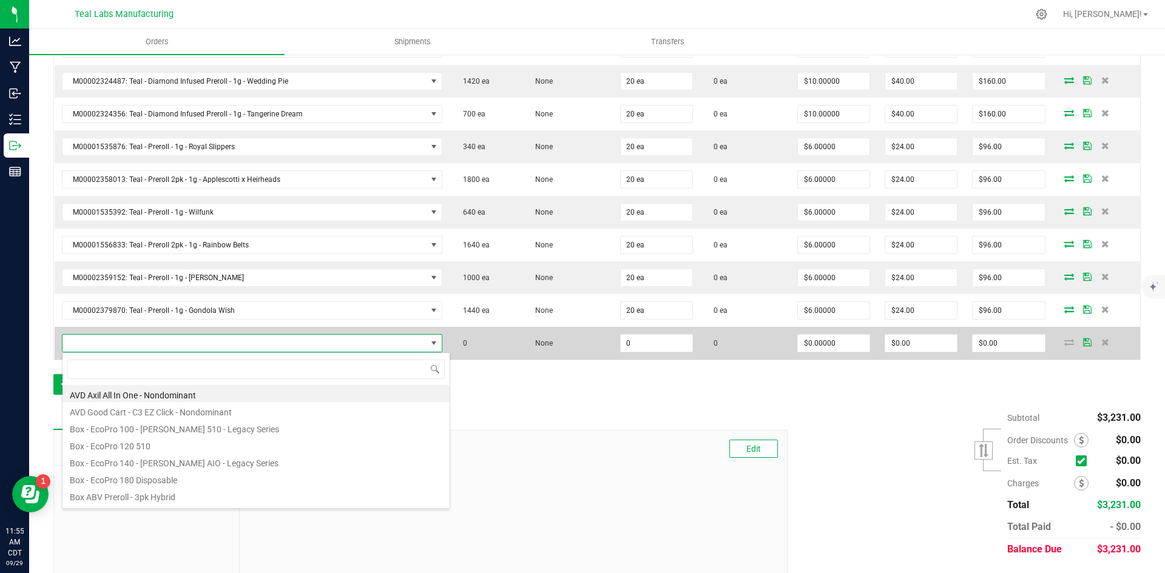
scroll to position [18, 369]
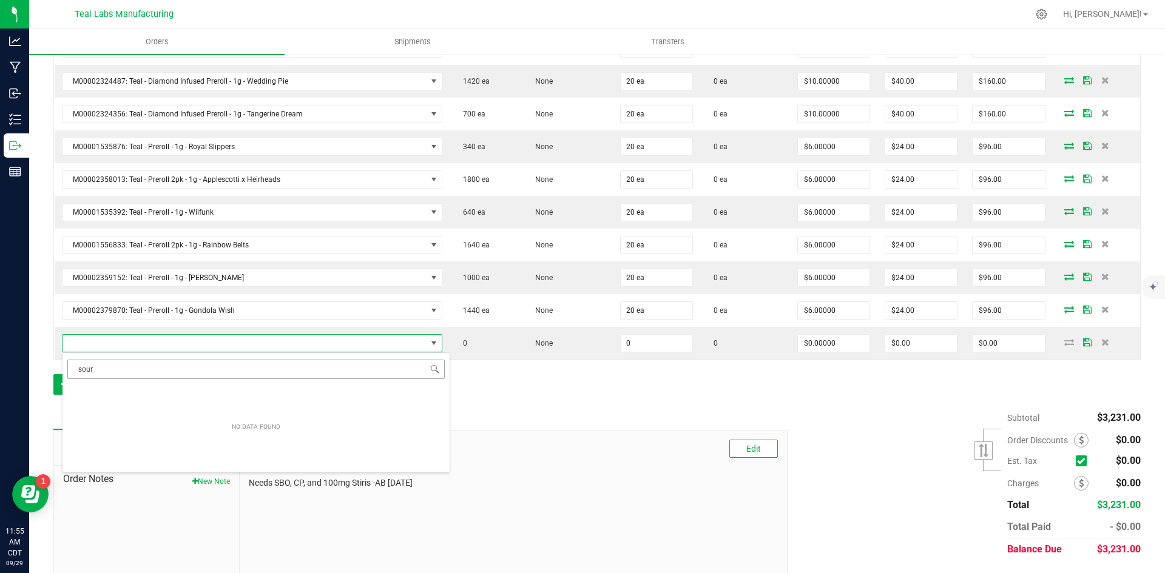
type input "sour"
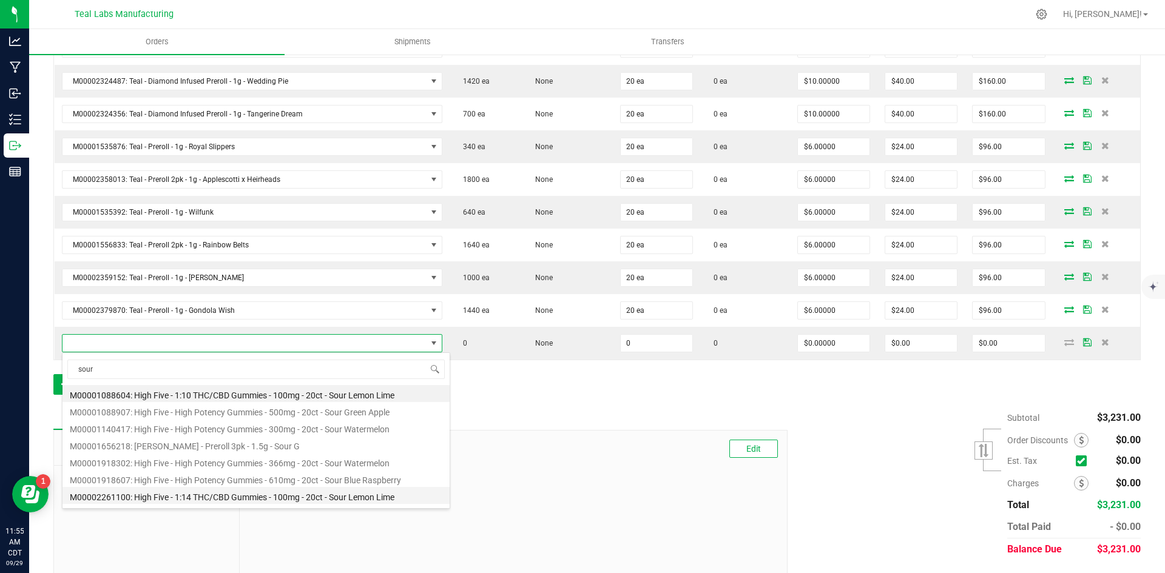
click at [359, 497] on li "M00002261100: High Five - 1:14 THC/CBD Gummies - 100mg - 20ct - Sour Lemon Lime" at bounding box center [255, 495] width 387 height 17
type input "0 ea"
type input "$9.00000"
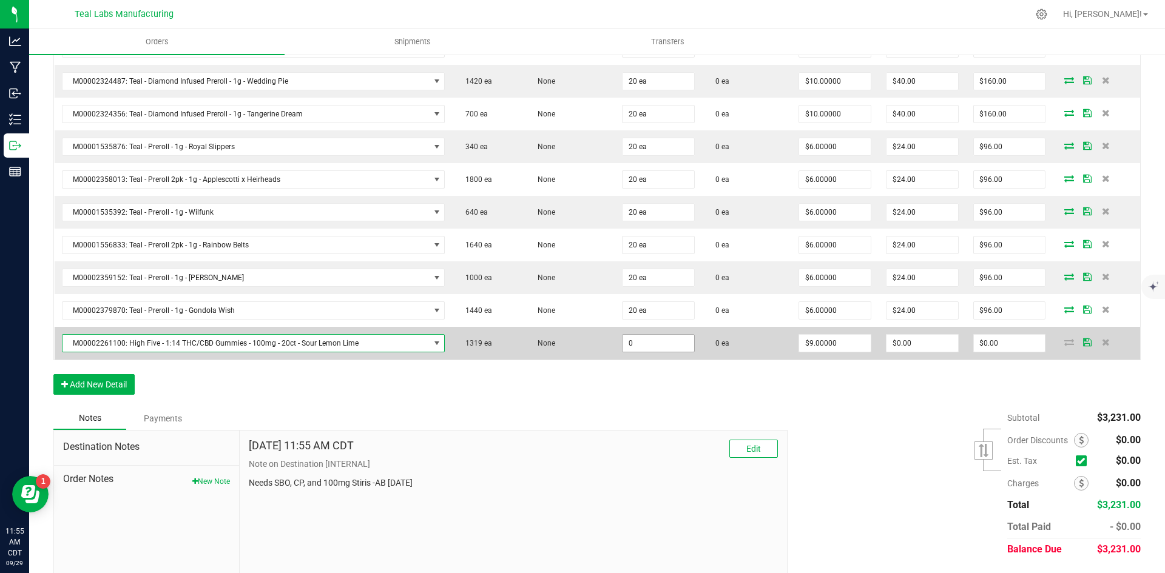
click at [658, 346] on input "0" at bounding box center [658, 343] width 72 height 17
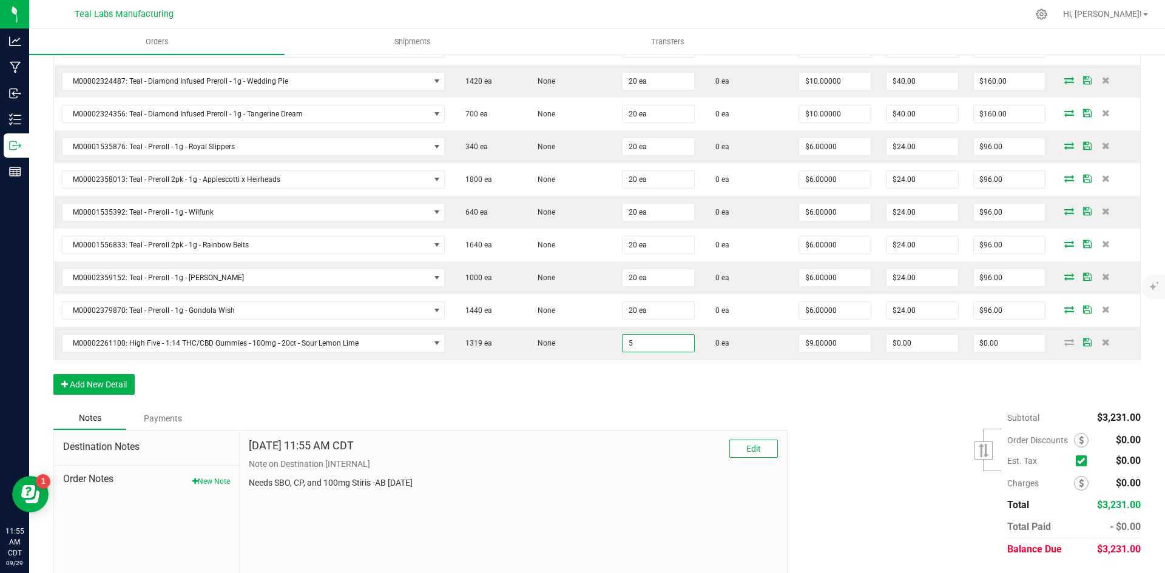
type input "5 ea"
click at [884, 414] on div "Subtotal $3,231.00 Est. Tax" at bounding box center [959, 483] width 362 height 153
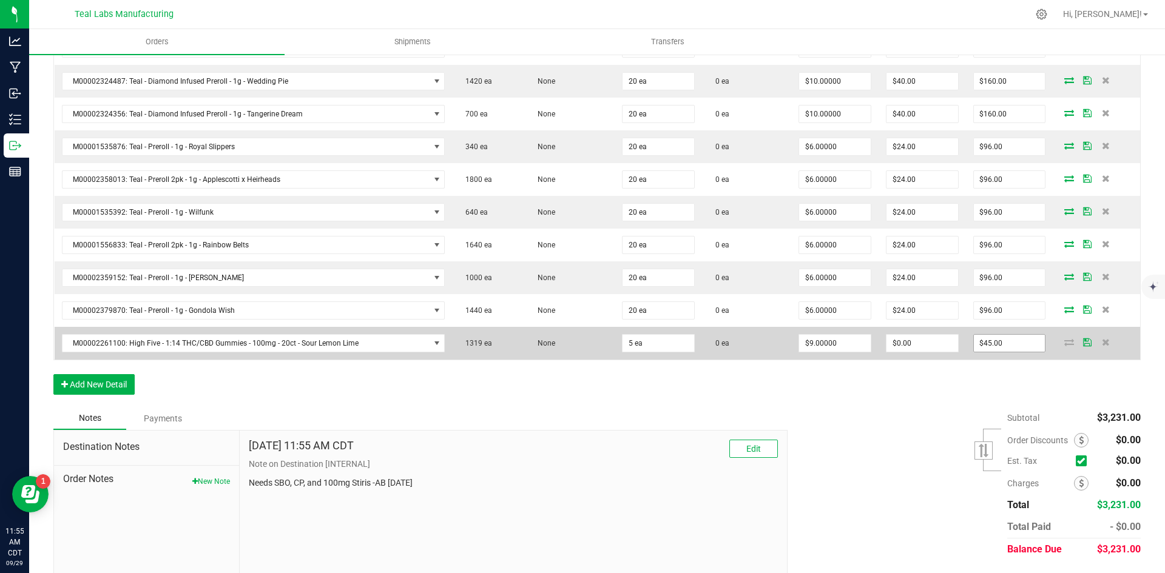
type input "45"
click at [1013, 341] on input "45" at bounding box center [1010, 343] width 72 height 17
click at [991, 347] on input "45" at bounding box center [1010, 343] width 72 height 17
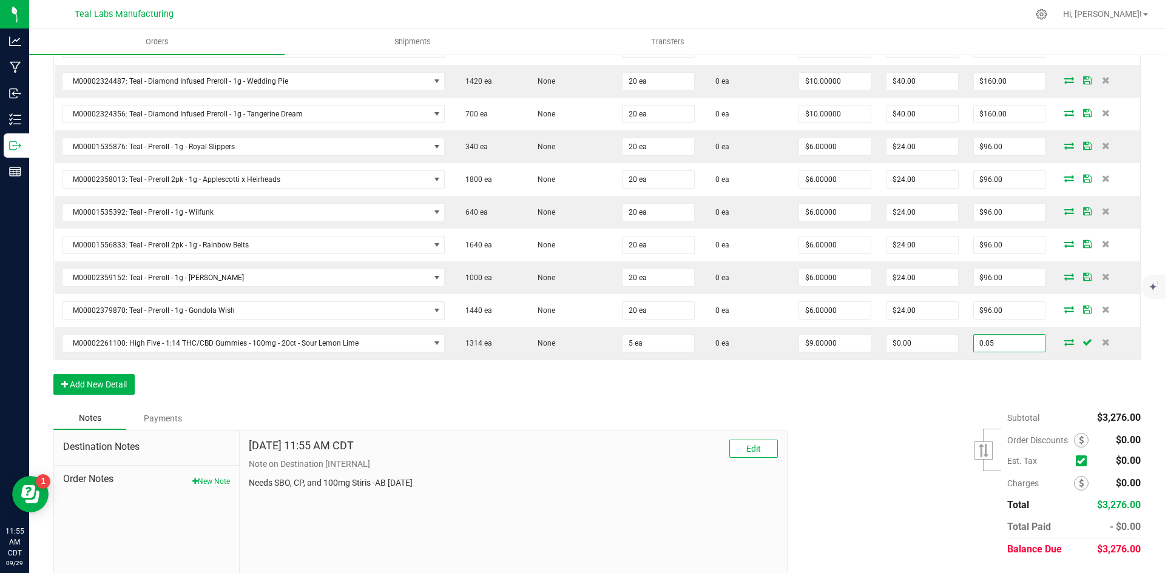
type input "0.05"
type input "$0.01000"
type input "$0.05"
click at [878, 412] on div "Subtotal $3,276.00 Est. Tax" at bounding box center [959, 483] width 362 height 153
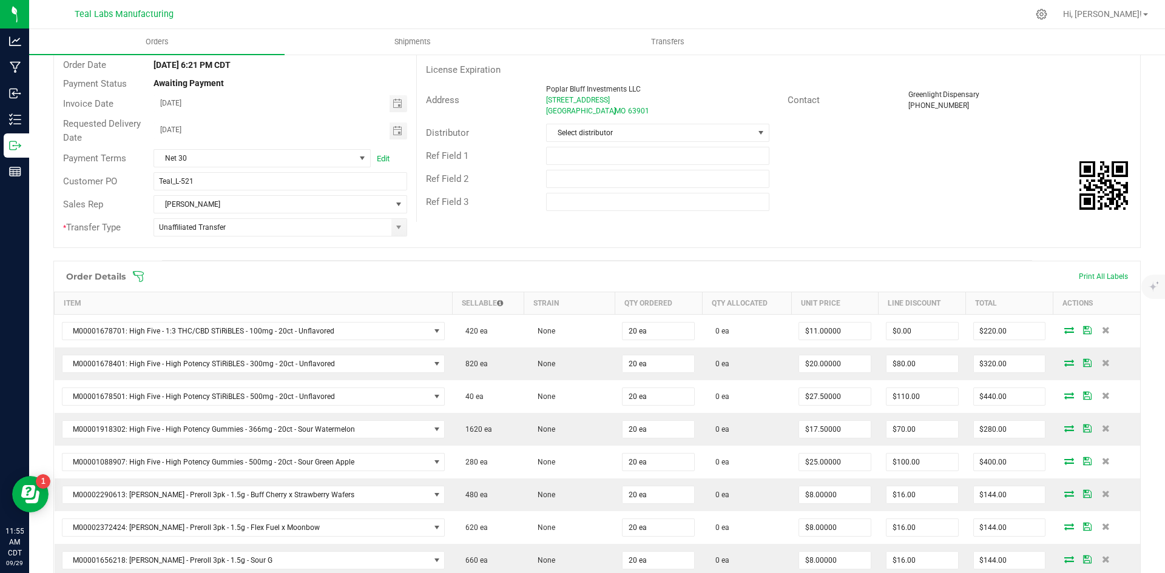
scroll to position [0, 0]
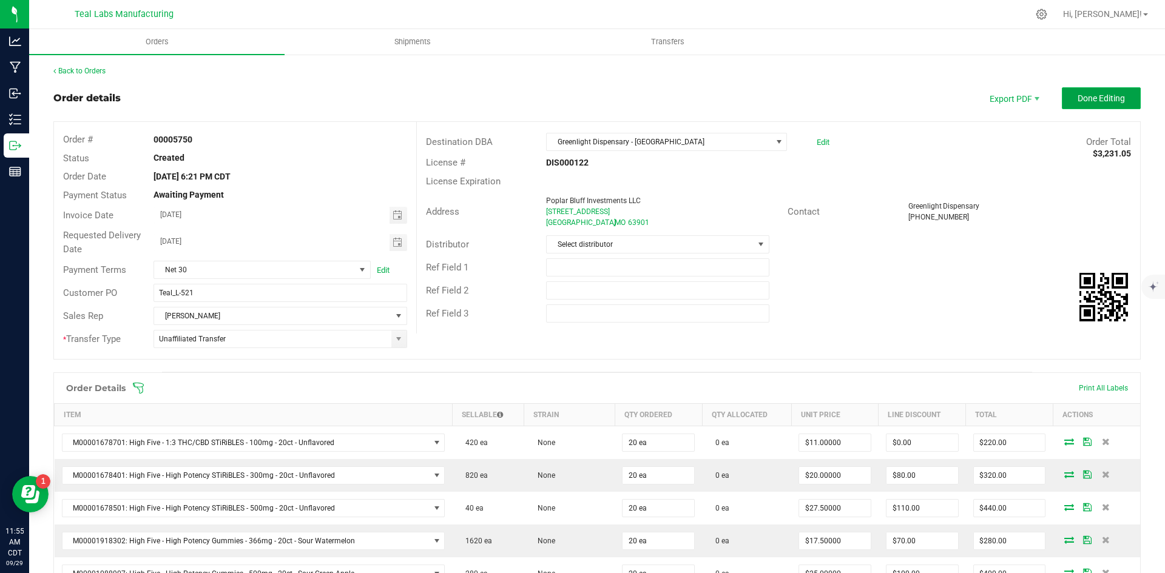
click at [1089, 93] on span "Done Editing" at bounding box center [1100, 98] width 47 height 10
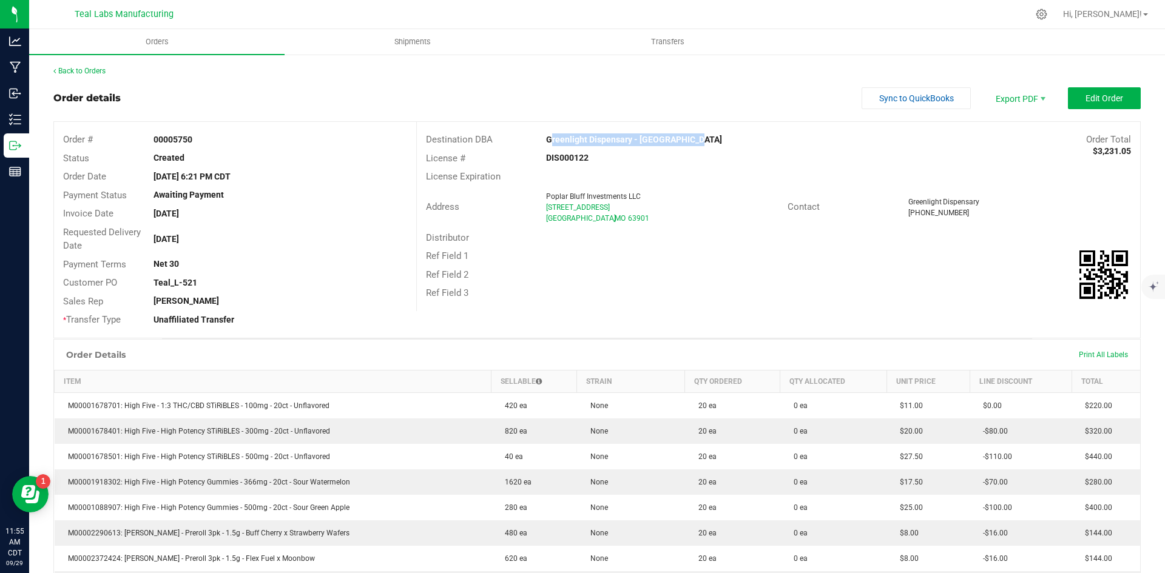
drag, startPoint x: 682, startPoint y: 141, endPoint x: 544, endPoint y: 135, distance: 137.8
click at [544, 135] on div "Greenlight Dispensary - [GEOGRAPHIC_DATA]" at bounding box center [687, 139] width 301 height 13
copy strong "Greenlight Dispensary - [GEOGRAPHIC_DATA]"
click at [1016, 130] on span "Invoice PDF" at bounding box center [1011, 136] width 75 height 18
click at [864, 100] on button "Sync to QuickBooks" at bounding box center [915, 98] width 109 height 22
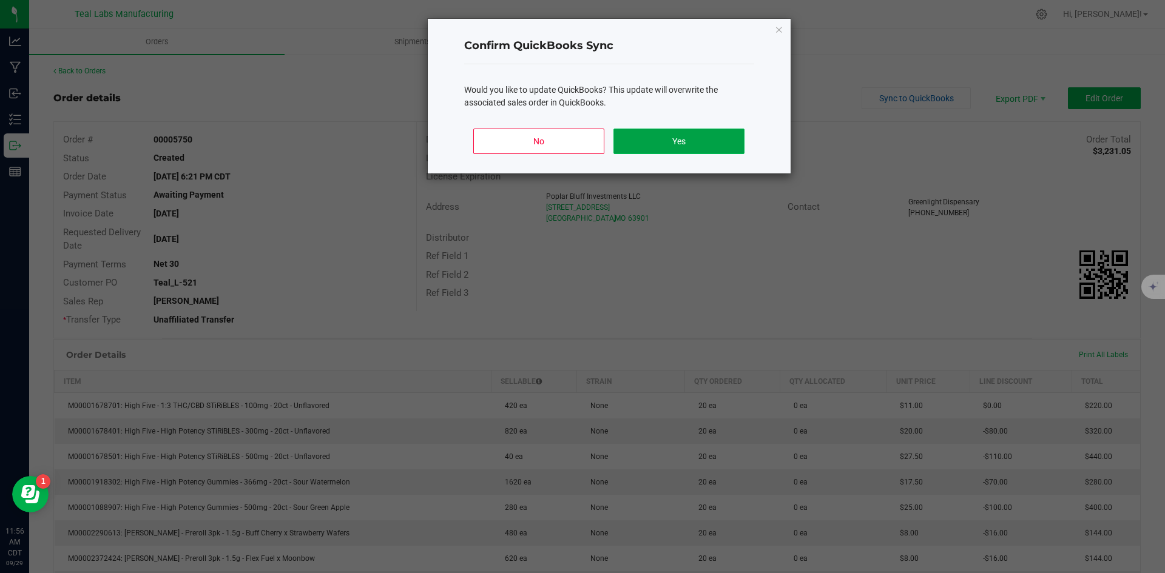
click at [718, 140] on button "Yes" at bounding box center [678, 141] width 130 height 25
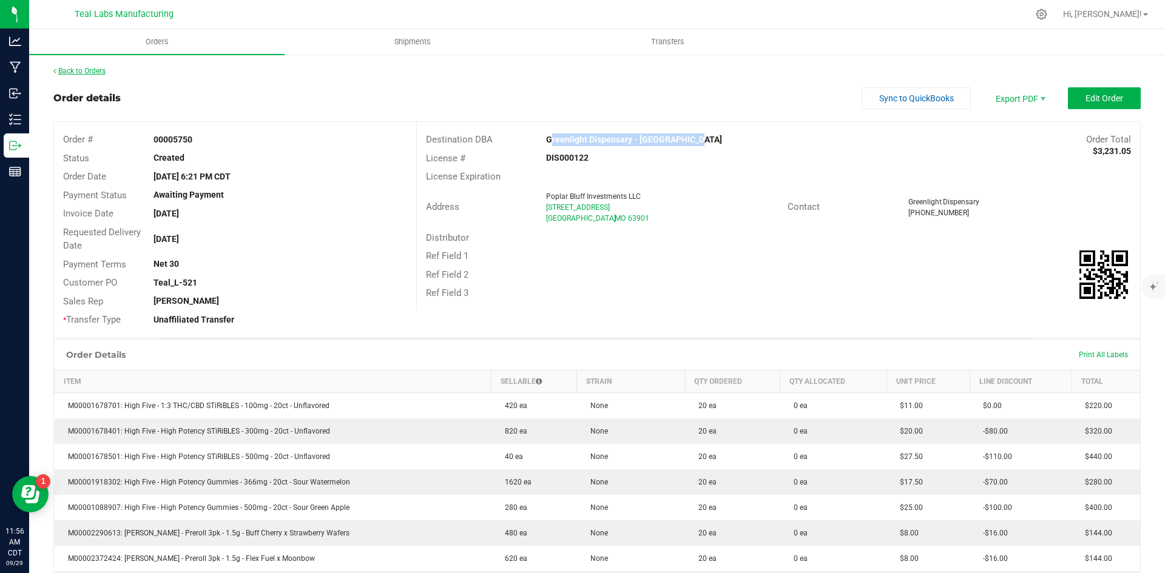
click at [94, 70] on link "Back to Orders" at bounding box center [79, 71] width 52 height 8
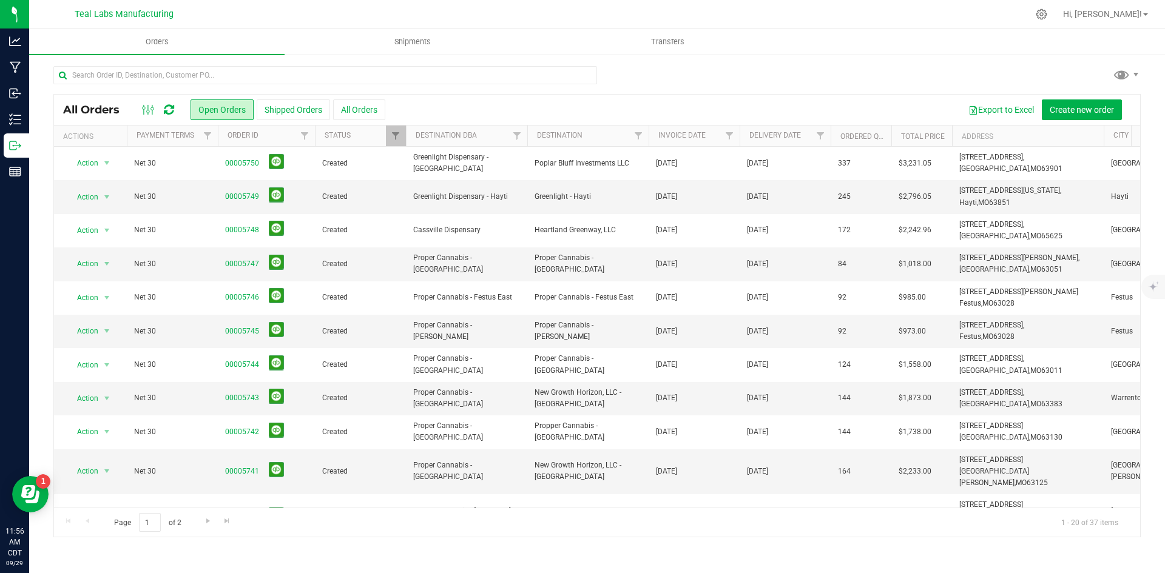
click at [897, 89] on div at bounding box center [596, 80] width 1087 height 28
click at [773, 81] on div at bounding box center [596, 80] width 1087 height 28
